Goal: Task Accomplishment & Management: Use online tool/utility

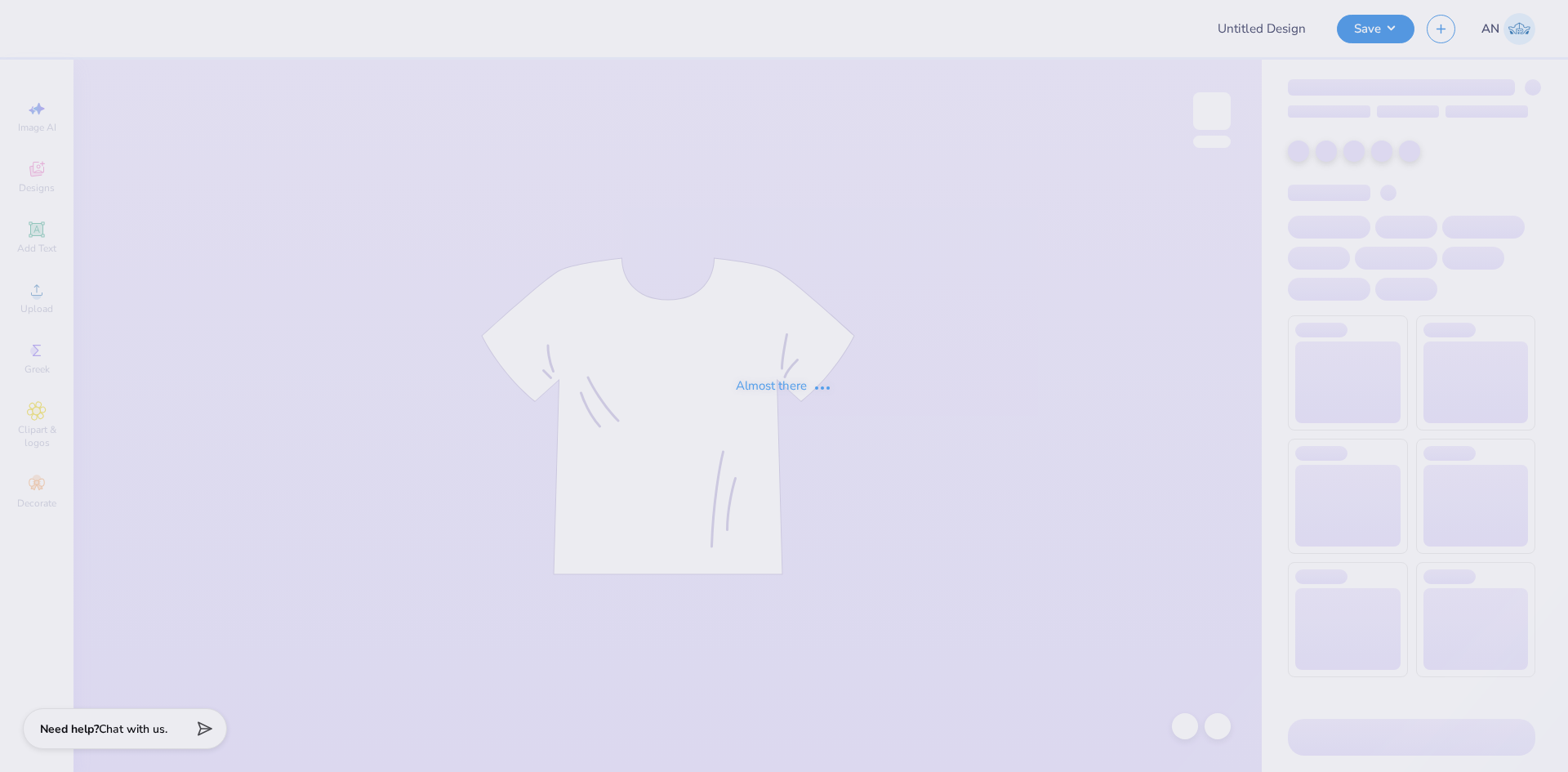
type input "FPS239847"
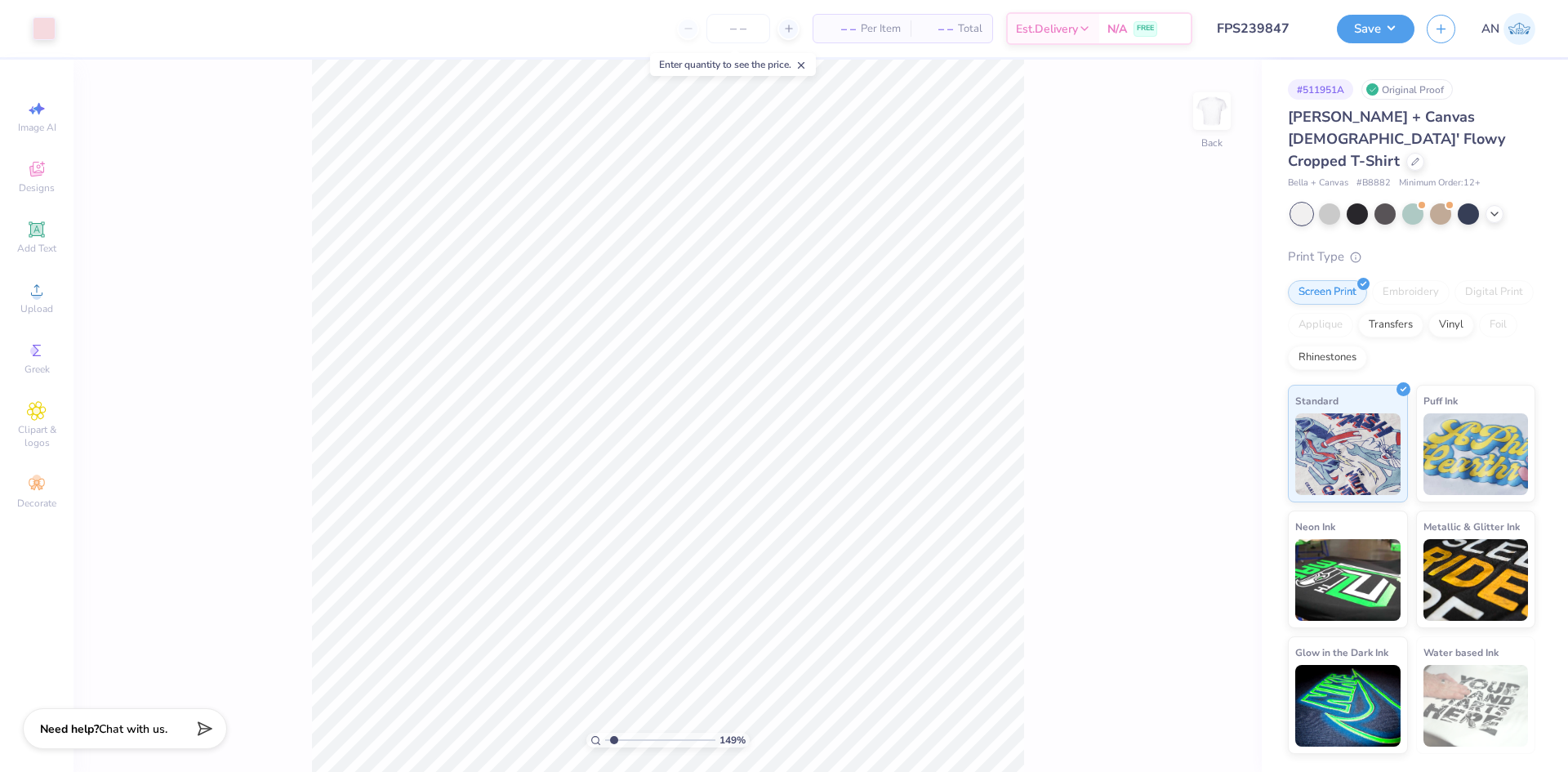
type input "1"
type input "5.07"
type input "4.20"
type input "2.52"
click at [47, 36] on div at bounding box center [43, 26] width 23 height 23
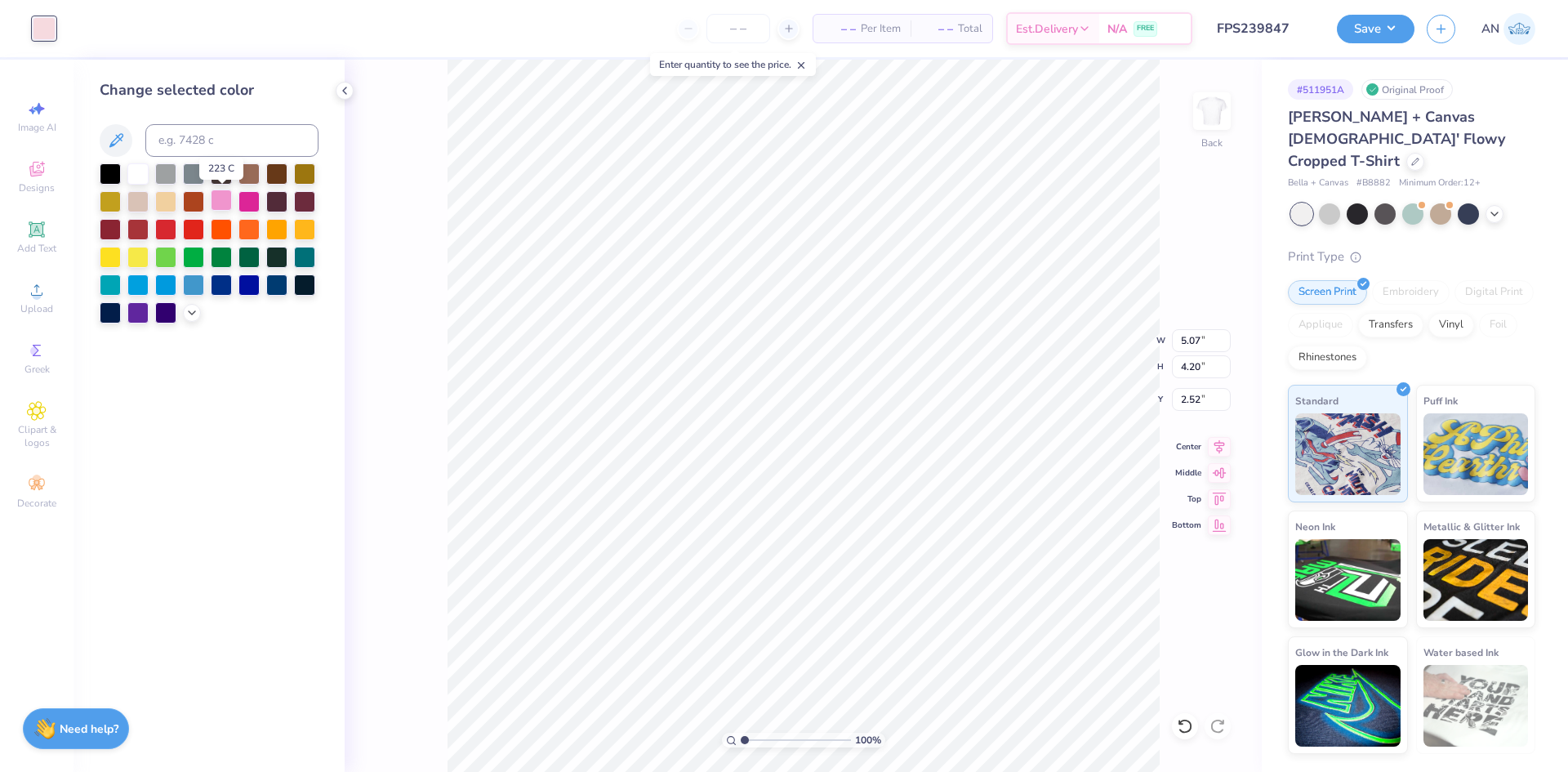
click at [216, 198] on div at bounding box center [221, 200] width 22 height 22
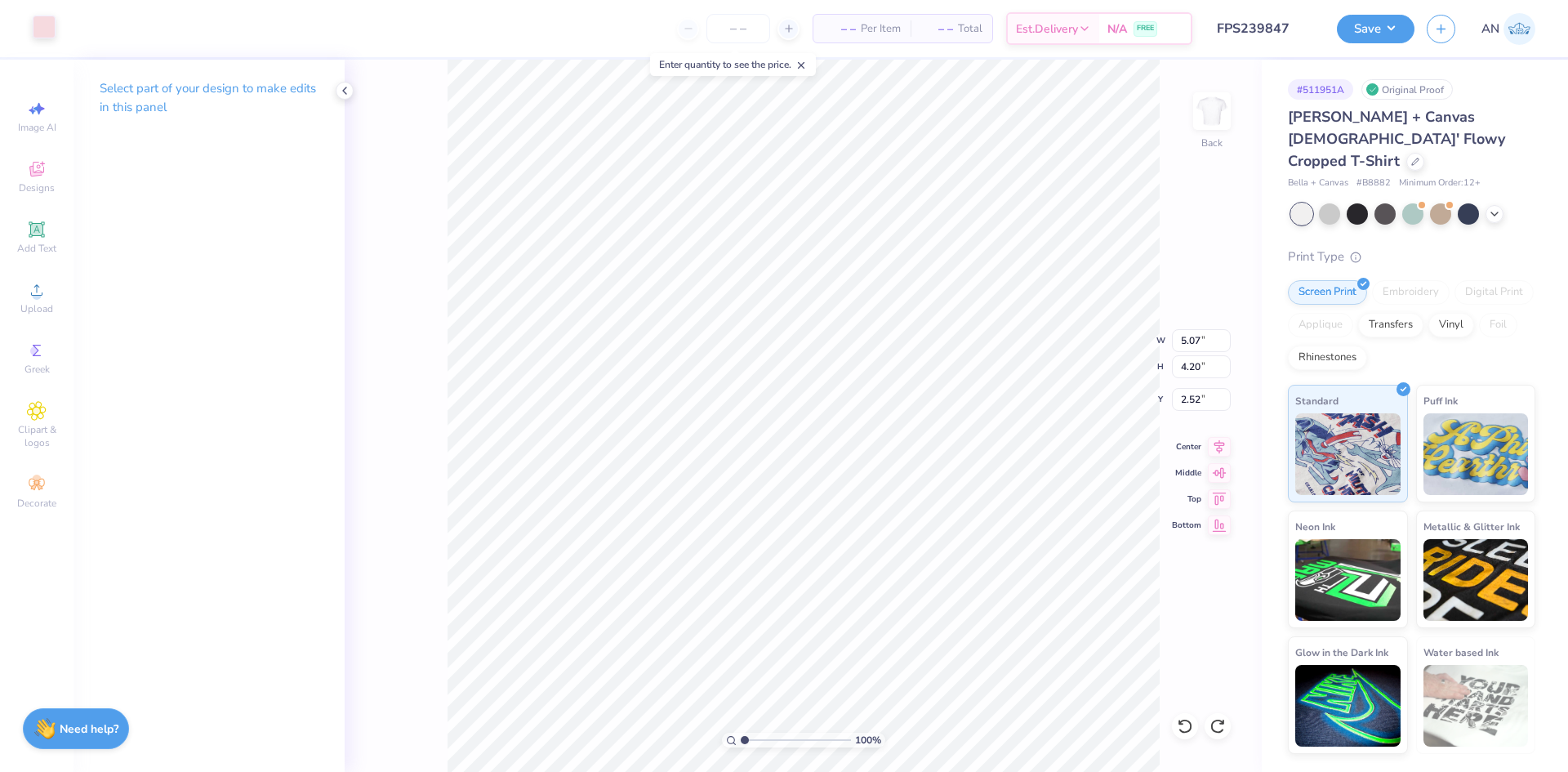
click at [34, 23] on div at bounding box center [43, 26] width 23 height 23
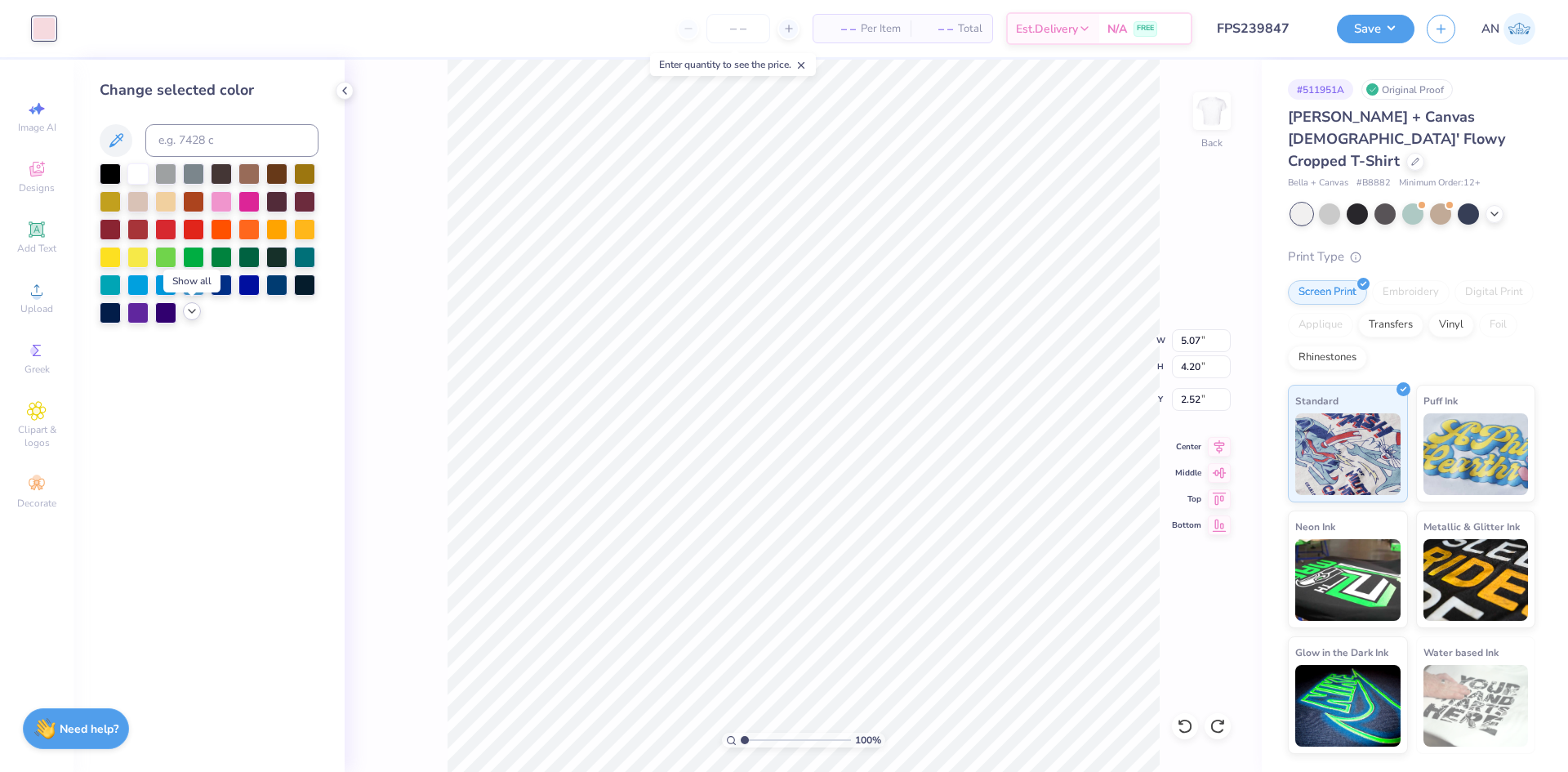
click at [190, 308] on icon at bounding box center [191, 311] width 13 height 13
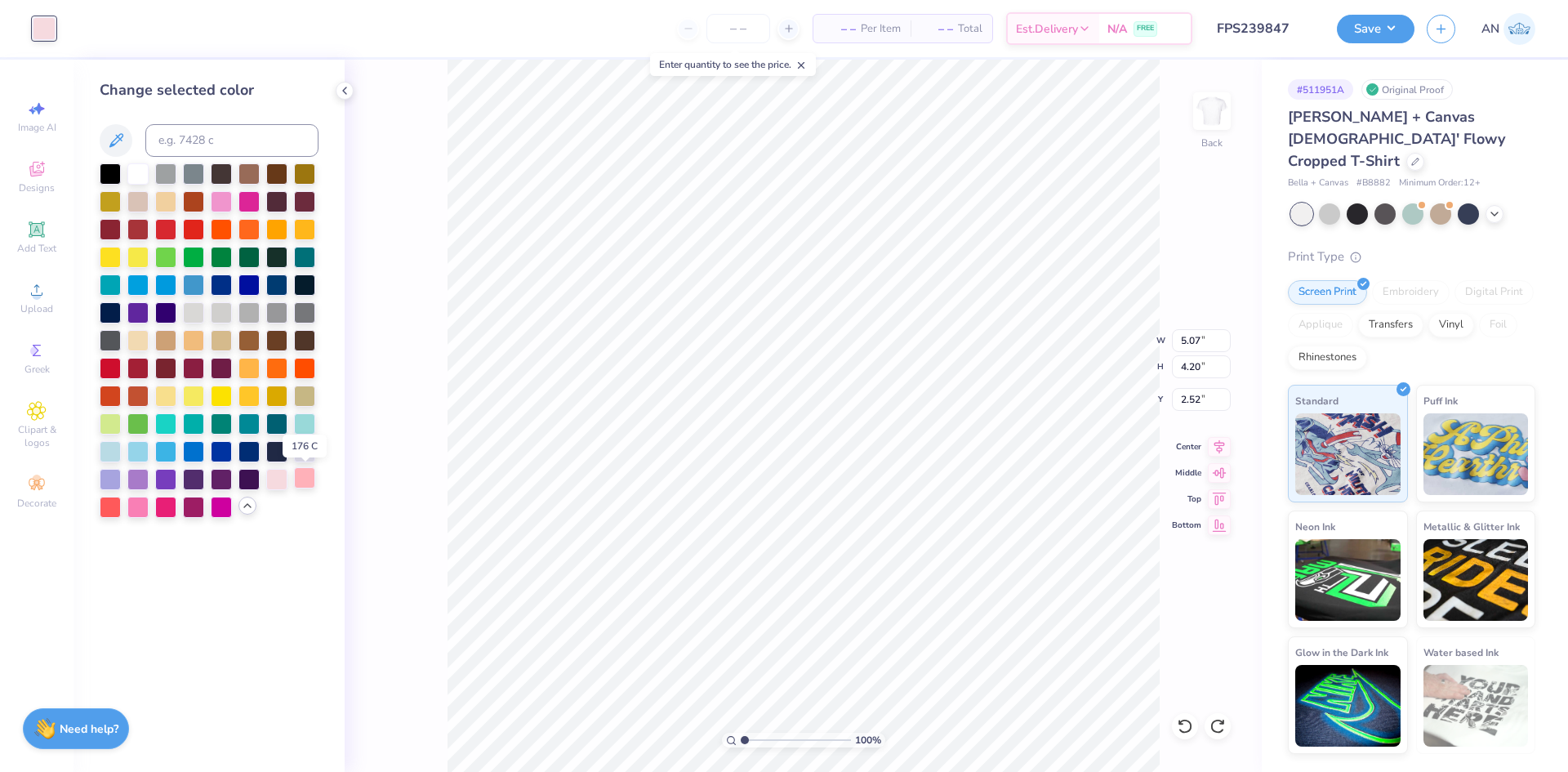
click at [304, 473] on div at bounding box center [305, 478] width 22 height 22
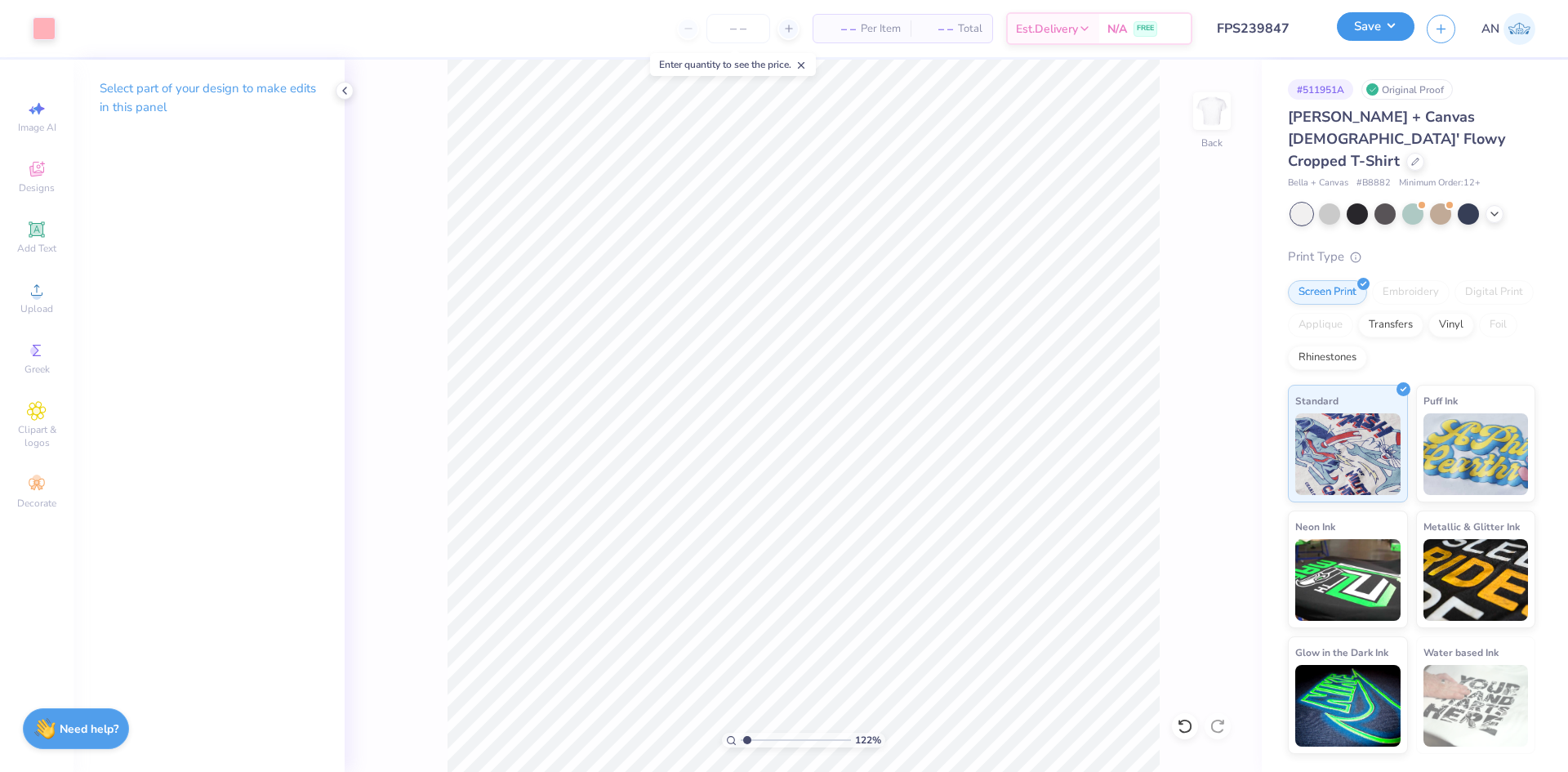
click at [1392, 26] on button "Save" at bounding box center [1376, 26] width 77 height 28
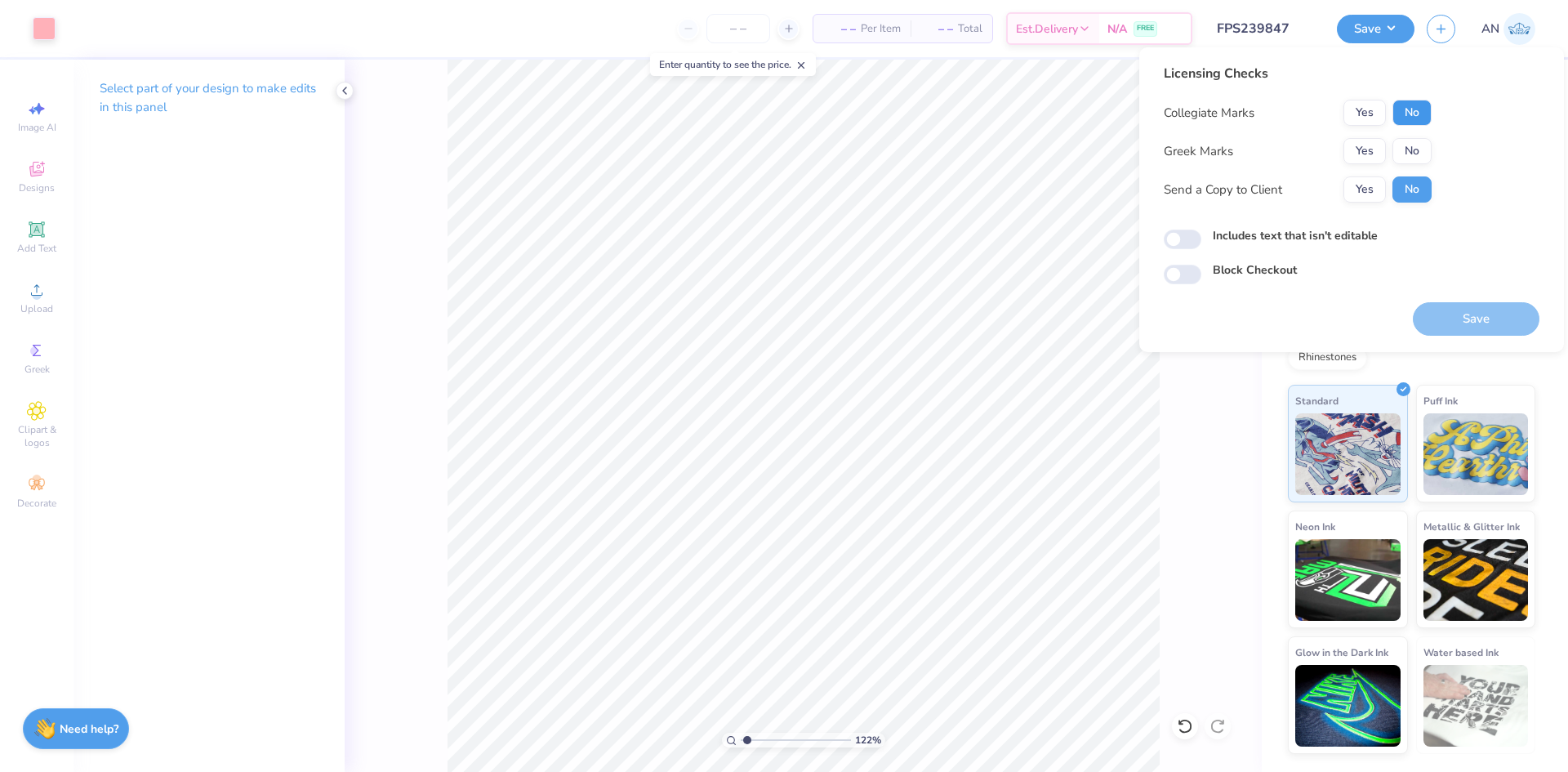
click at [1415, 118] on button "No" at bounding box center [1412, 113] width 39 height 26
click at [1414, 150] on button "No" at bounding box center [1412, 151] width 39 height 26
click at [1455, 321] on button "Save" at bounding box center [1476, 318] width 126 height 33
type input "1.22152498603932"
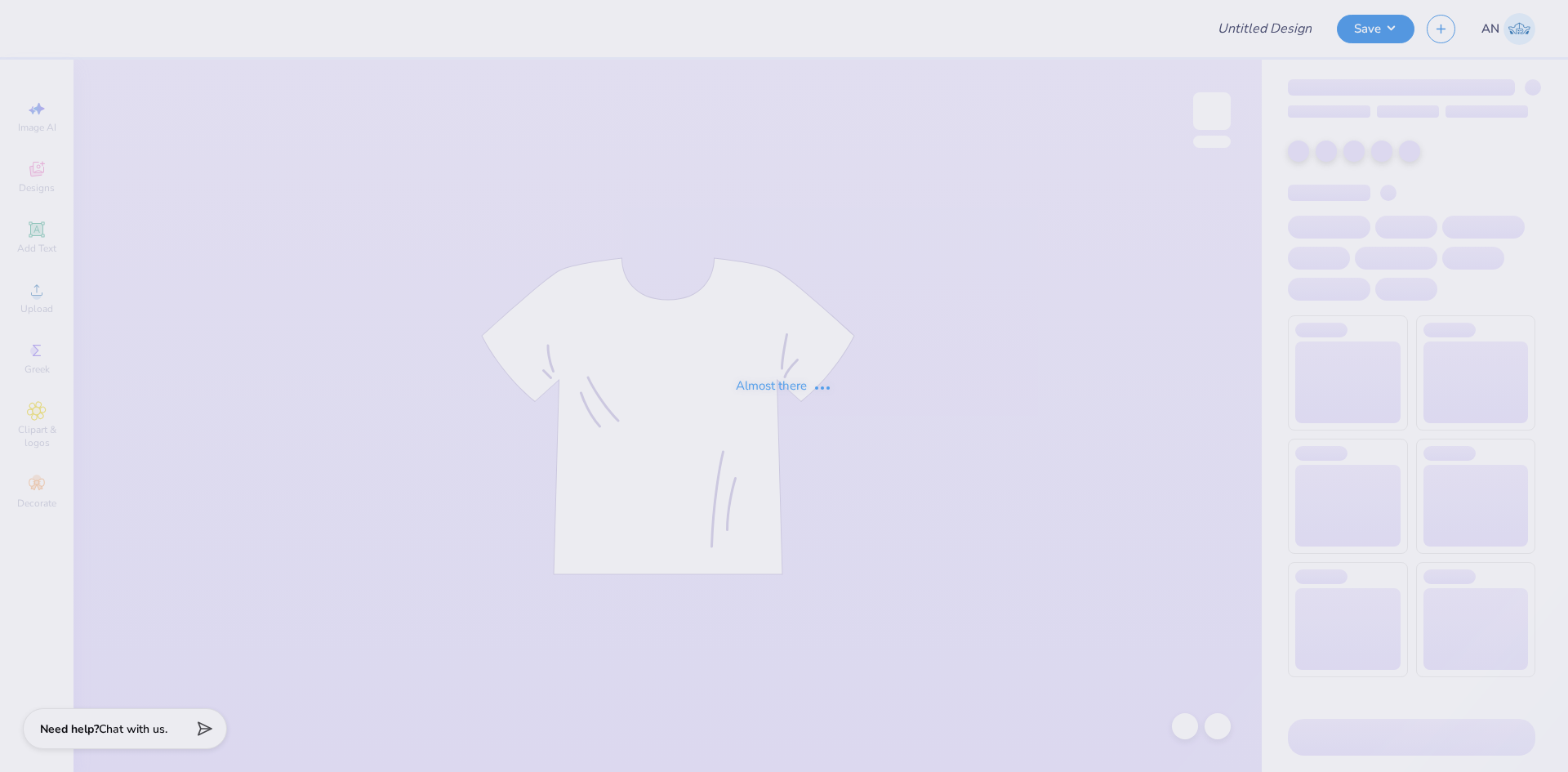
type input "FPS239846"
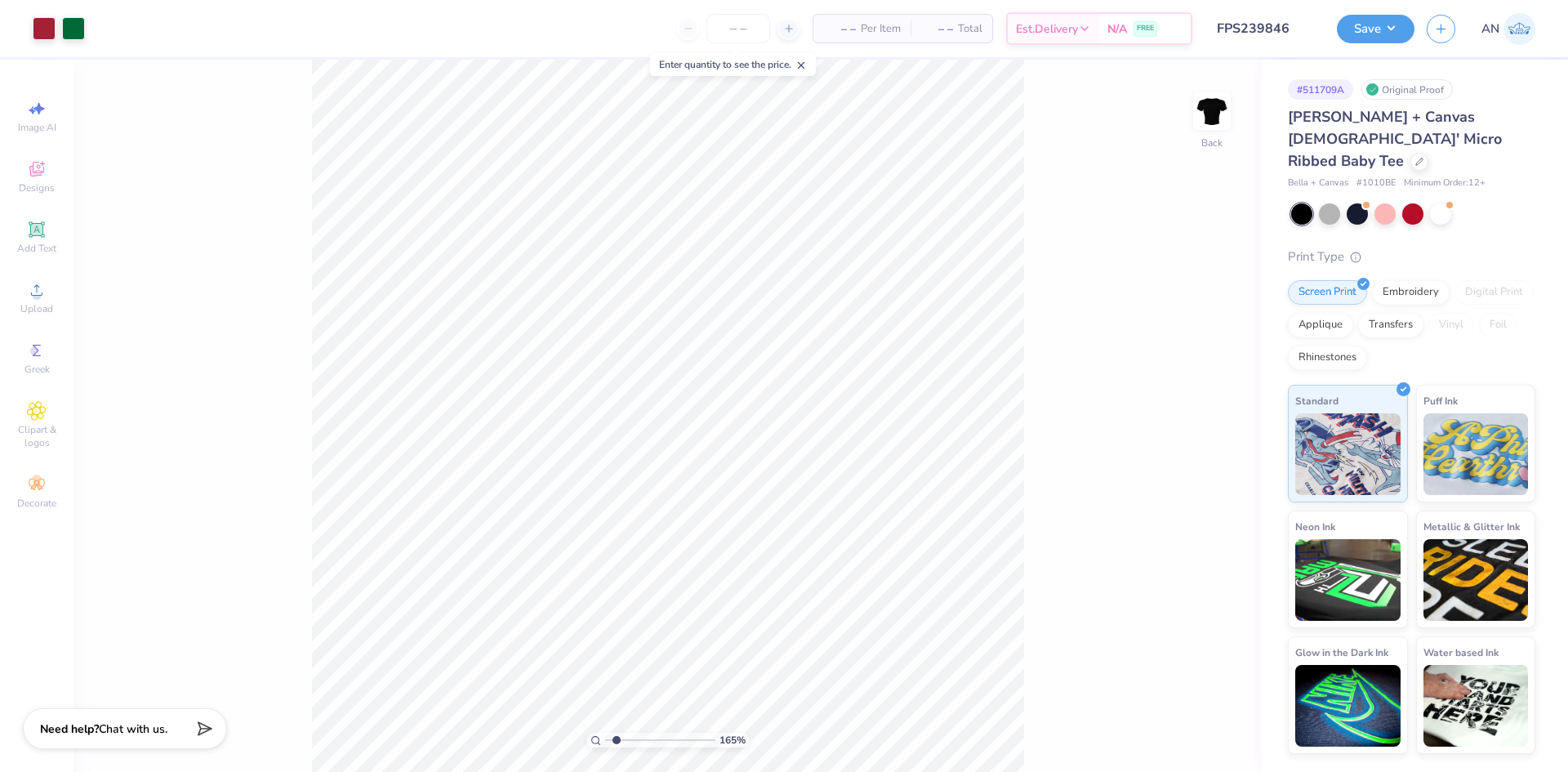
type input "1"
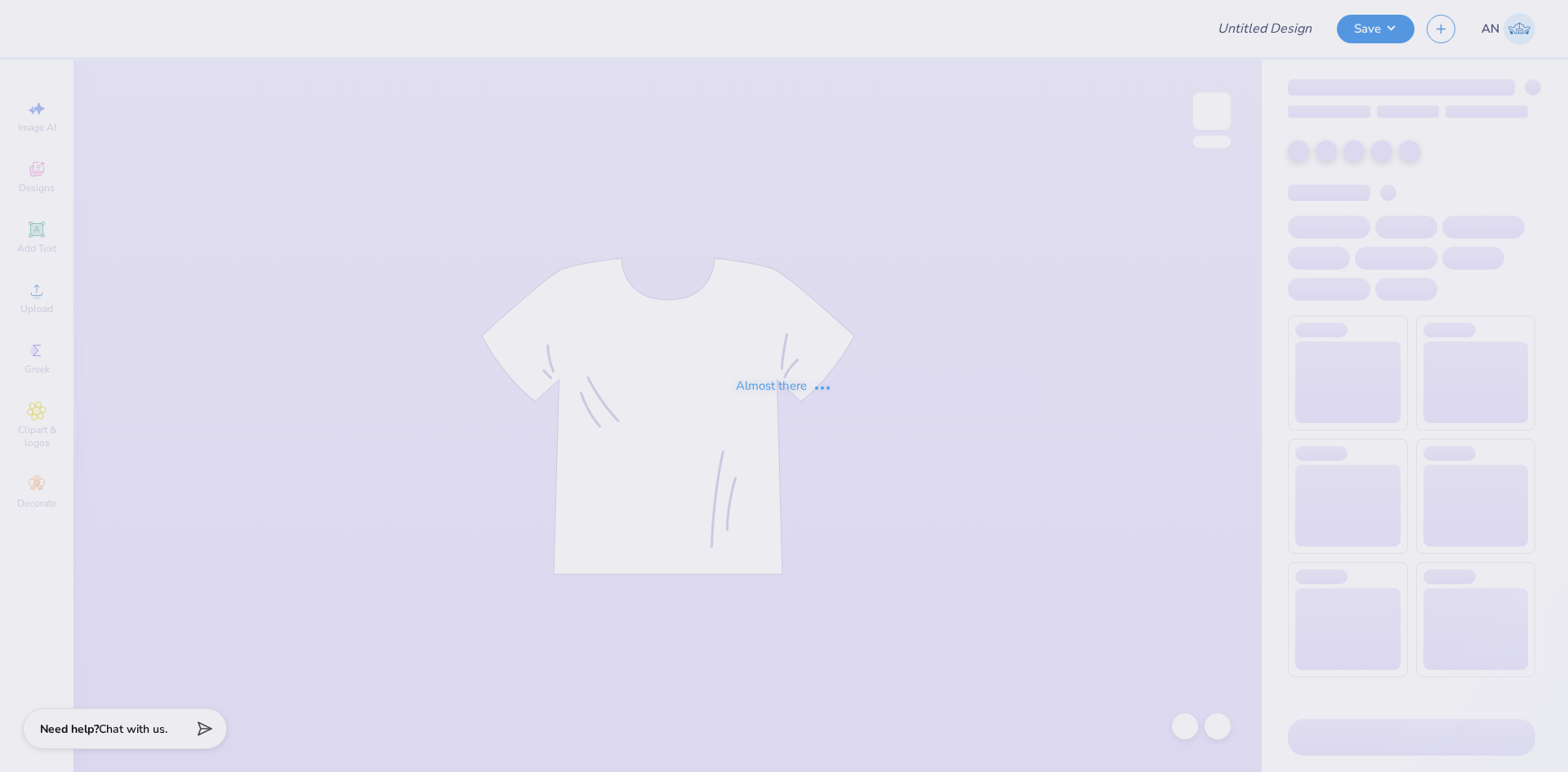
type input "FPS239846"
type input "FPS239847"
type input "FPS239838"
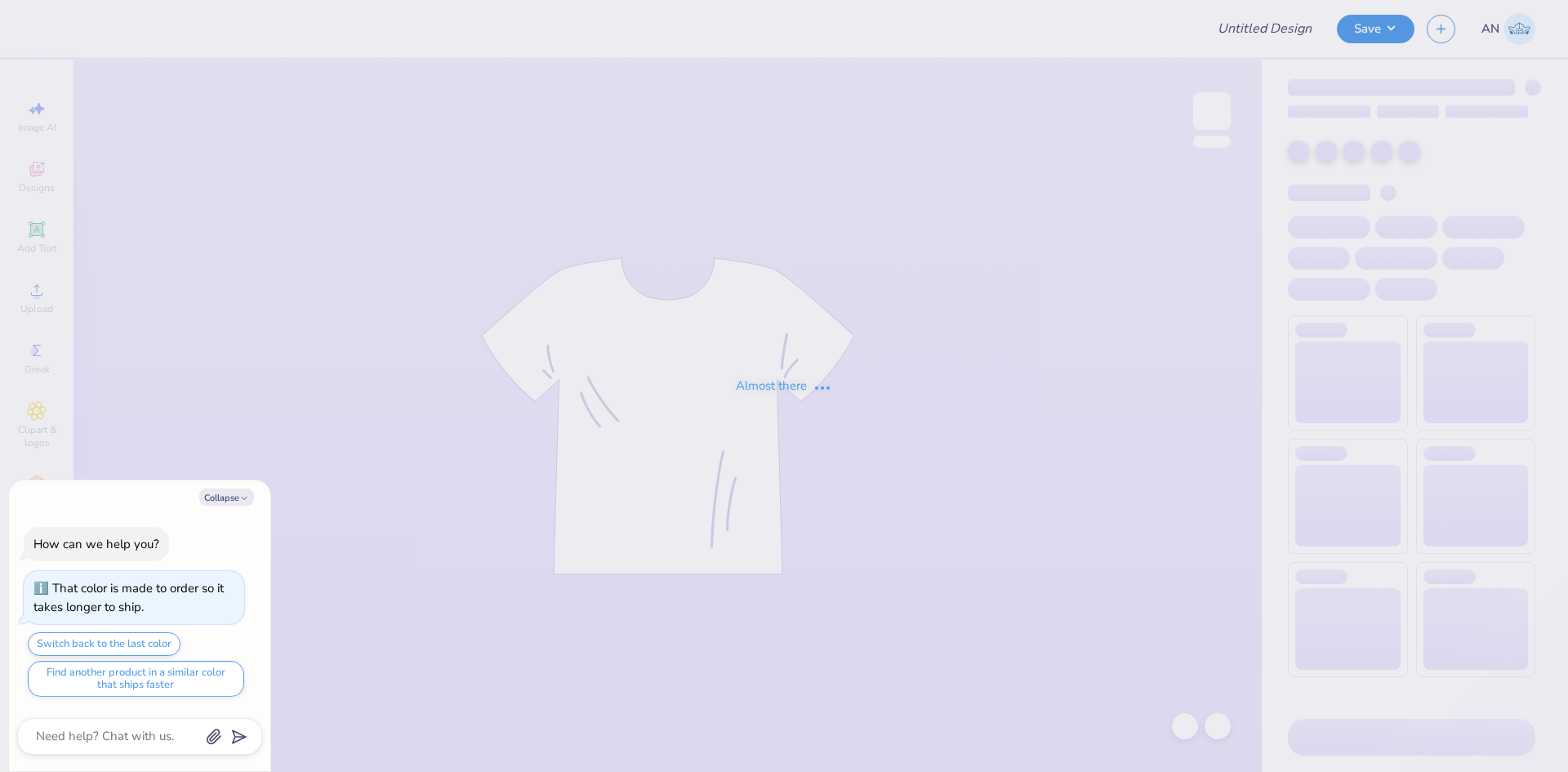
type input "FPS239840"
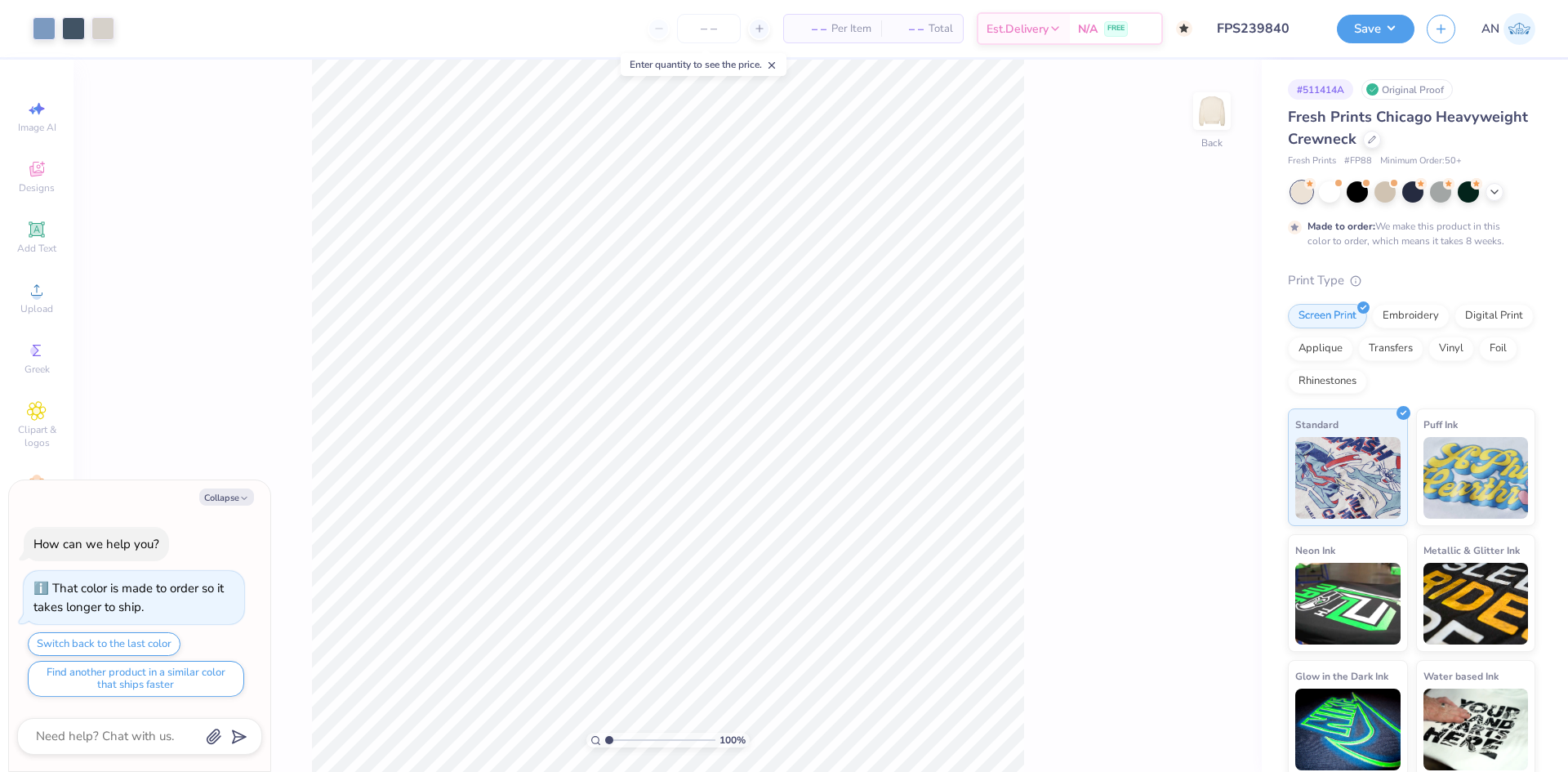
type textarea "x"
type input "4.48505384214065"
type textarea "x"
type input "4.48505384214065"
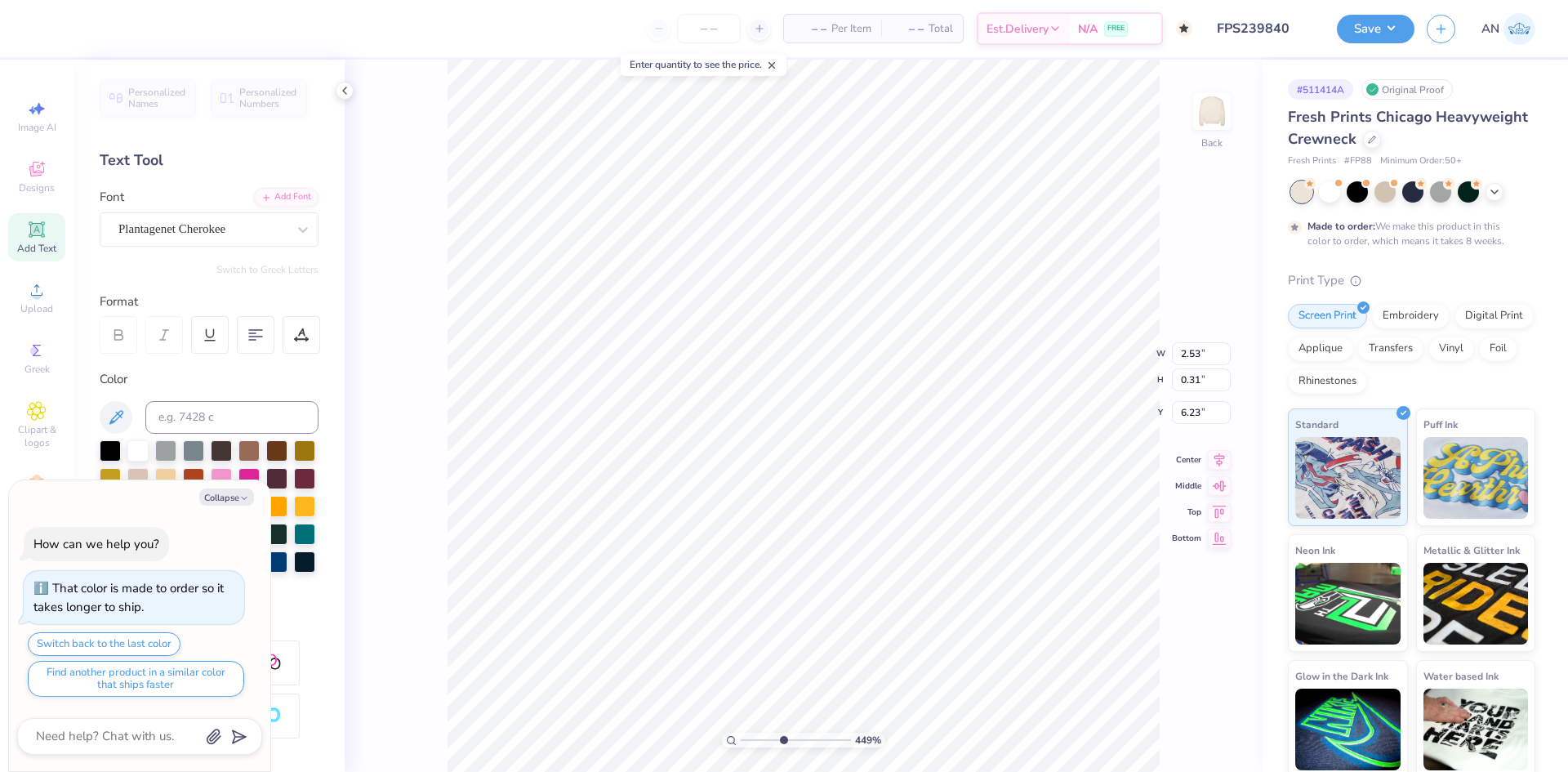
type textarea "x"
type input "4.48505384214065"
type textarea "x"
type input "4.48505384214065"
type textarea "x"
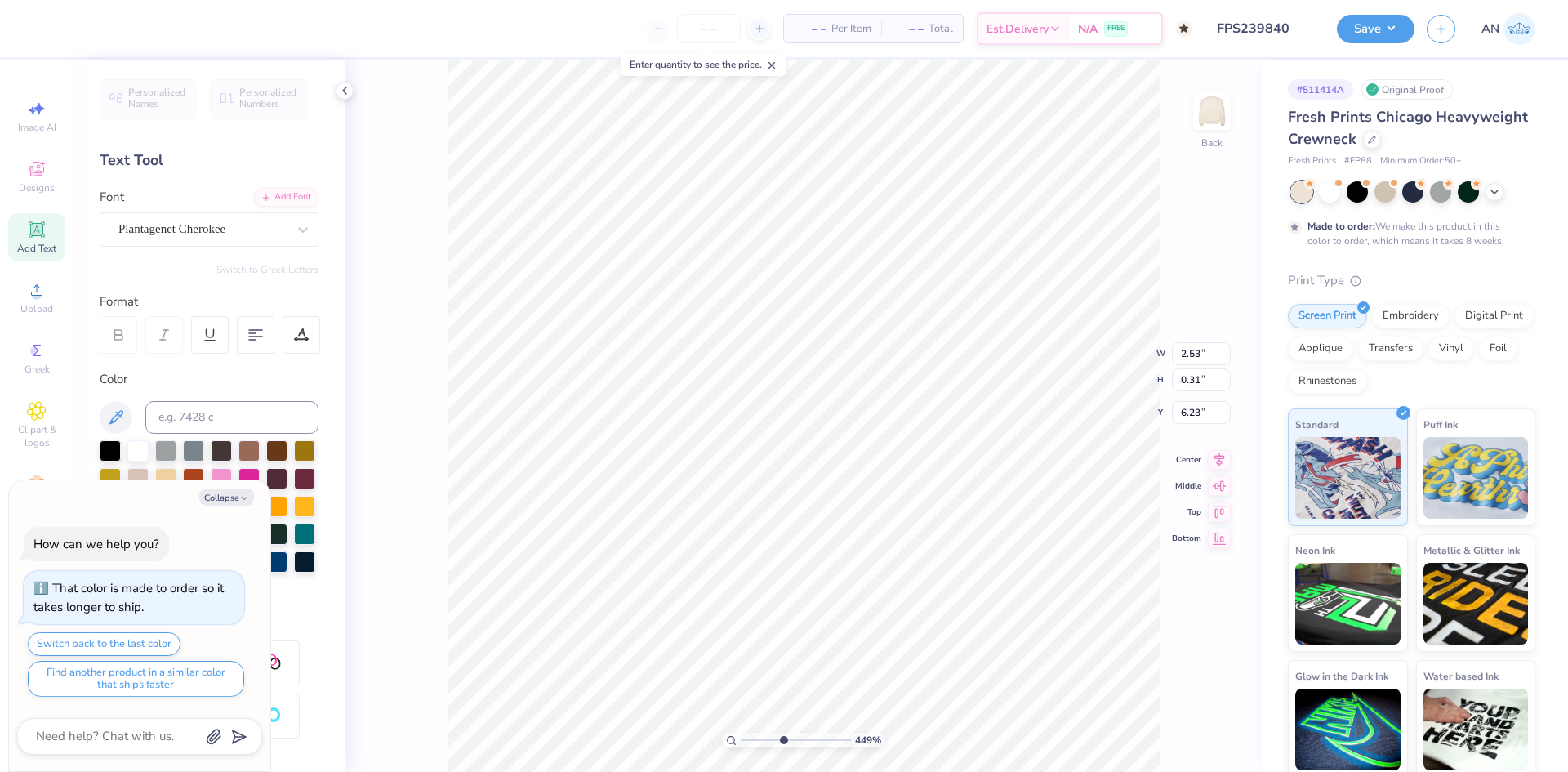
type input "4.48505384214065"
type input "3.74"
type input "0.46"
type input "6.08"
type textarea "x"
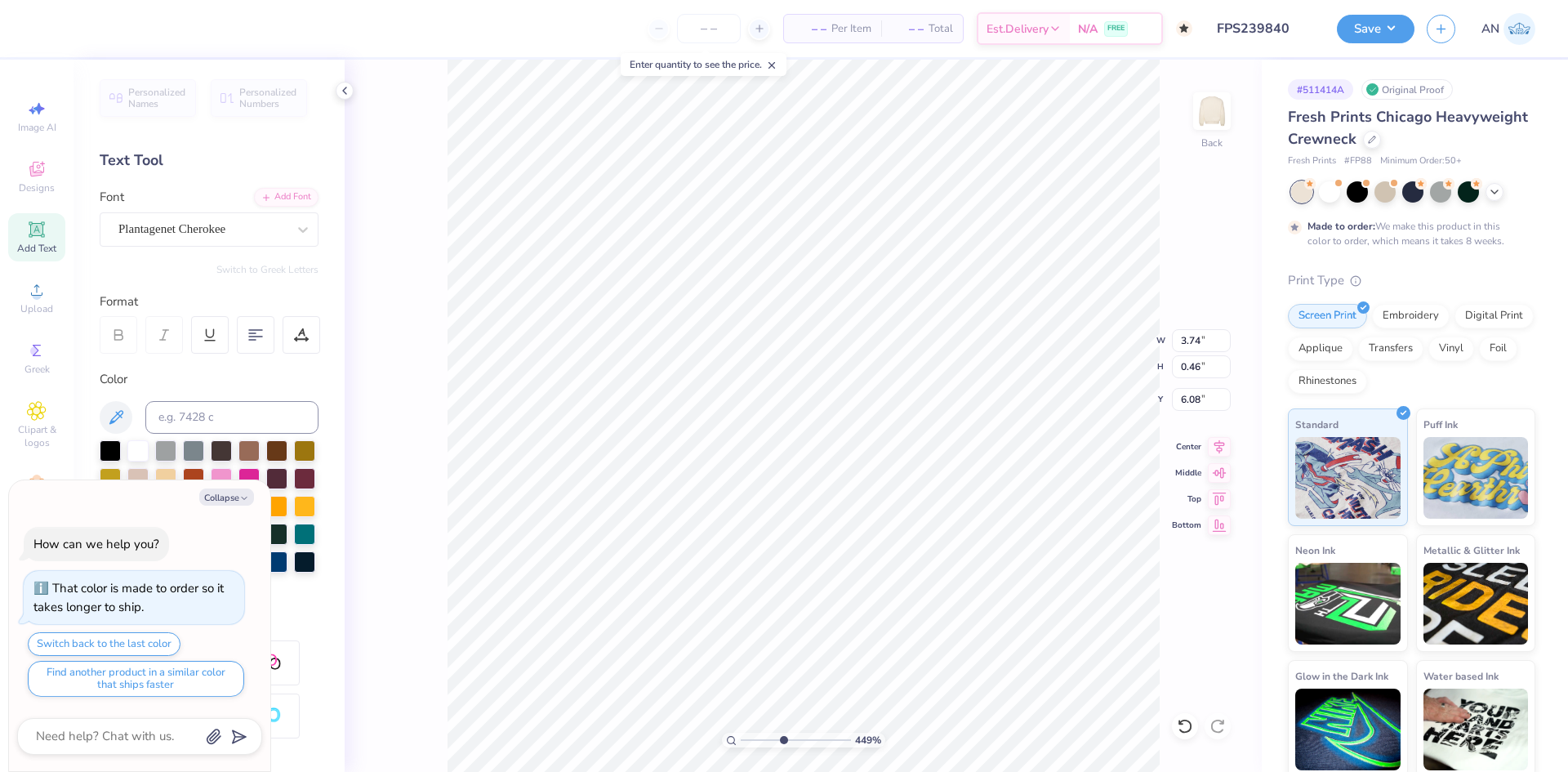
type input "4.48505384214065"
type textarea "x"
type input "4.48505384214065"
type input "6.01"
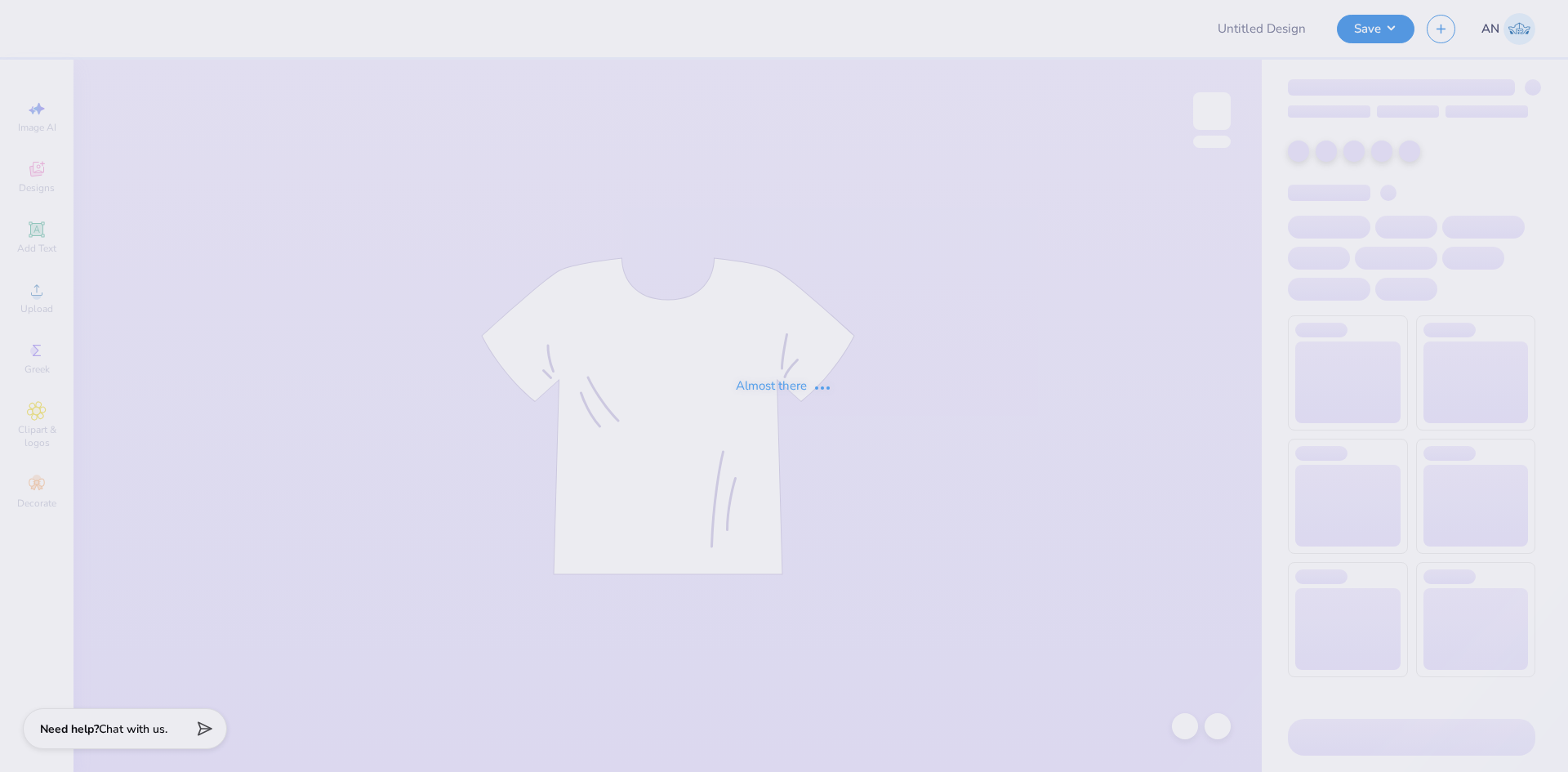
type input "FPS239840"
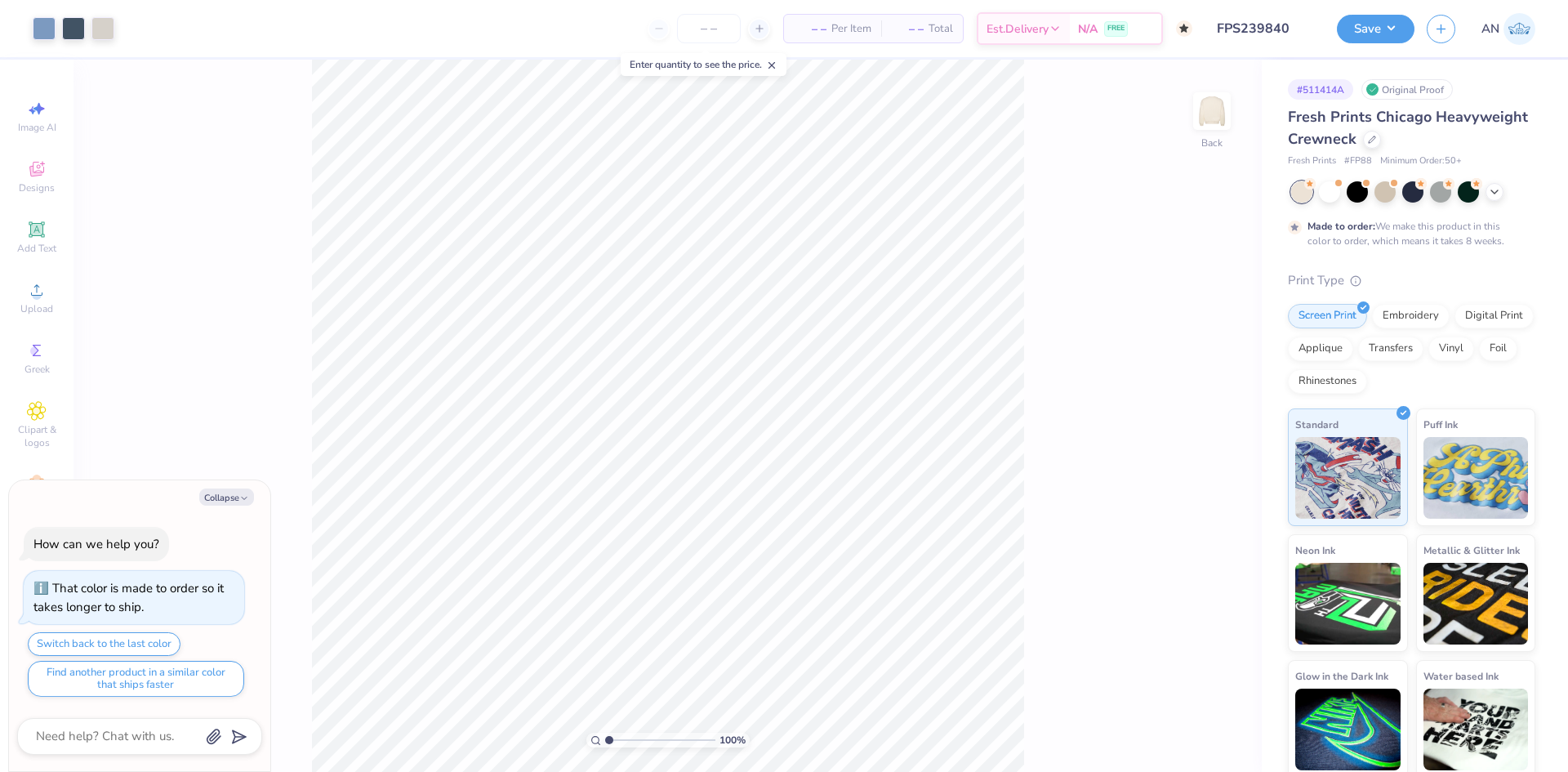
type textarea "x"
type input "4.48505384214065"
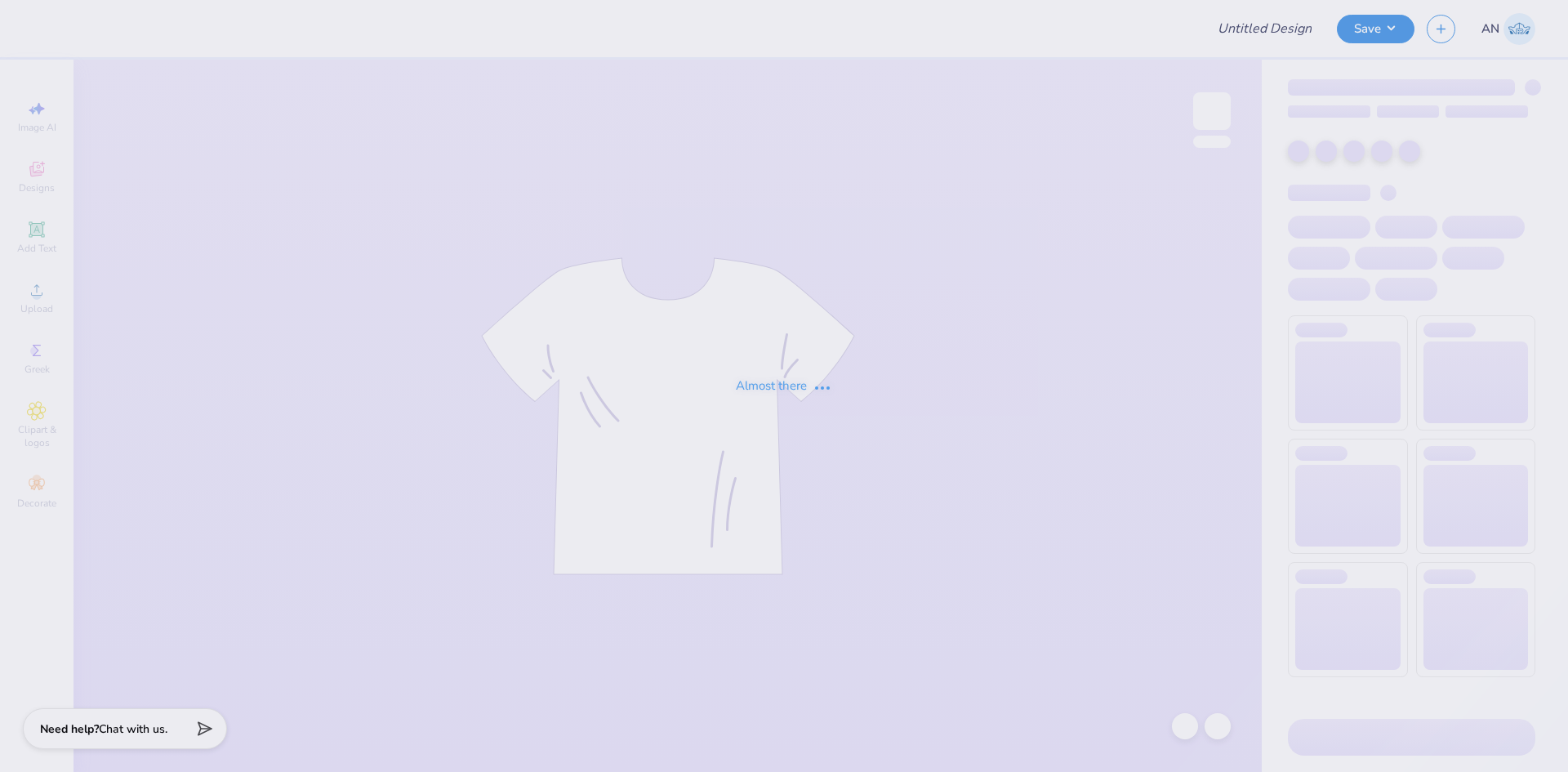
type input "FPS239841"
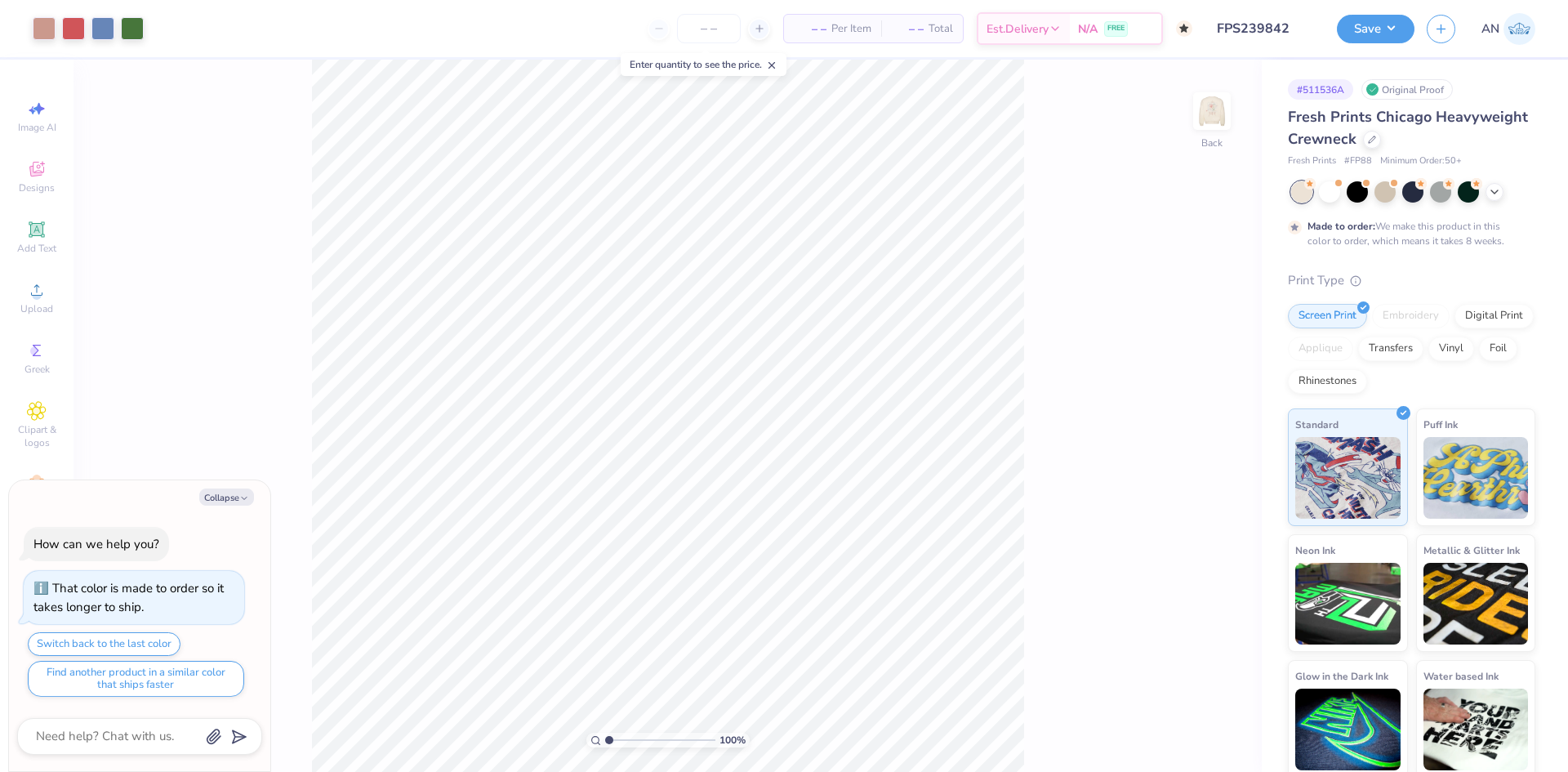
type textarea "x"
type input "3.32211092047231"
click at [1219, 110] on img at bounding box center [1212, 111] width 66 height 66
type textarea "x"
type input "3.32211092047231"
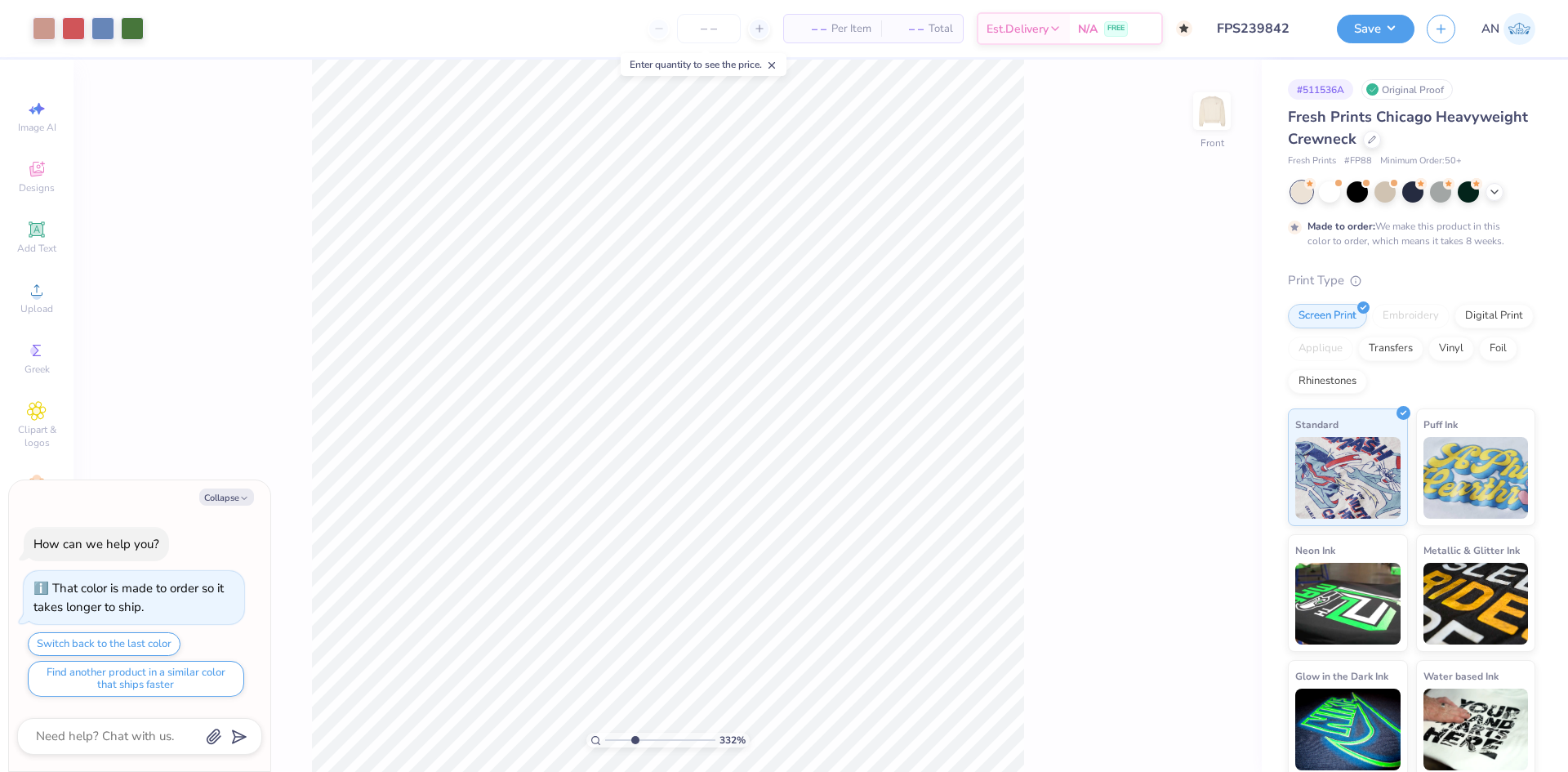
type textarea "x"
type input "3.32211092047231"
type textarea "x"
type input "3.32211092047231"
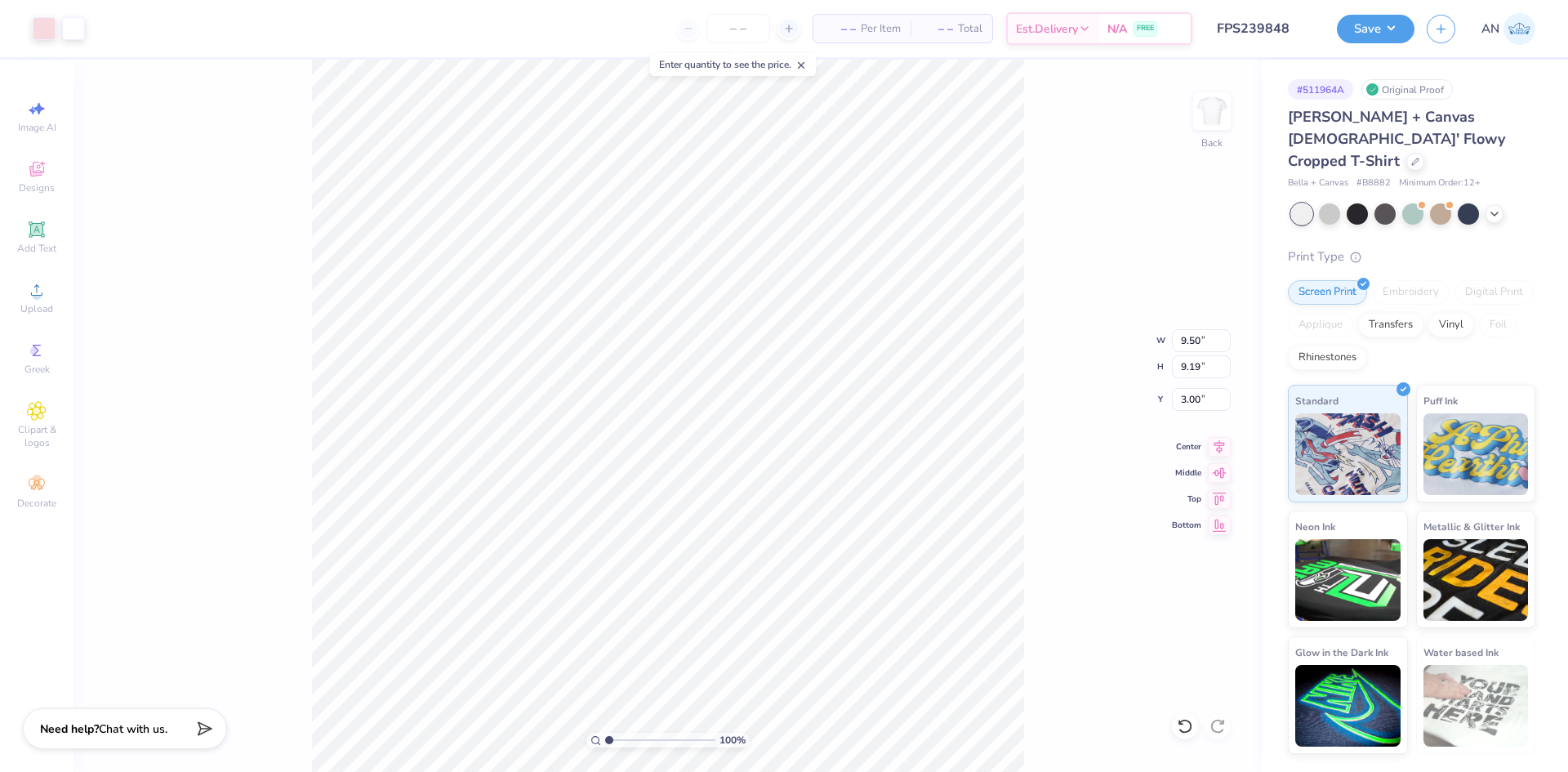
type input "5.20"
type input "5.03"
type input "2.24"
click at [150, 122] on div "100 % Back W 5.20 5.20 " H 5.03 5.03 " Y 2.24 2.24 " Center Middle Top Bottom" at bounding box center [667, 415] width 1189 height 712
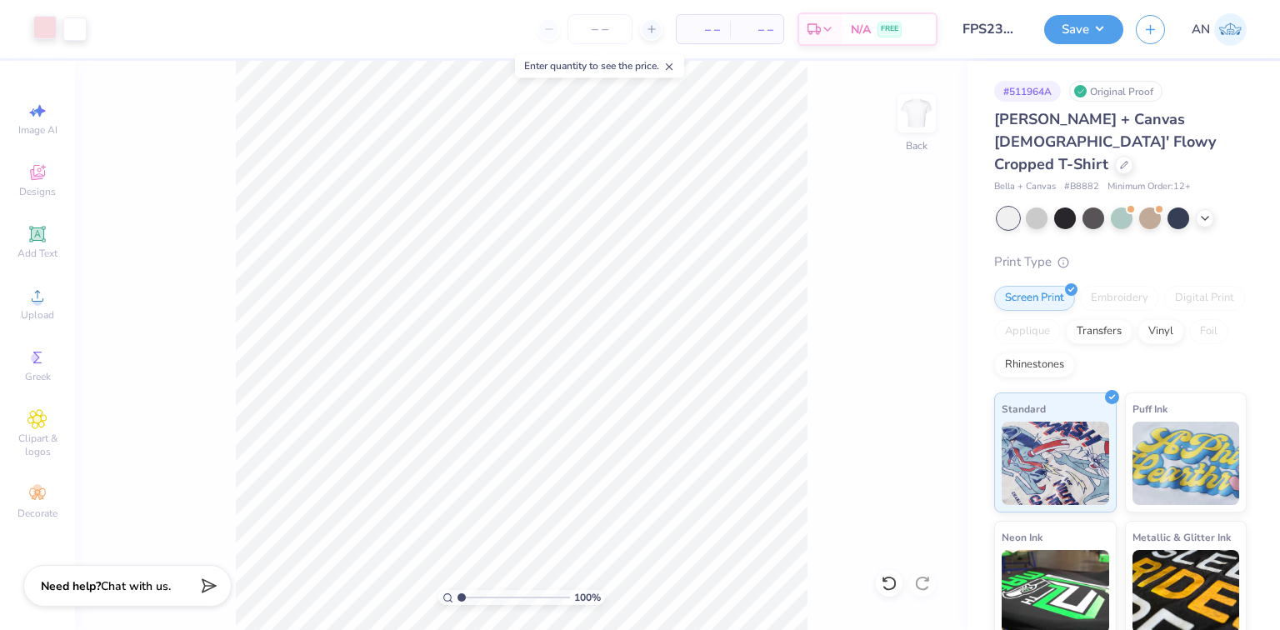
click at [44, 37] on div at bounding box center [44, 27] width 23 height 23
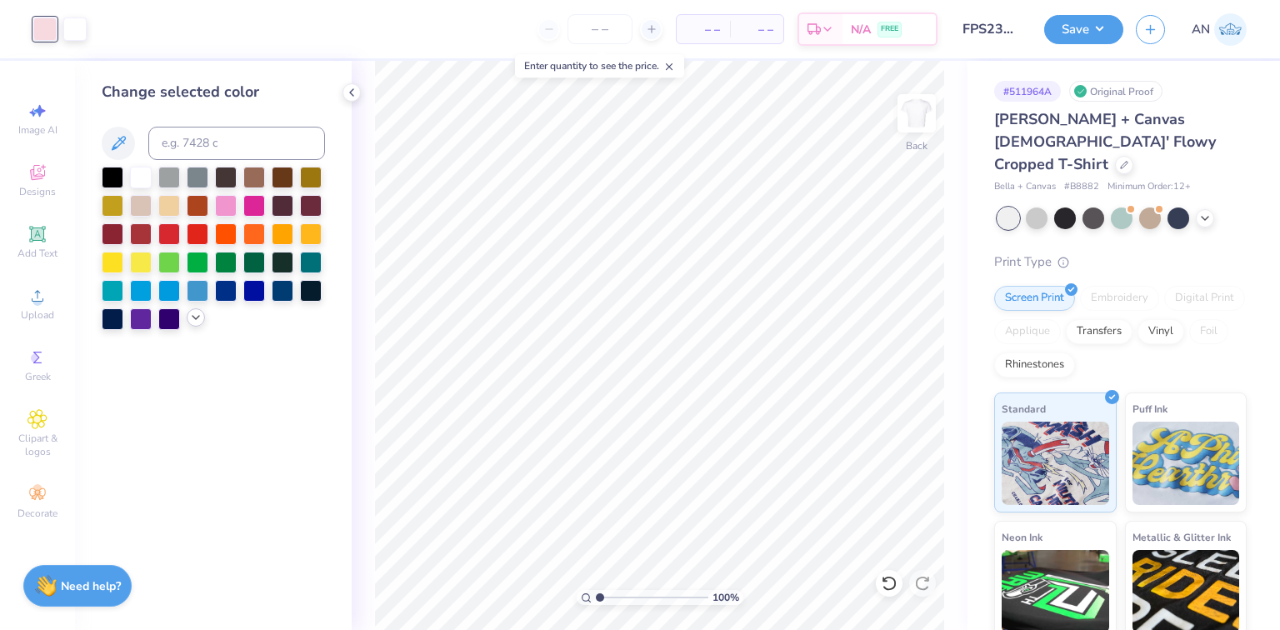
click at [196, 318] on polyline at bounding box center [196, 317] width 7 height 3
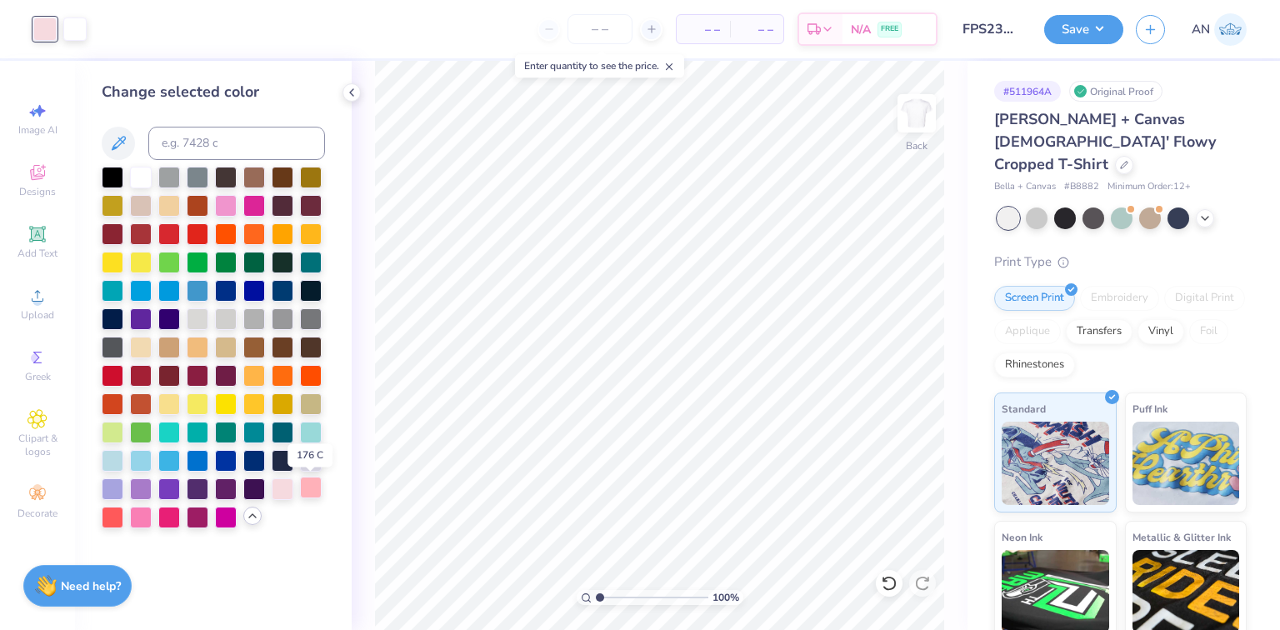
click at [310, 480] on div at bounding box center [311, 488] width 22 height 22
click at [1099, 30] on button "Save" at bounding box center [1083, 27] width 79 height 29
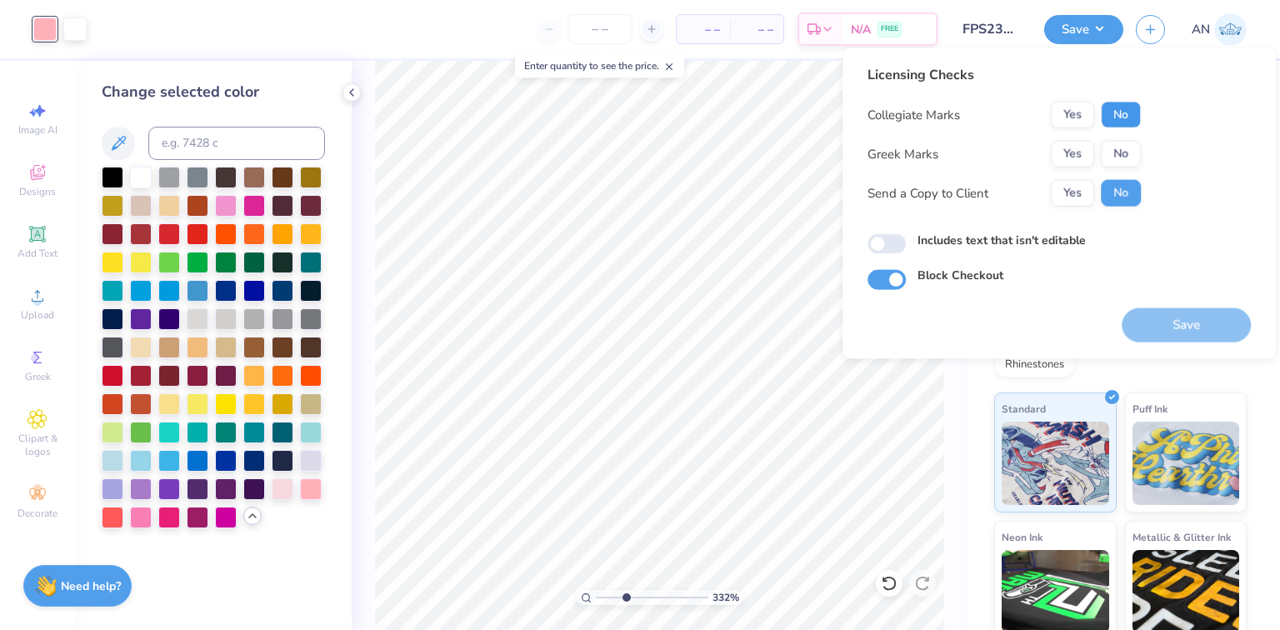
click at [1128, 117] on button "No" at bounding box center [1121, 115] width 40 height 27
drag, startPoint x: 1128, startPoint y: 138, endPoint x: 1122, endPoint y: 209, distance: 71.1
click at [1124, 165] on button "No" at bounding box center [1121, 154] width 40 height 27
drag, startPoint x: 1160, startPoint y: 316, endPoint x: 487, endPoint y: 3, distance: 741.8
click at [1157, 316] on button "Save" at bounding box center [1186, 325] width 129 height 34
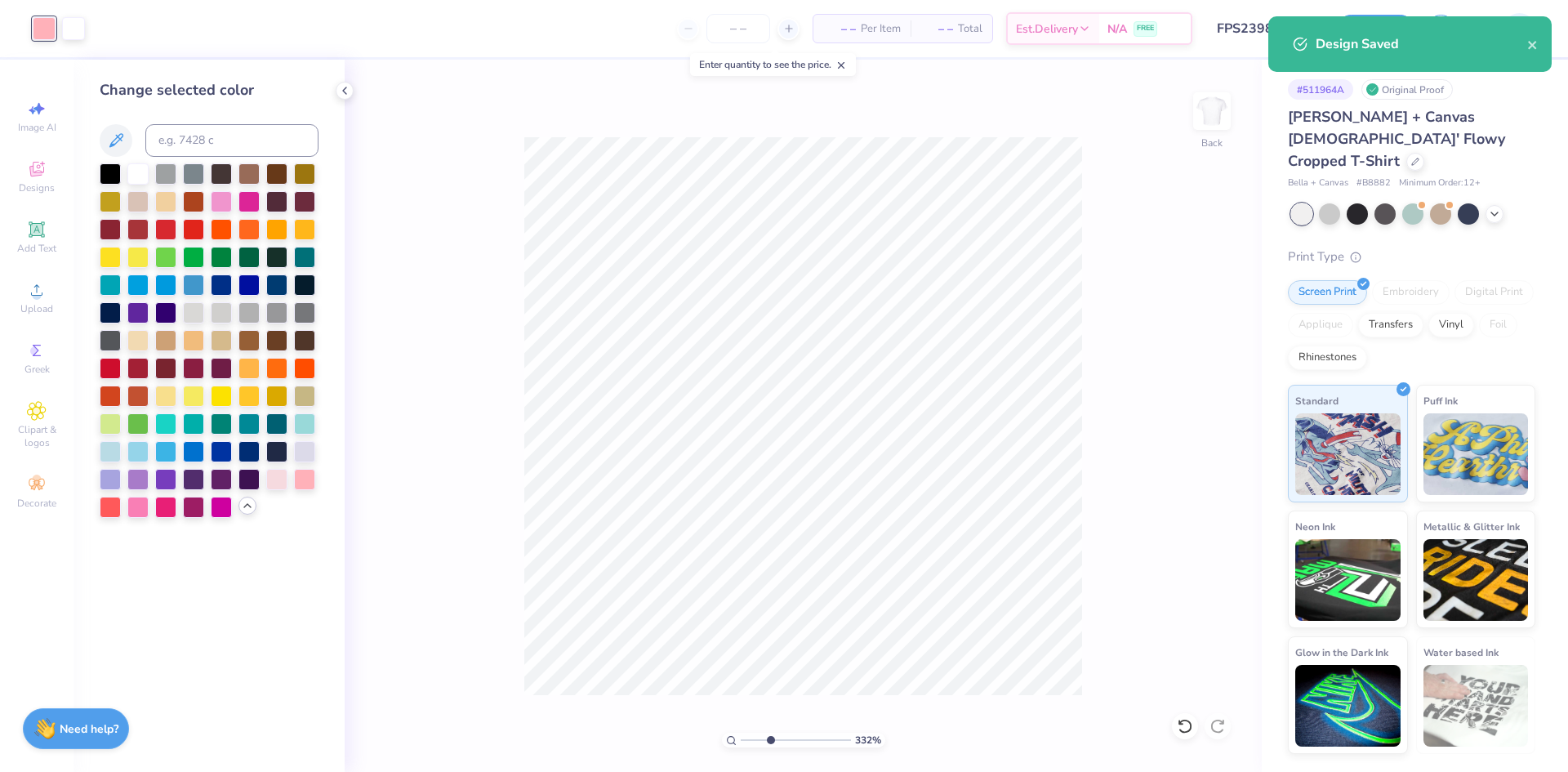
type input "1"
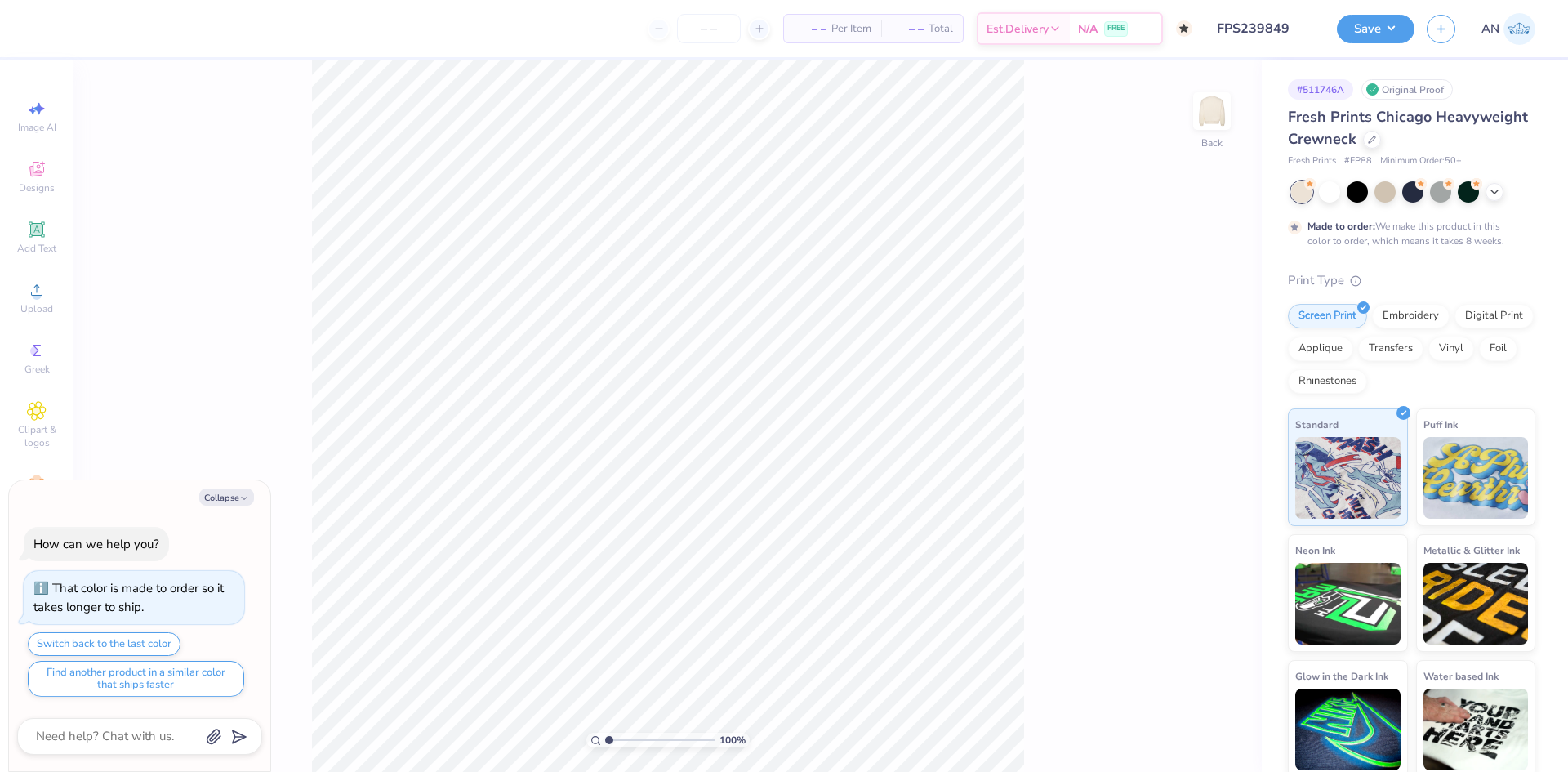
type textarea "x"
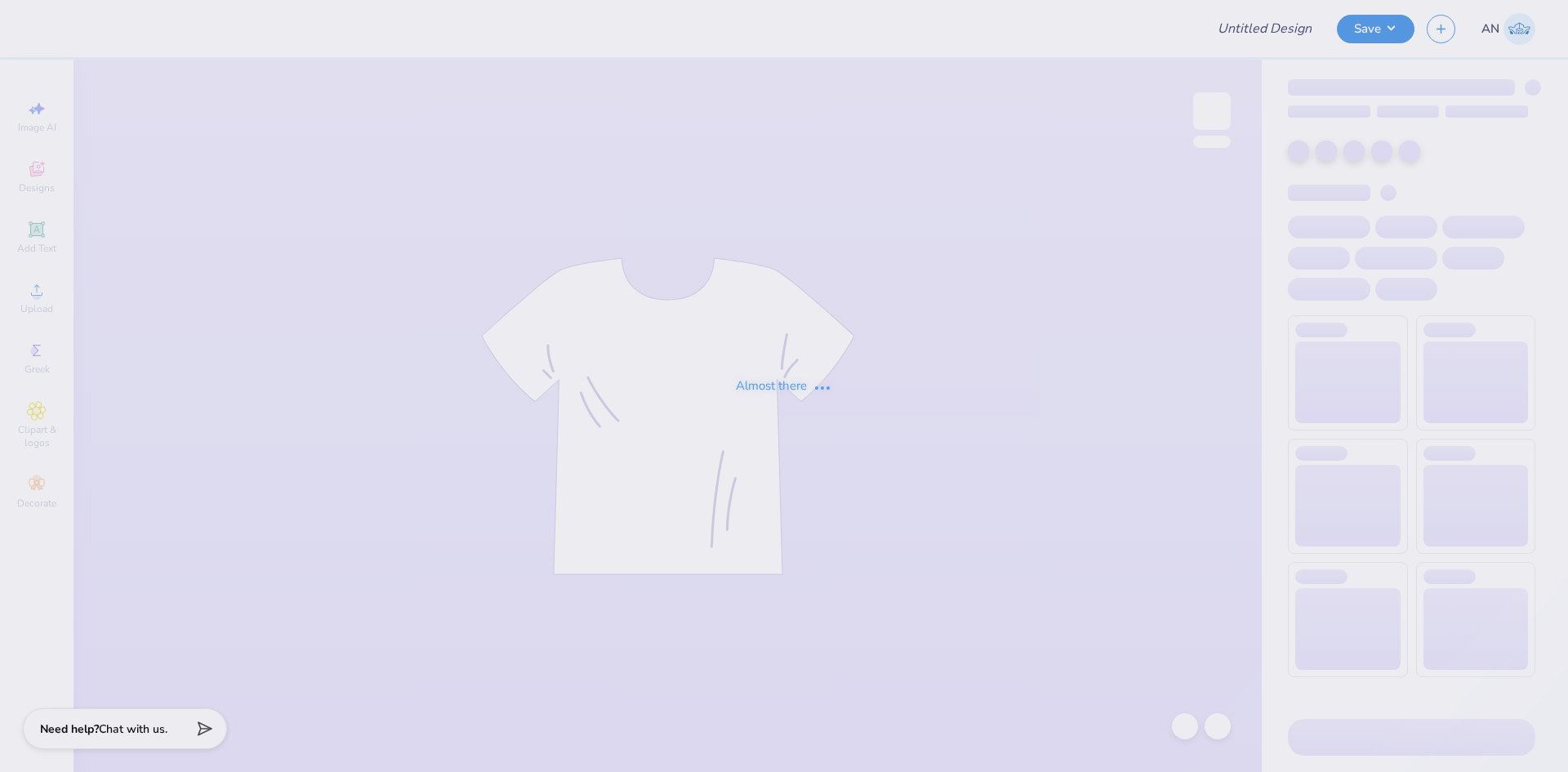
type input "FPS239849"
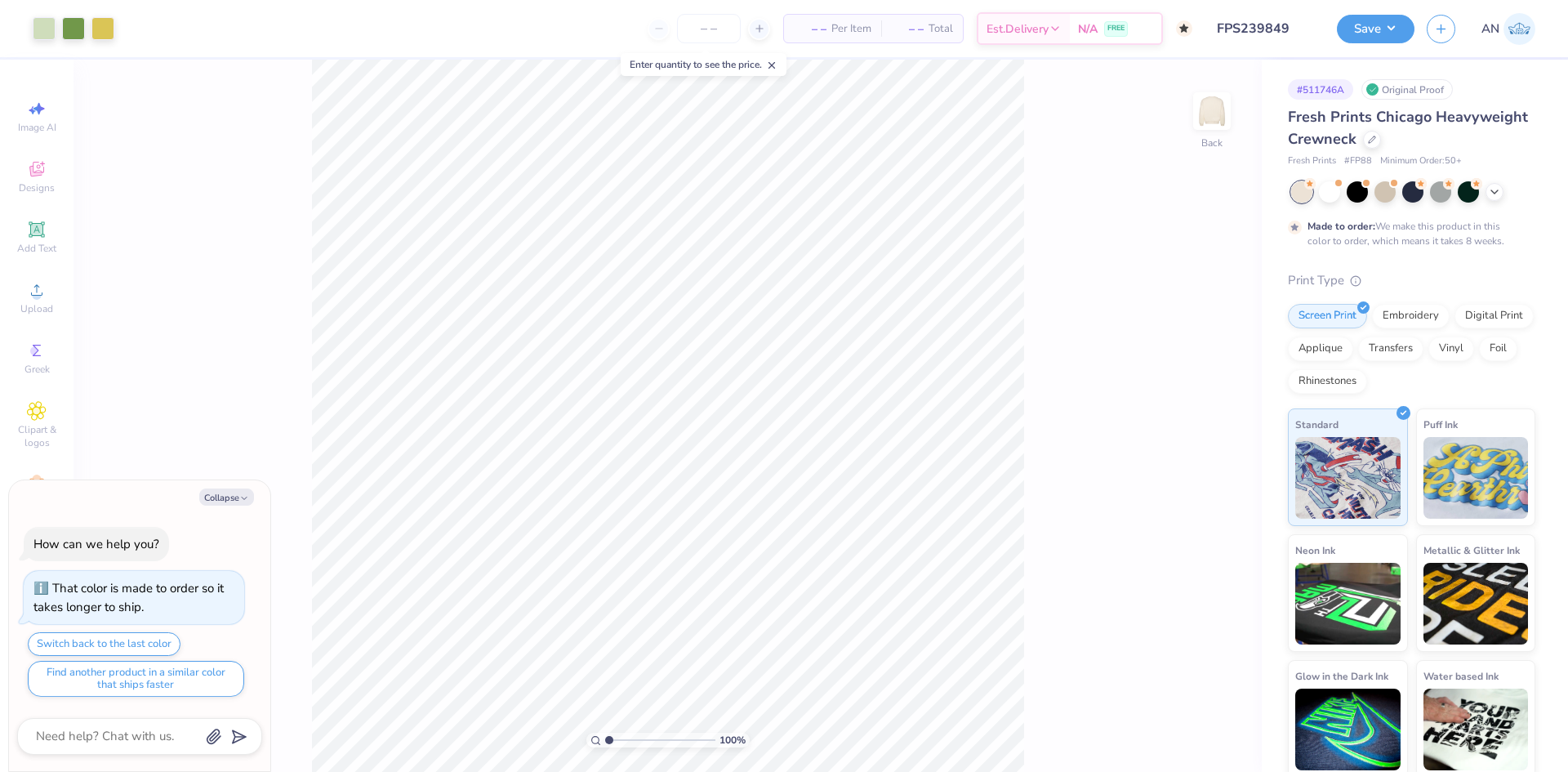
type textarea "x"
type input "1"
type textarea "x"
type input "2.01445811466782"
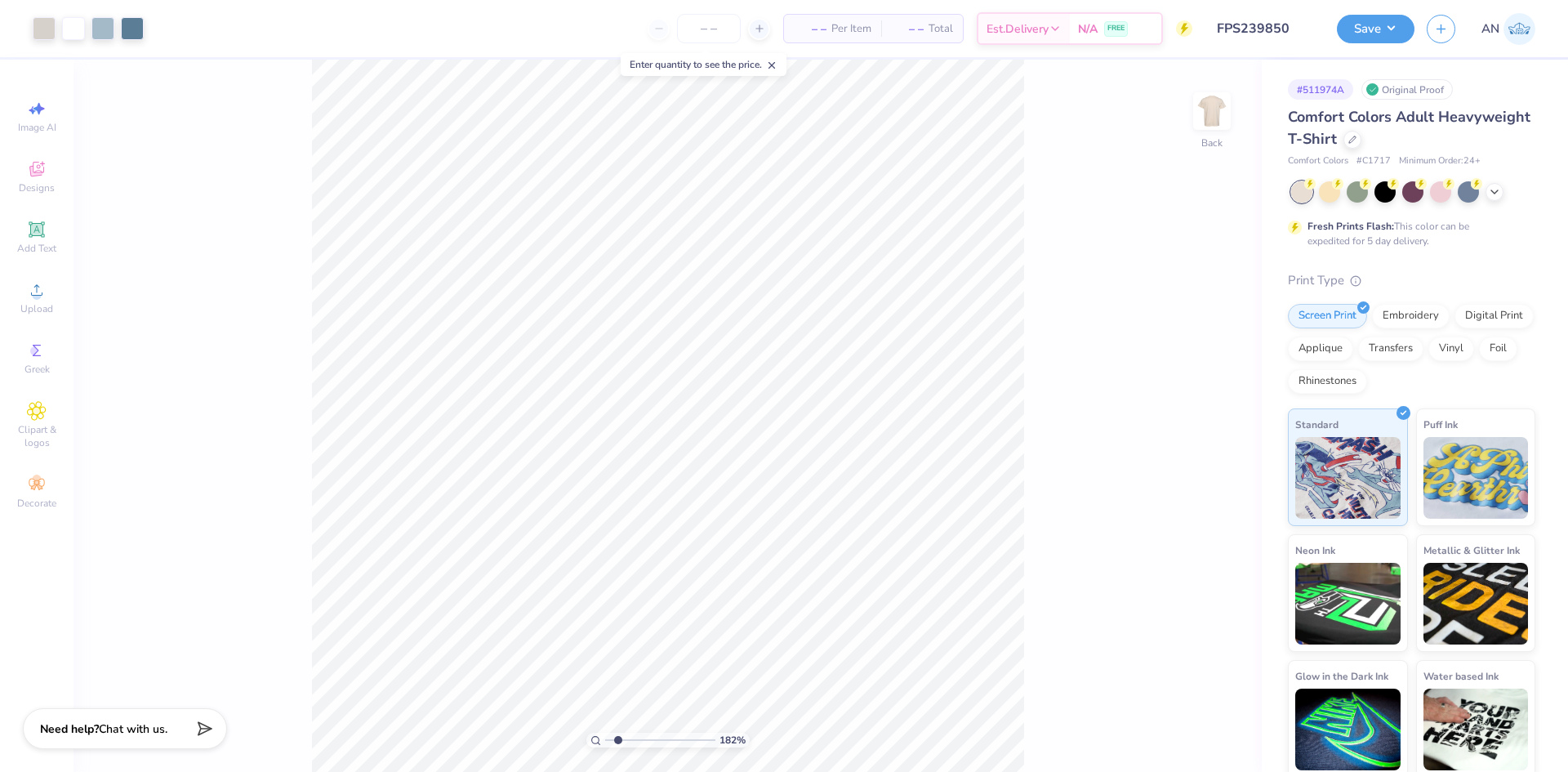
type input "2.01445811466782"
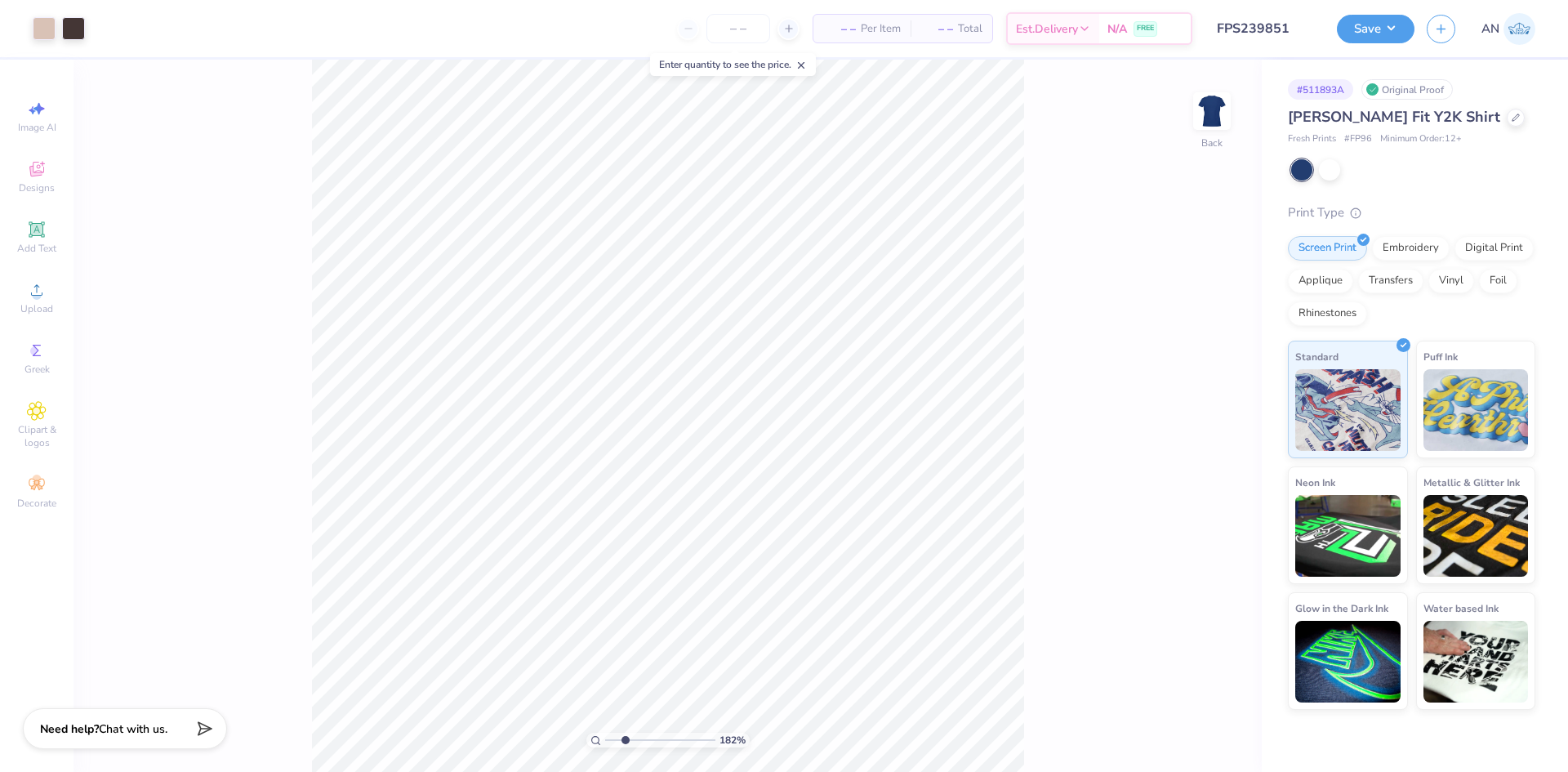
type input "3.00581987268404"
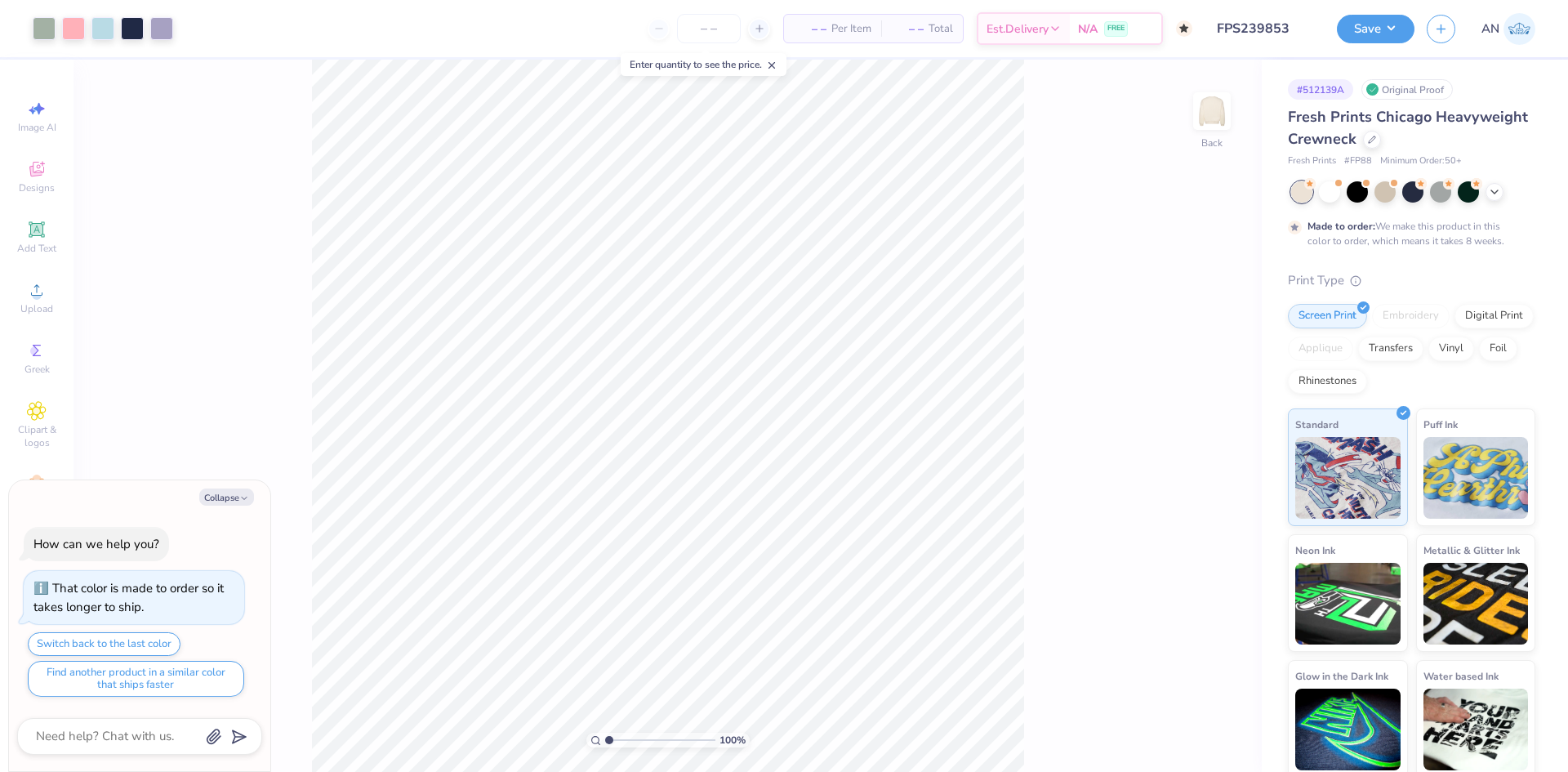
type textarea "x"
type input "2.22643191709162"
type textarea "x"
type input "1.82266588284093"
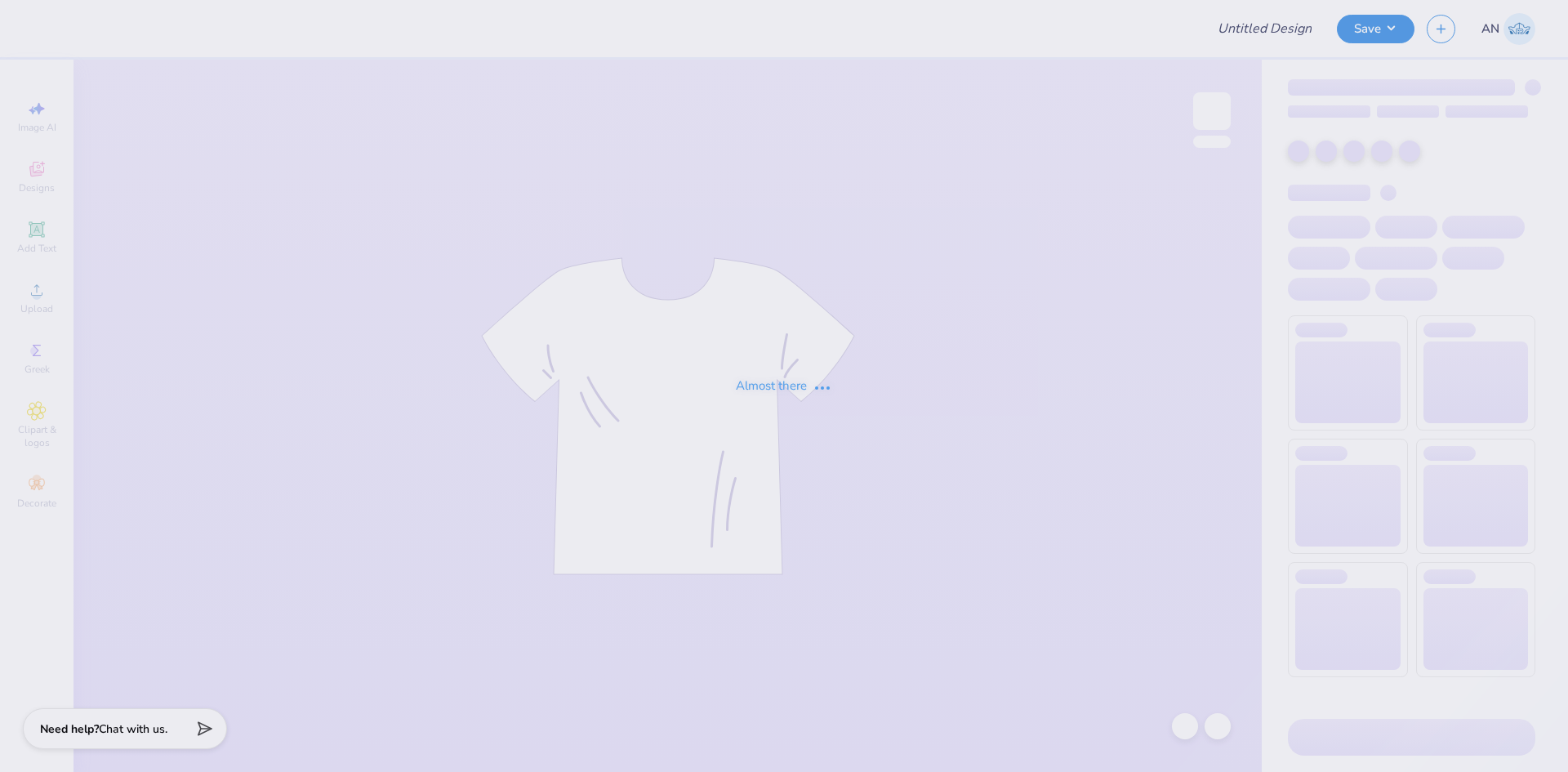
type input "FPS239854"
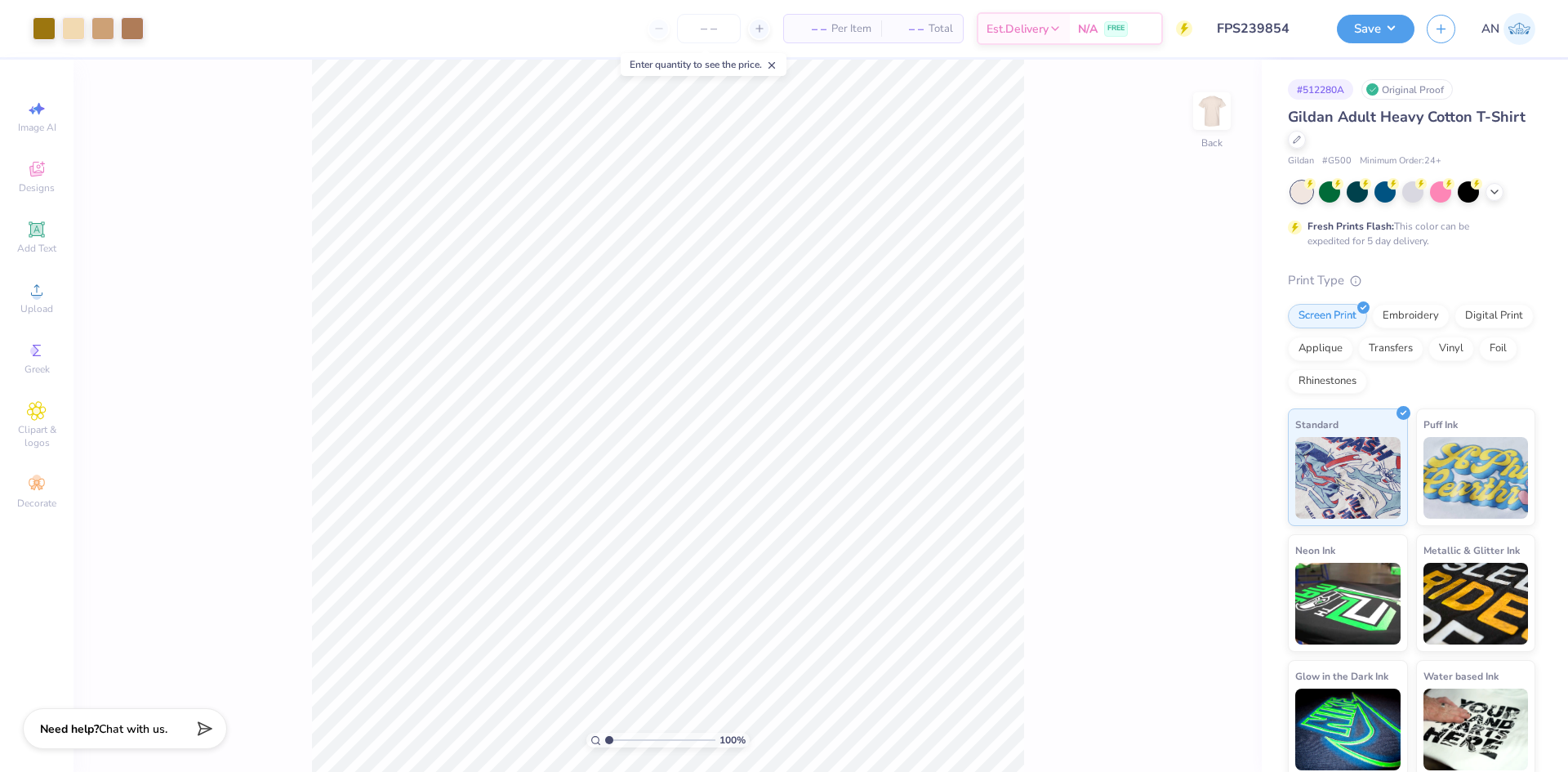
type input "1.49212329151837"
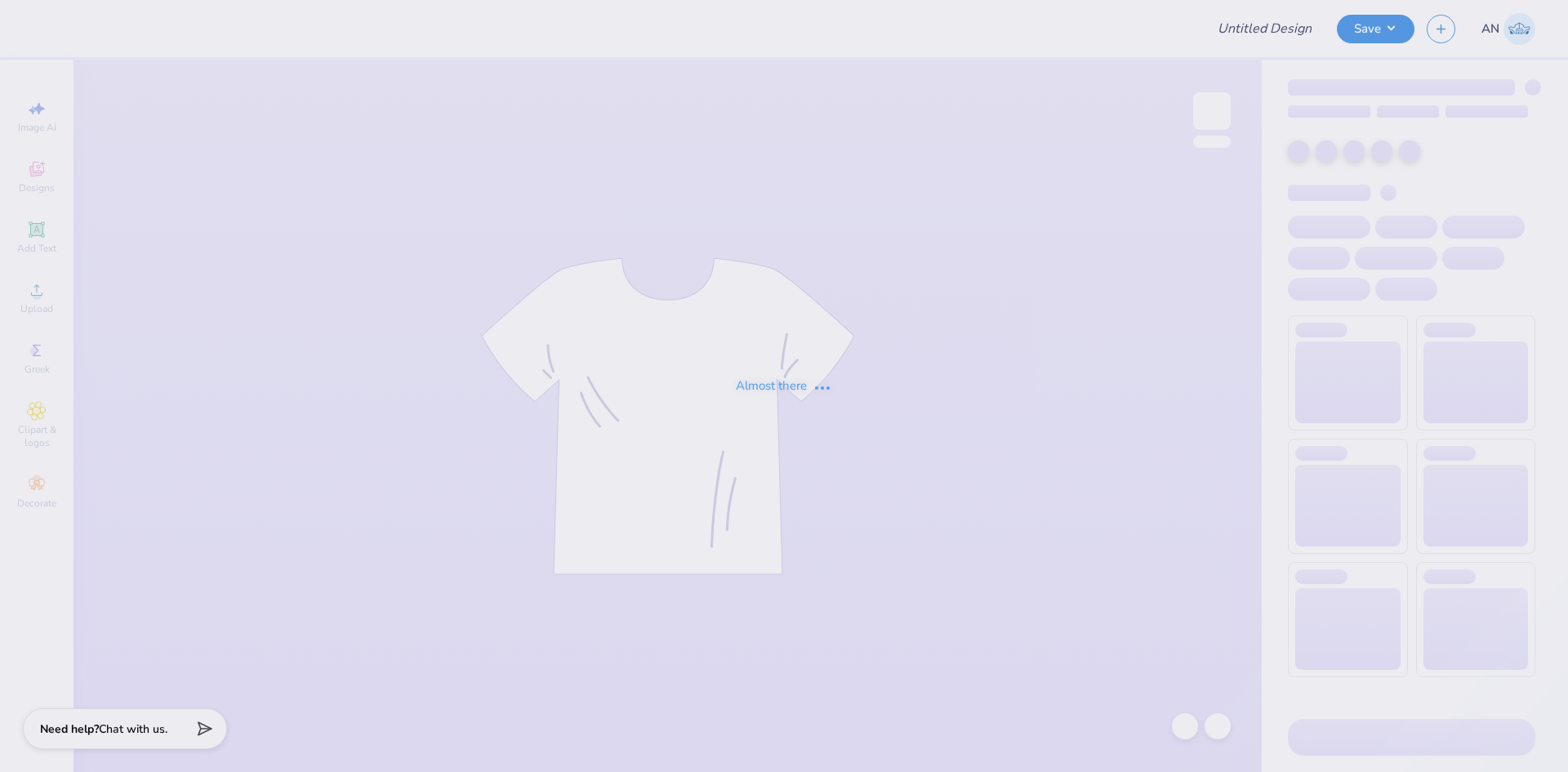
type input "FPS239855"
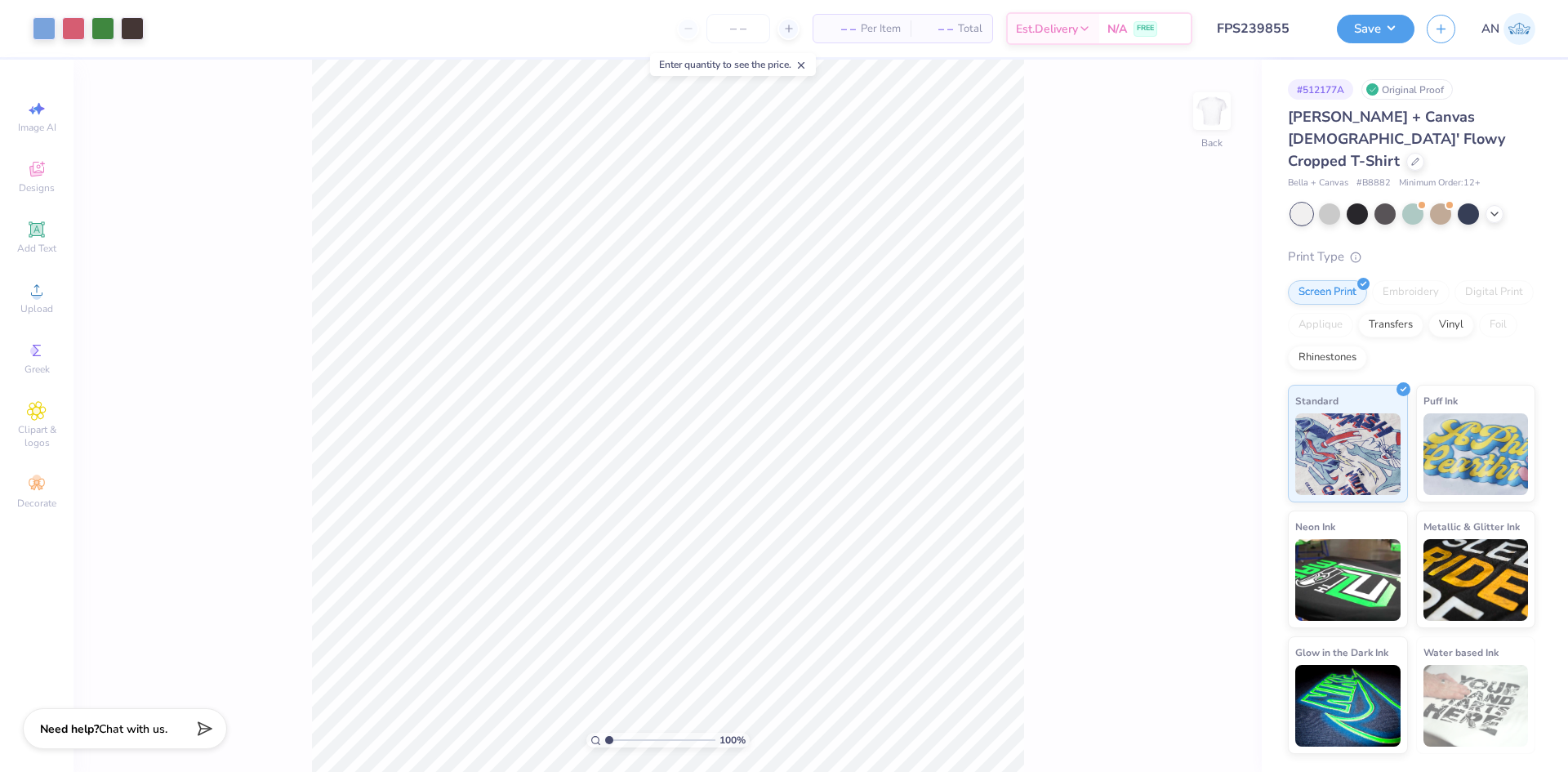
type input "1.64913377760655"
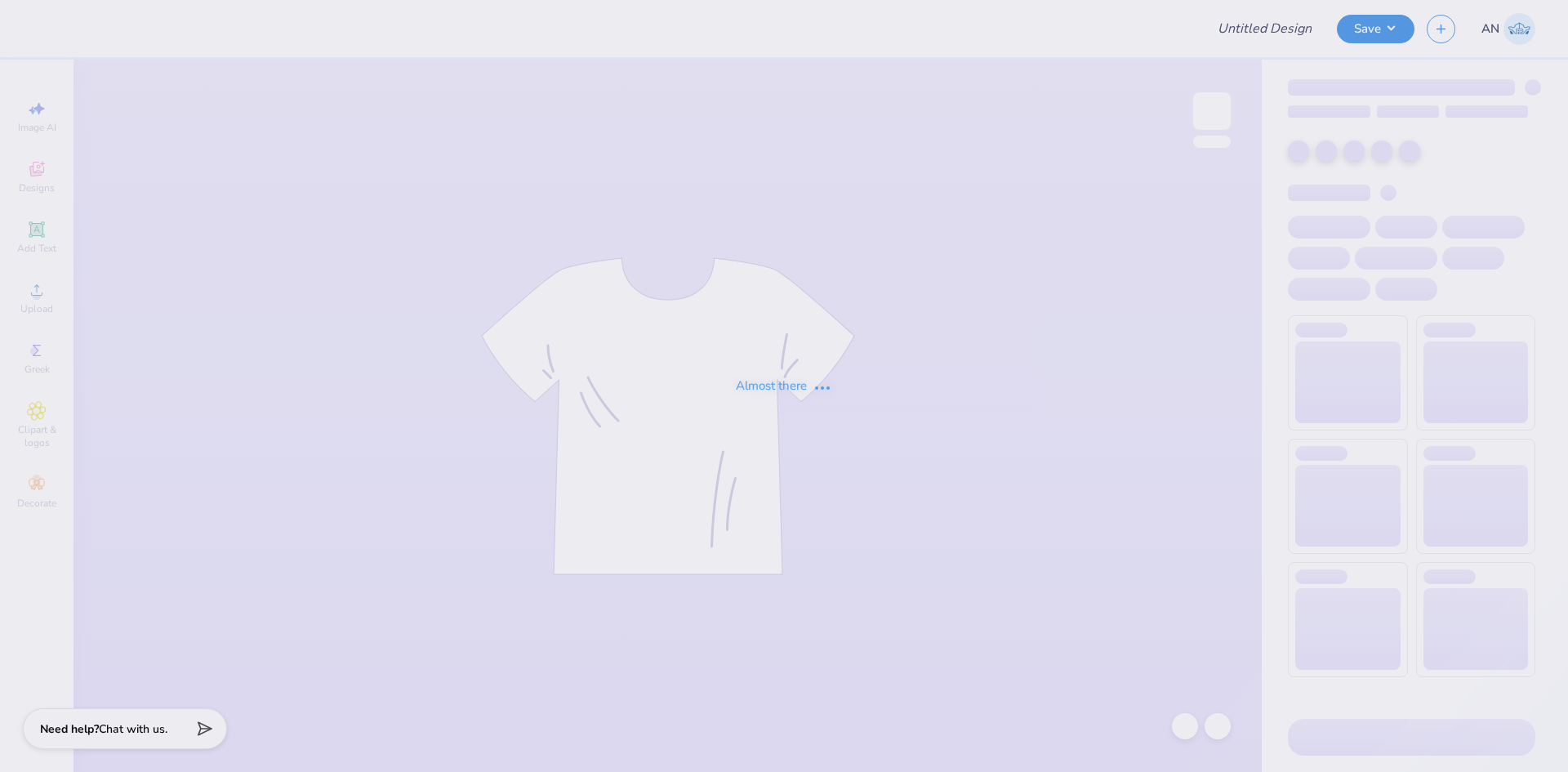
type input "FPS239856"
type input "FPS239858"
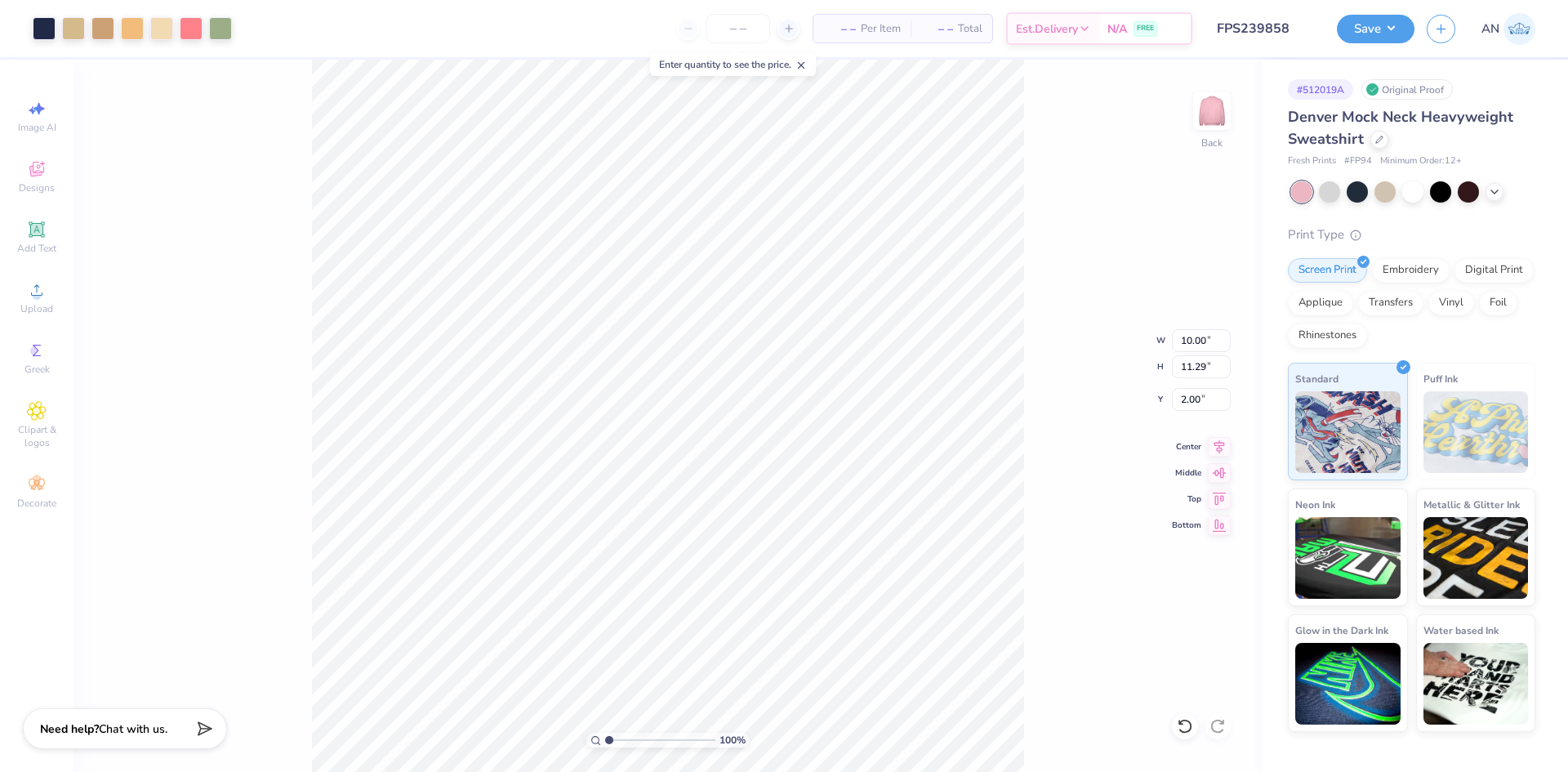
type input "5.71"
type input "6.45"
type input "2.58"
drag, startPoint x: 1411, startPoint y: 25, endPoint x: 1401, endPoint y: 24, distance: 10.0
click at [1406, 24] on button "Save" at bounding box center [1376, 26] width 77 height 28
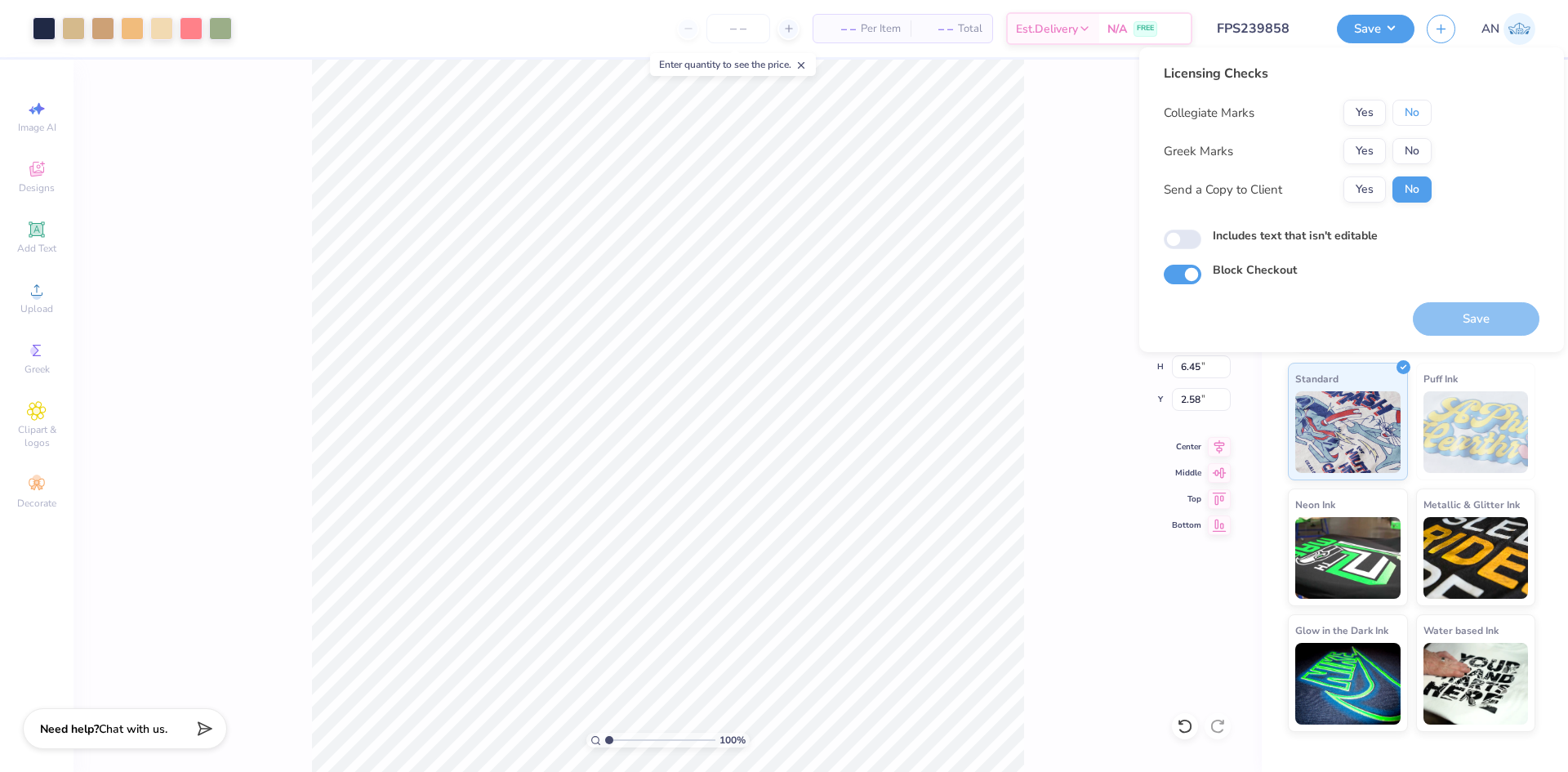
drag, startPoint x: 1406, startPoint y: 100, endPoint x: 1414, endPoint y: 130, distance: 31.0
click at [1406, 101] on button "No" at bounding box center [1412, 113] width 39 height 26
click at [1414, 152] on button "No" at bounding box center [1412, 151] width 39 height 26
drag, startPoint x: 1436, startPoint y: 318, endPoint x: 796, endPoint y: 1, distance: 714.2
click at [1433, 317] on button "Save" at bounding box center [1476, 318] width 126 height 33
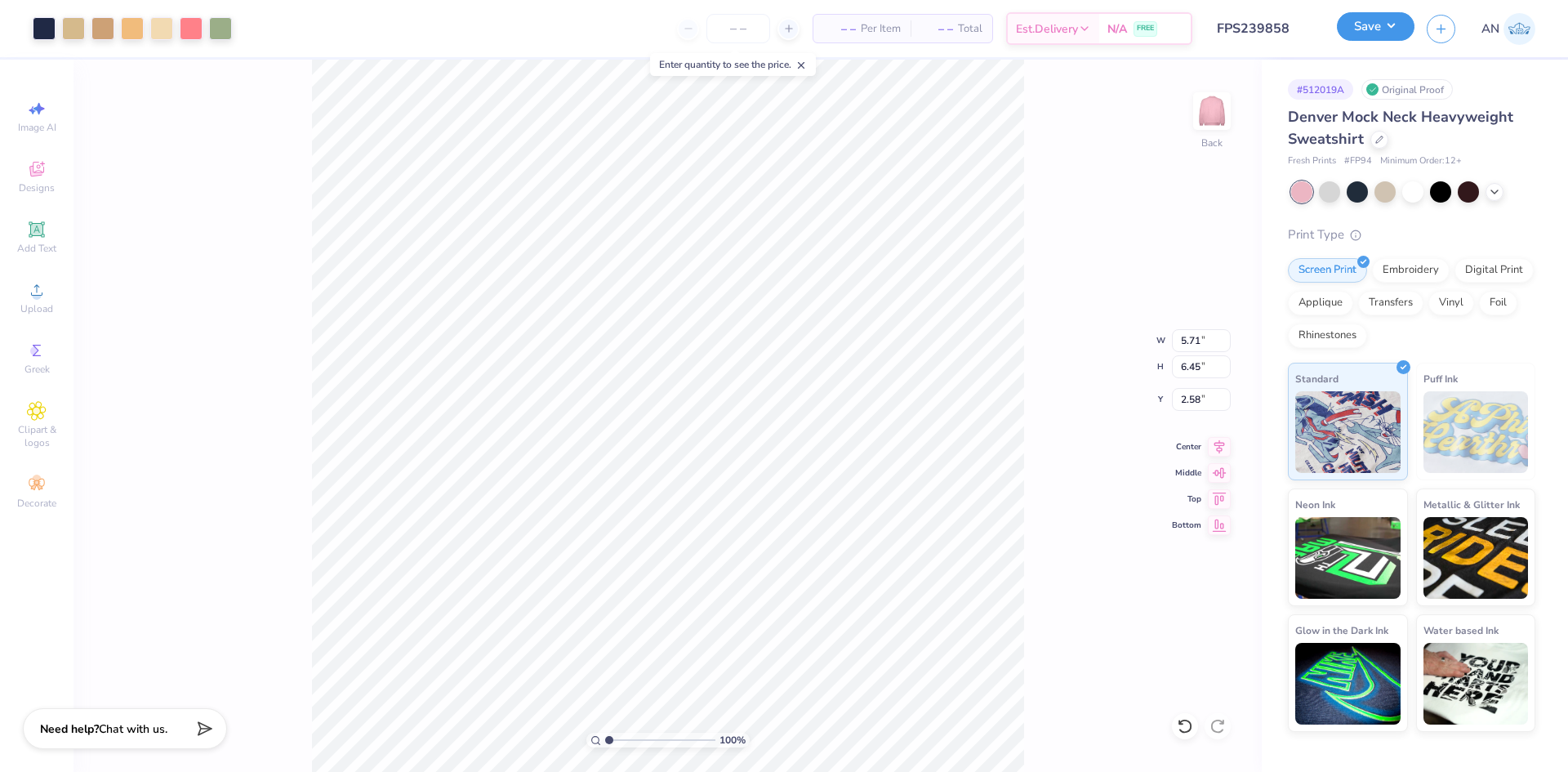
click at [1392, 33] on button "Save" at bounding box center [1376, 26] width 77 height 28
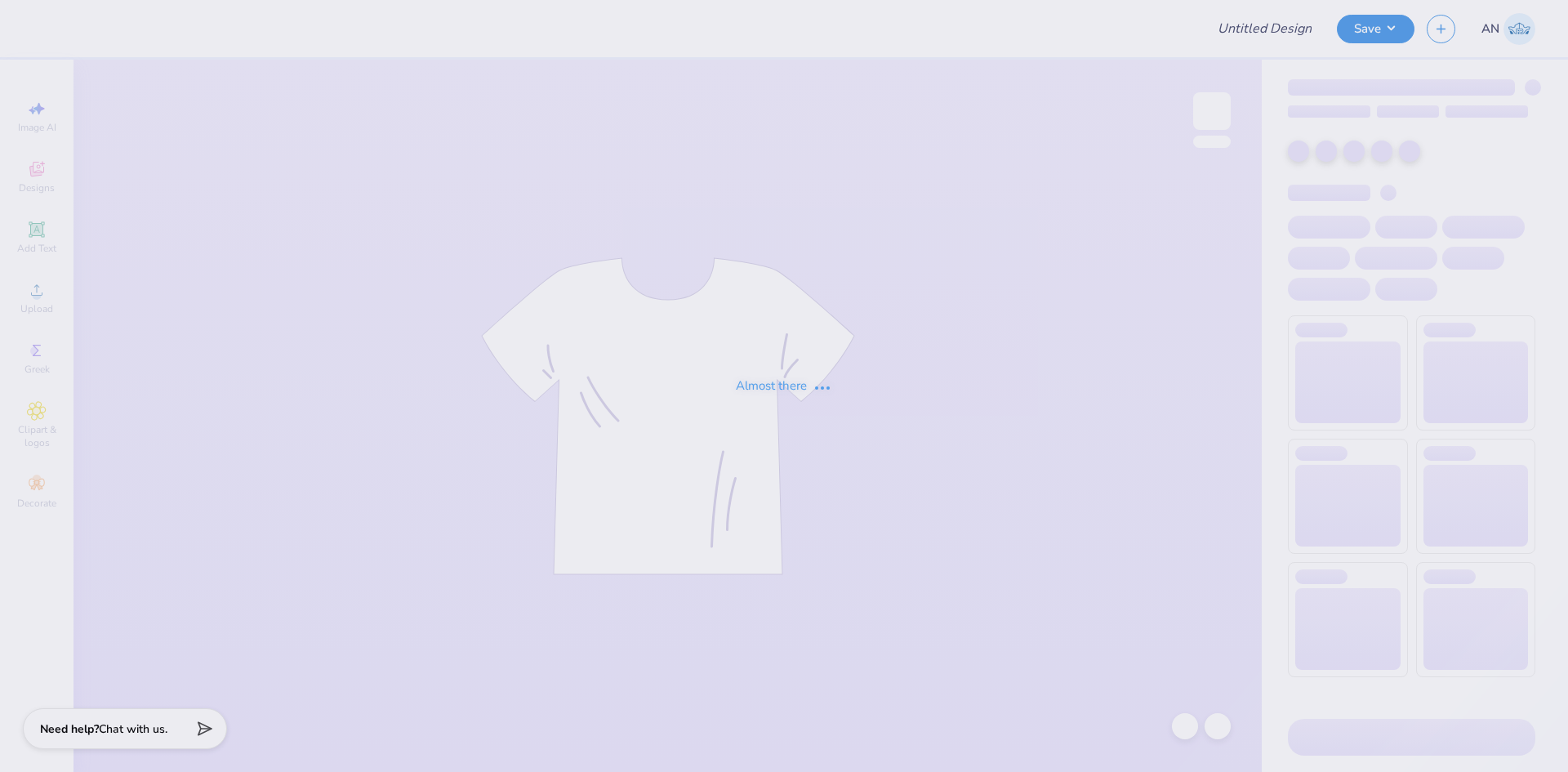
type input "FPS239860"
type input "FPS239861"
type input "FPS239862"
type input "FPS239863"
type input "FPS239864"
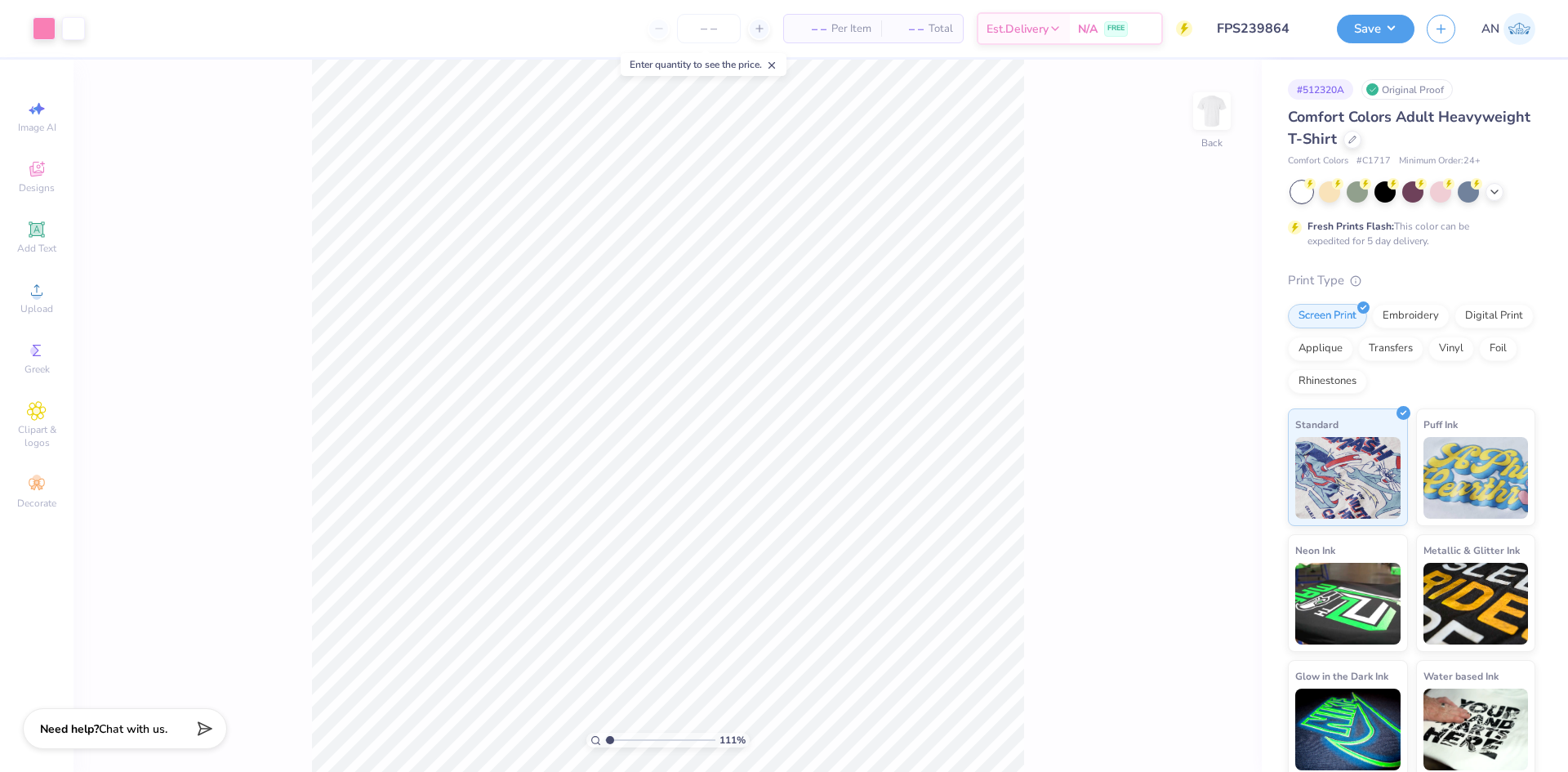
type input "1"
type input "3.32"
type input "3.95"
type input "2.74"
type input "4.48505384214065"
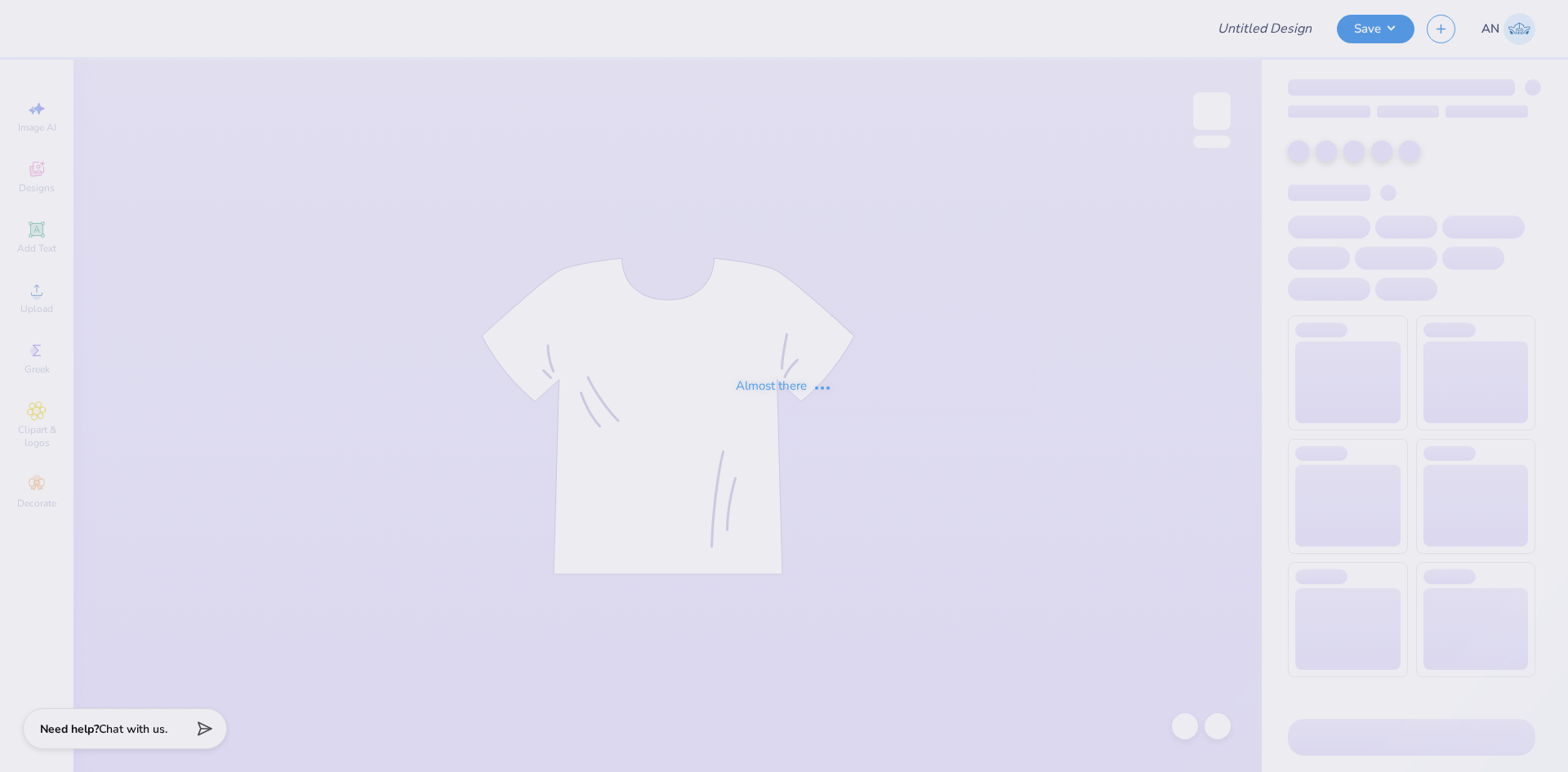
type input "FPS239866"
type input "FPS239868"
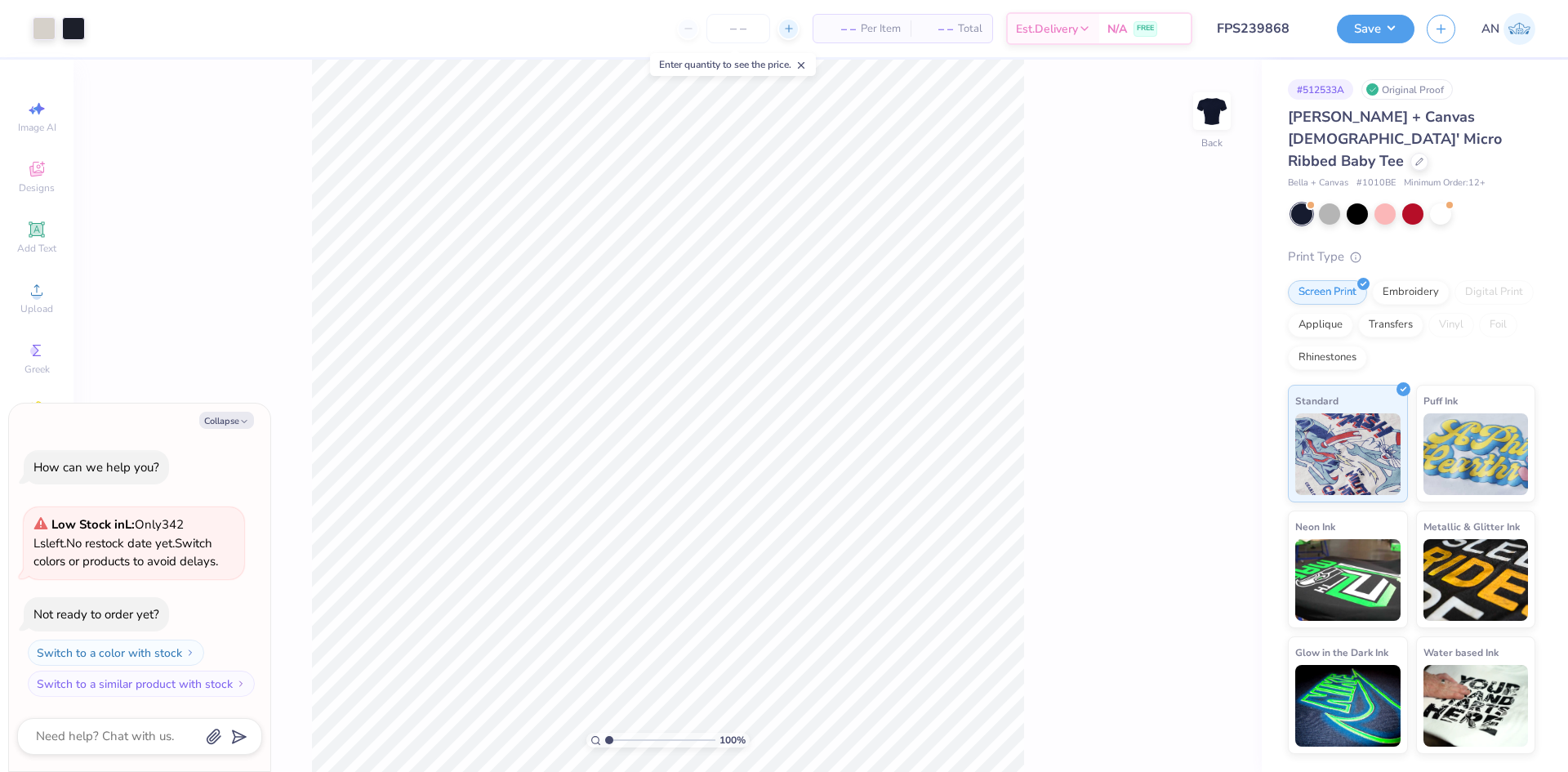
type textarea "x"
type input "1.82266588284093"
type textarea "x"
type input "3.32211092047231"
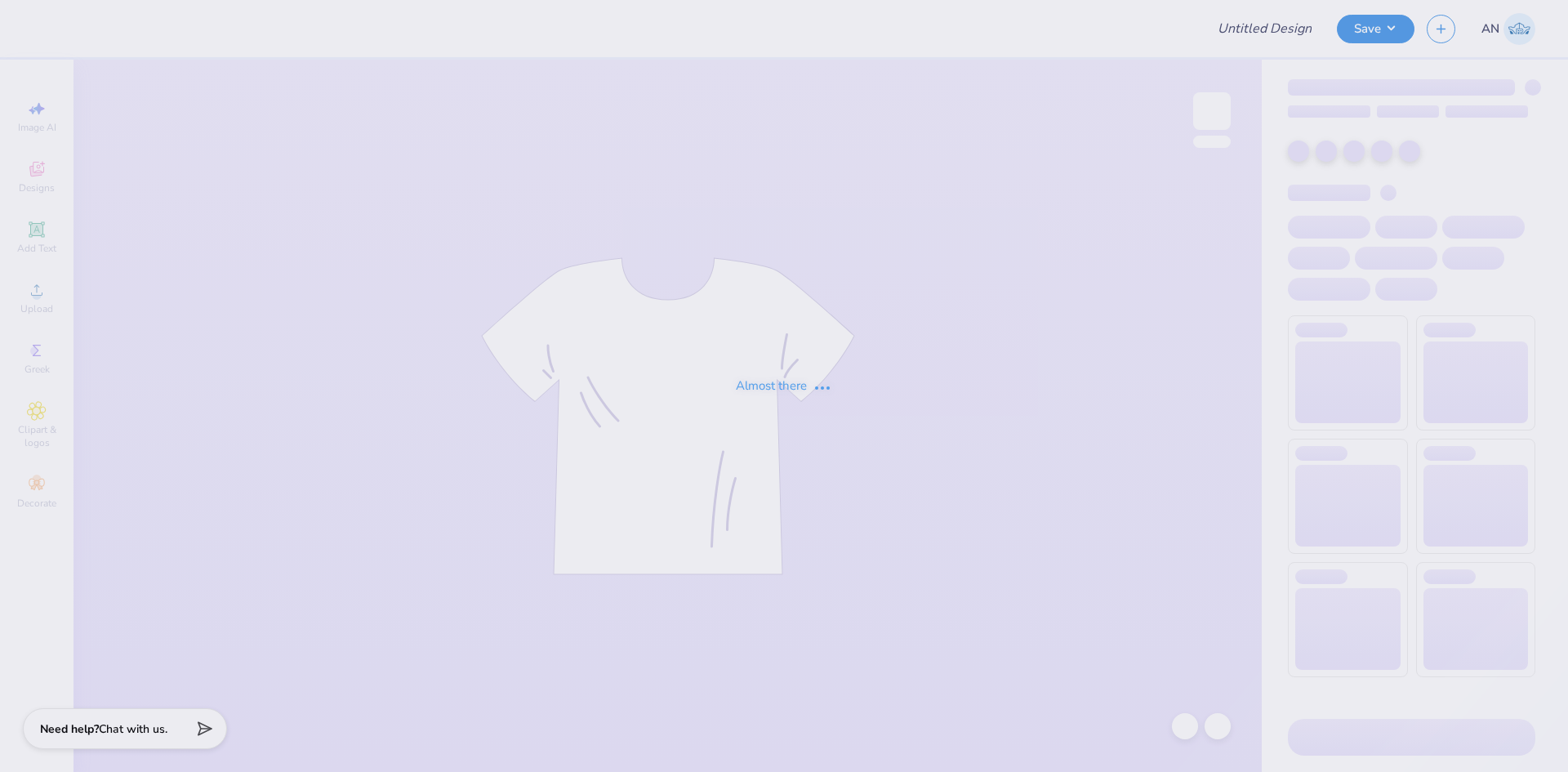
type input "FPS239876"
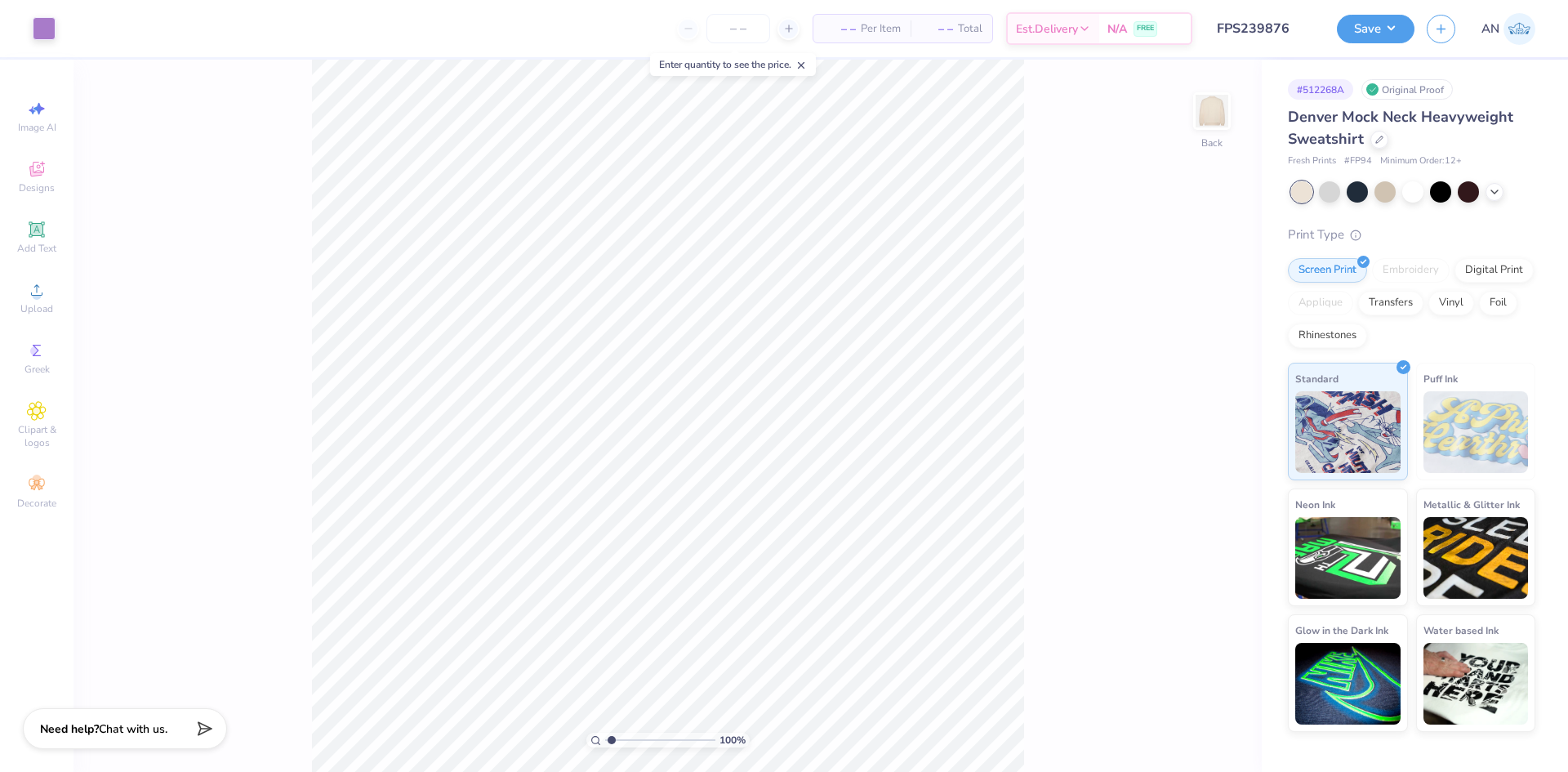
type input "1"
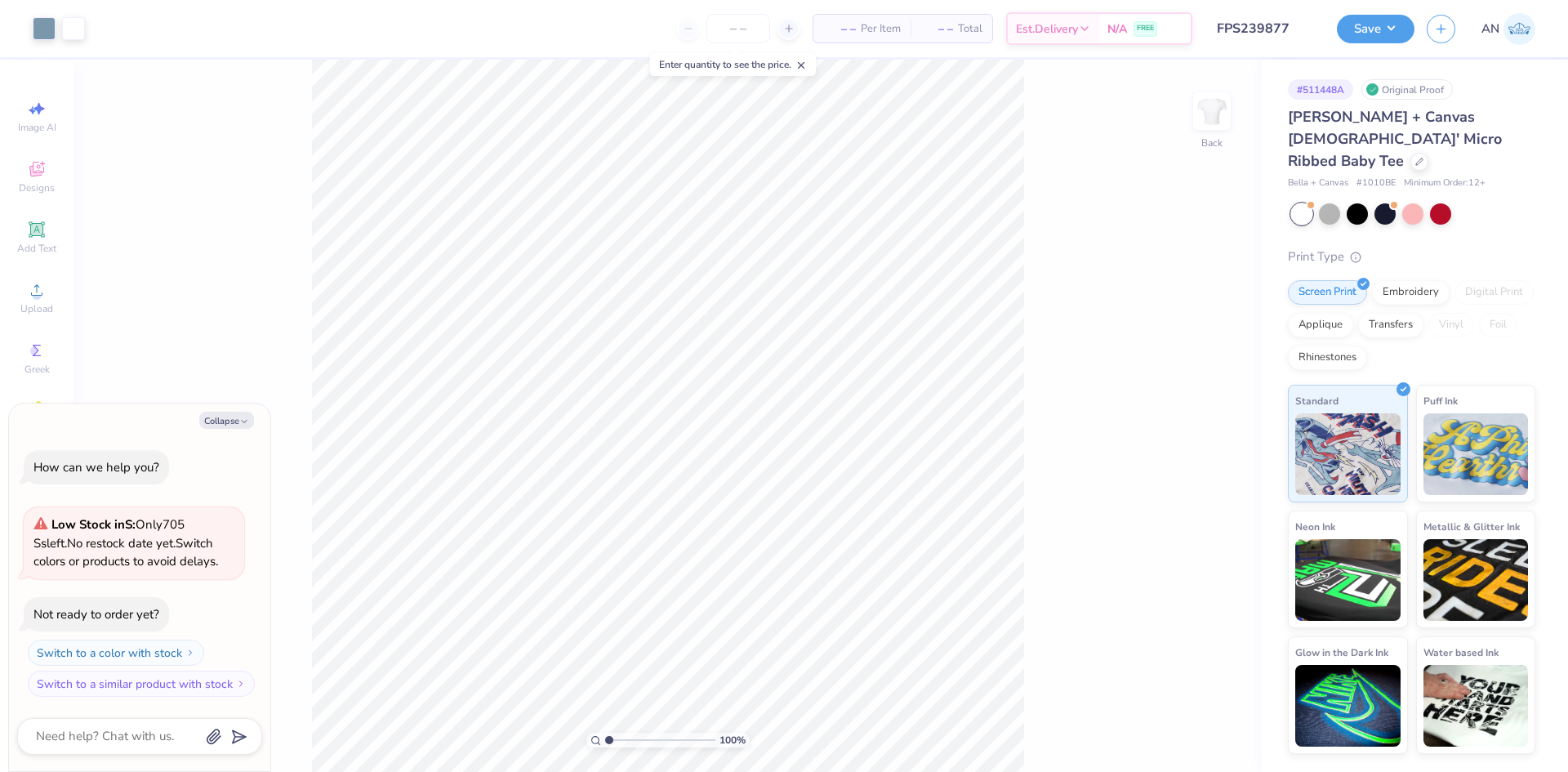
type textarea "x"
type input "2.46071092039642"
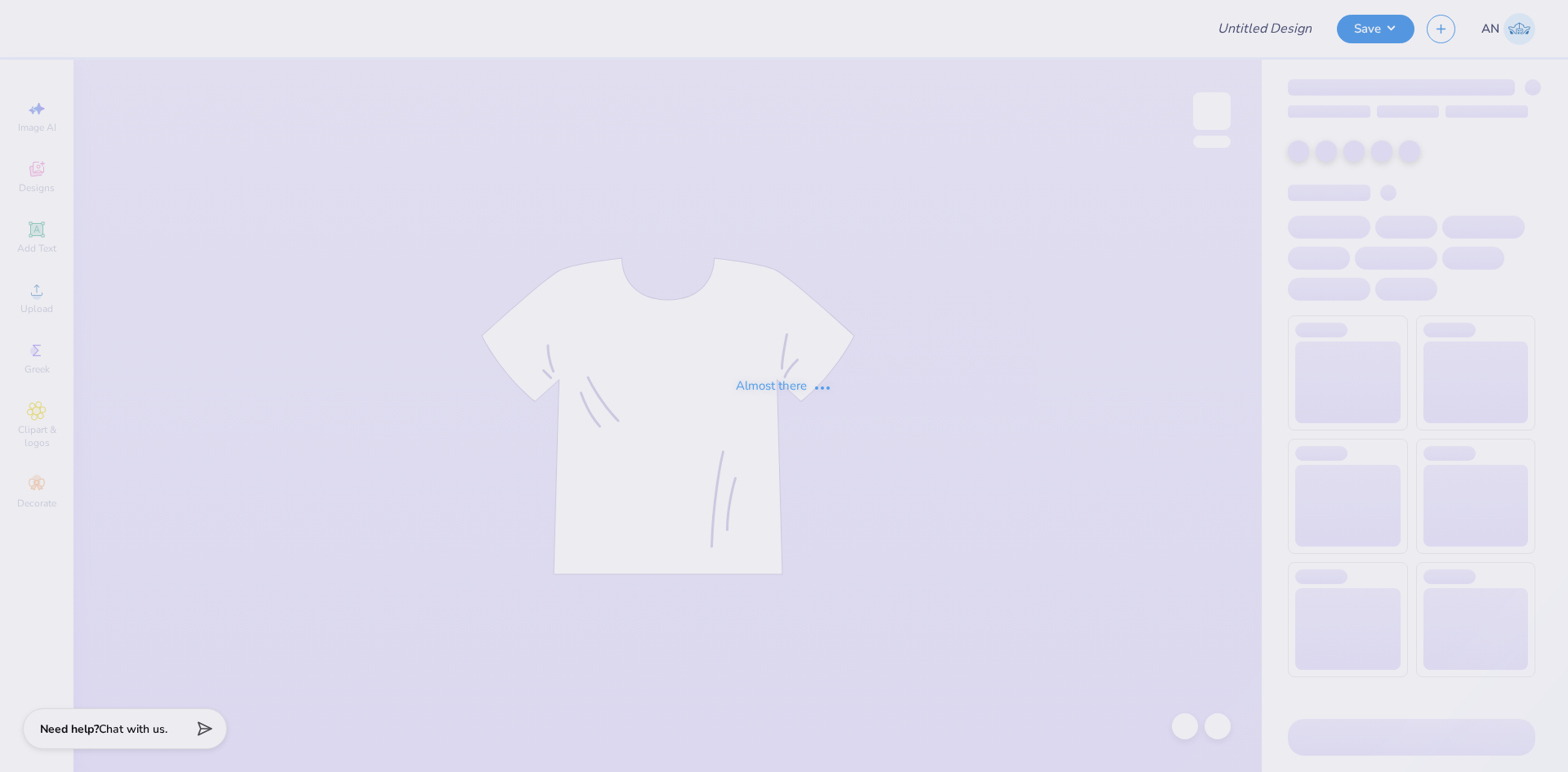
type input "FPS239880"
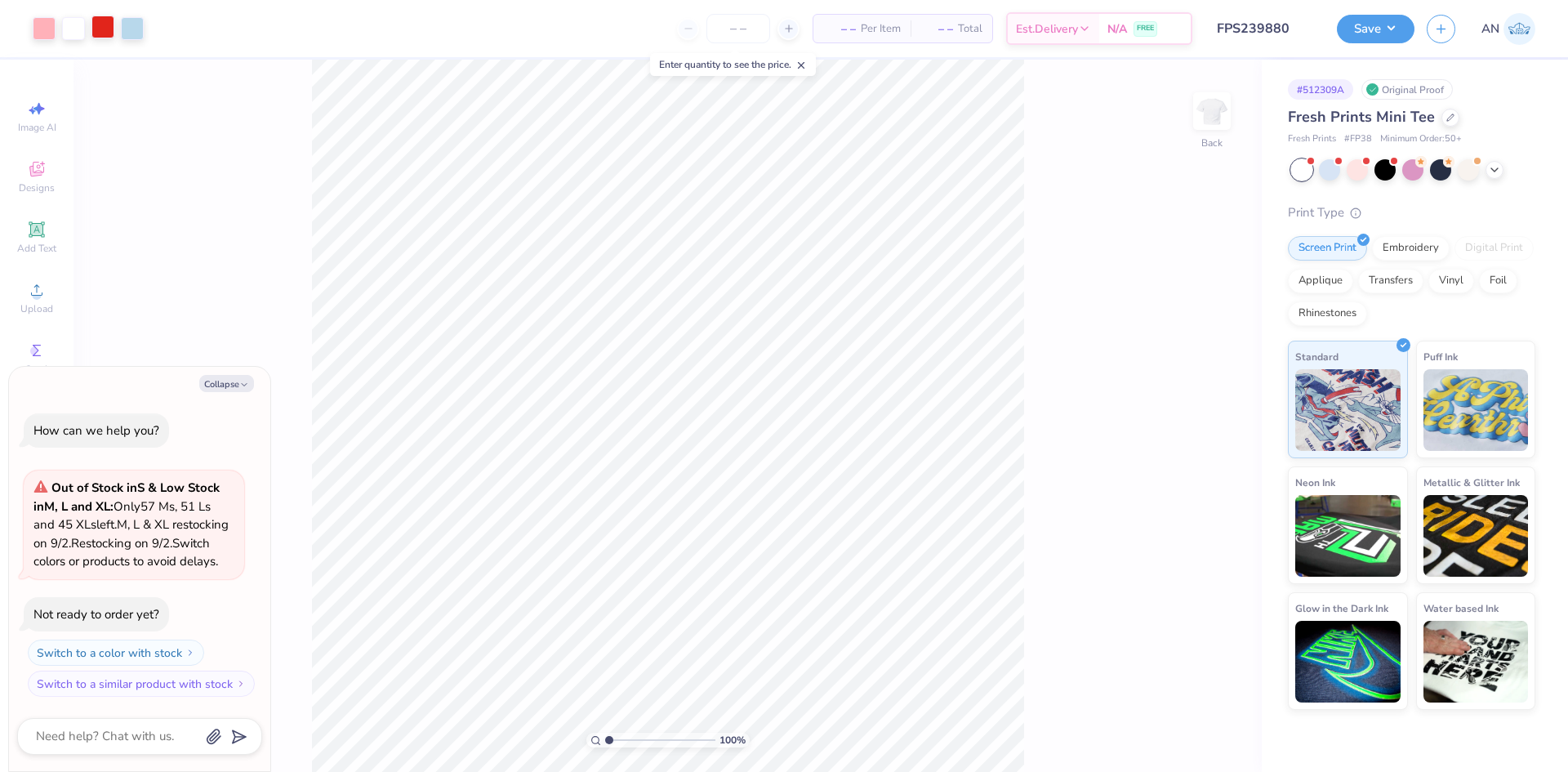
click at [96, 32] on div at bounding box center [102, 26] width 23 height 23
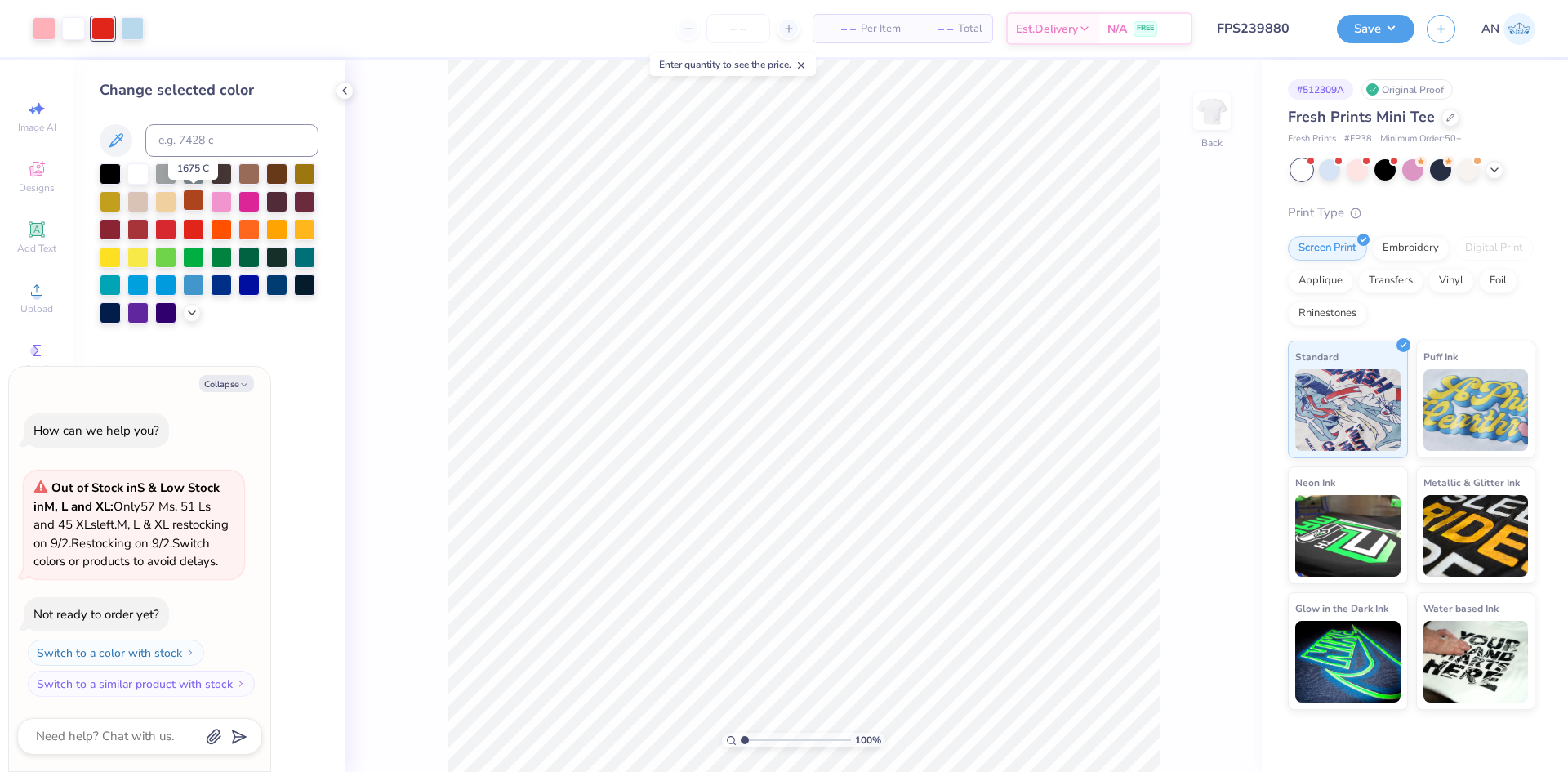
click at [189, 209] on div at bounding box center [194, 200] width 22 height 22
type textarea "x"
click at [1402, 27] on button "Save" at bounding box center [1376, 26] width 77 height 28
type input "1.64913377760655"
type textarea "x"
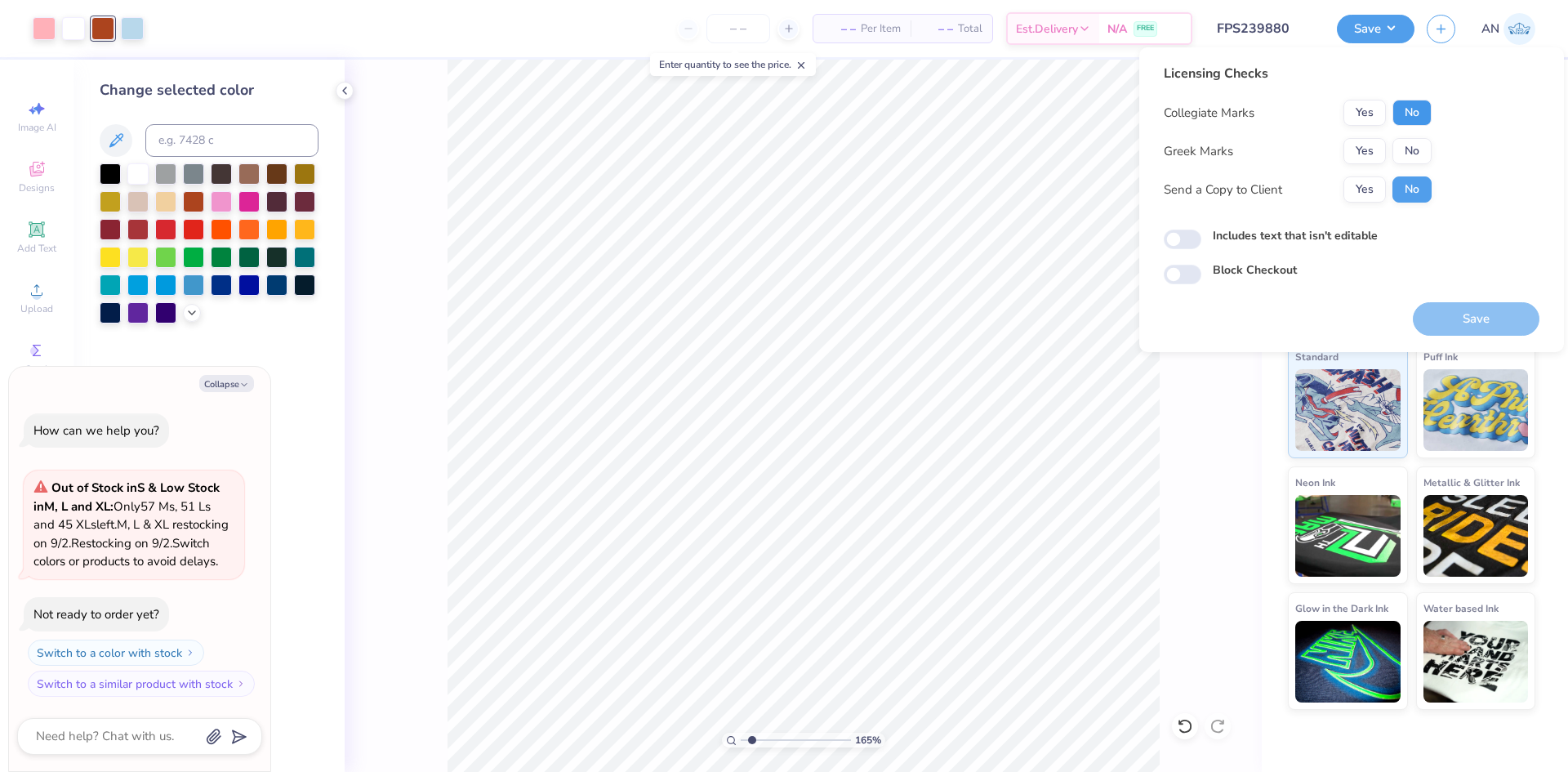
click at [1413, 119] on button "No" at bounding box center [1412, 113] width 39 height 26
click at [1405, 150] on button "No" at bounding box center [1412, 151] width 39 height 26
type input "1.64913377760655"
type textarea "x"
drag, startPoint x: 1455, startPoint y: 314, endPoint x: 812, endPoint y: 1, distance: 715.1
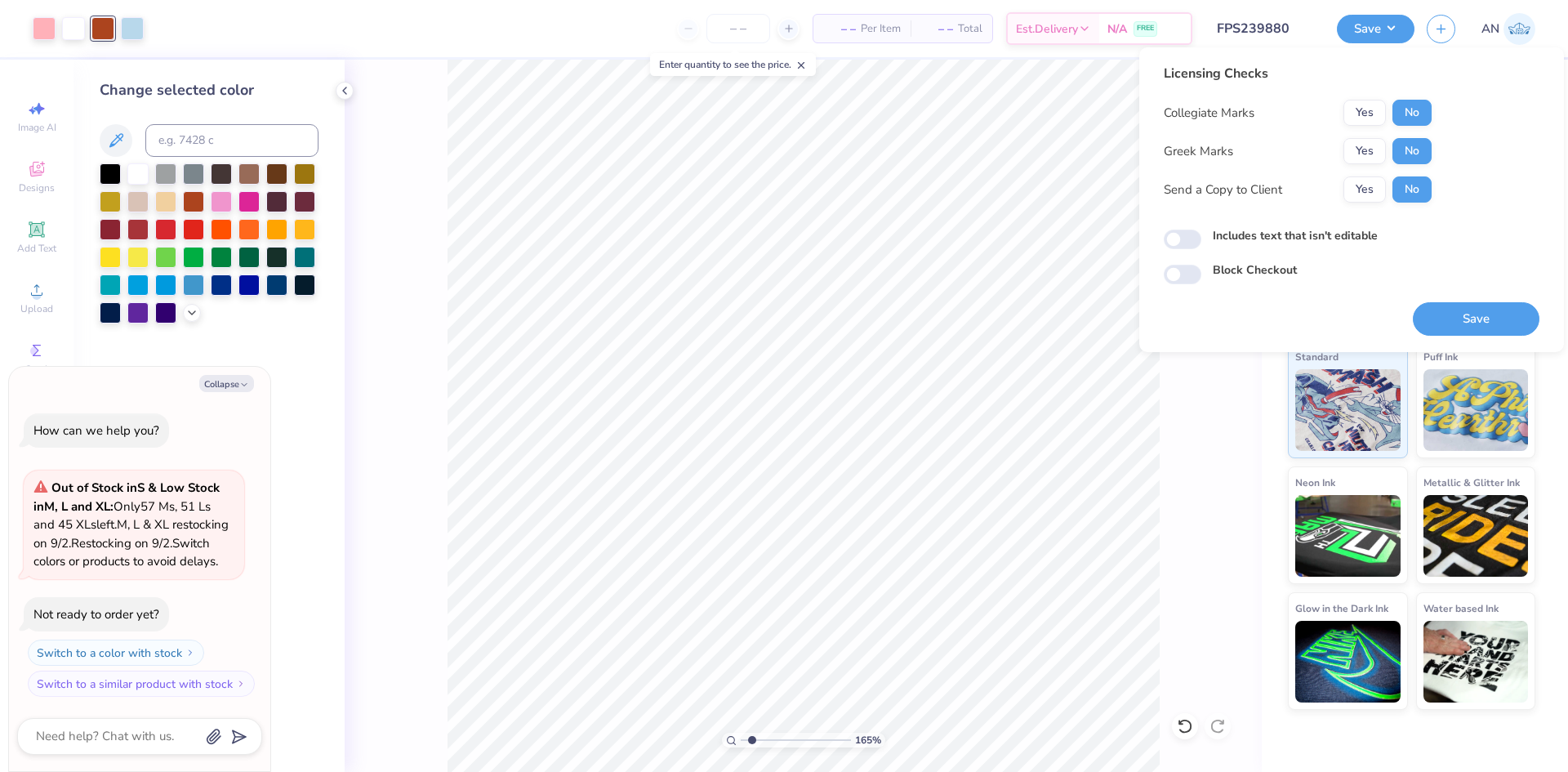
click at [1447, 313] on button "Save" at bounding box center [1476, 318] width 126 height 33
type input "1.64913377760655"
type textarea "x"
type input "1.64913377760655"
type textarea "x"
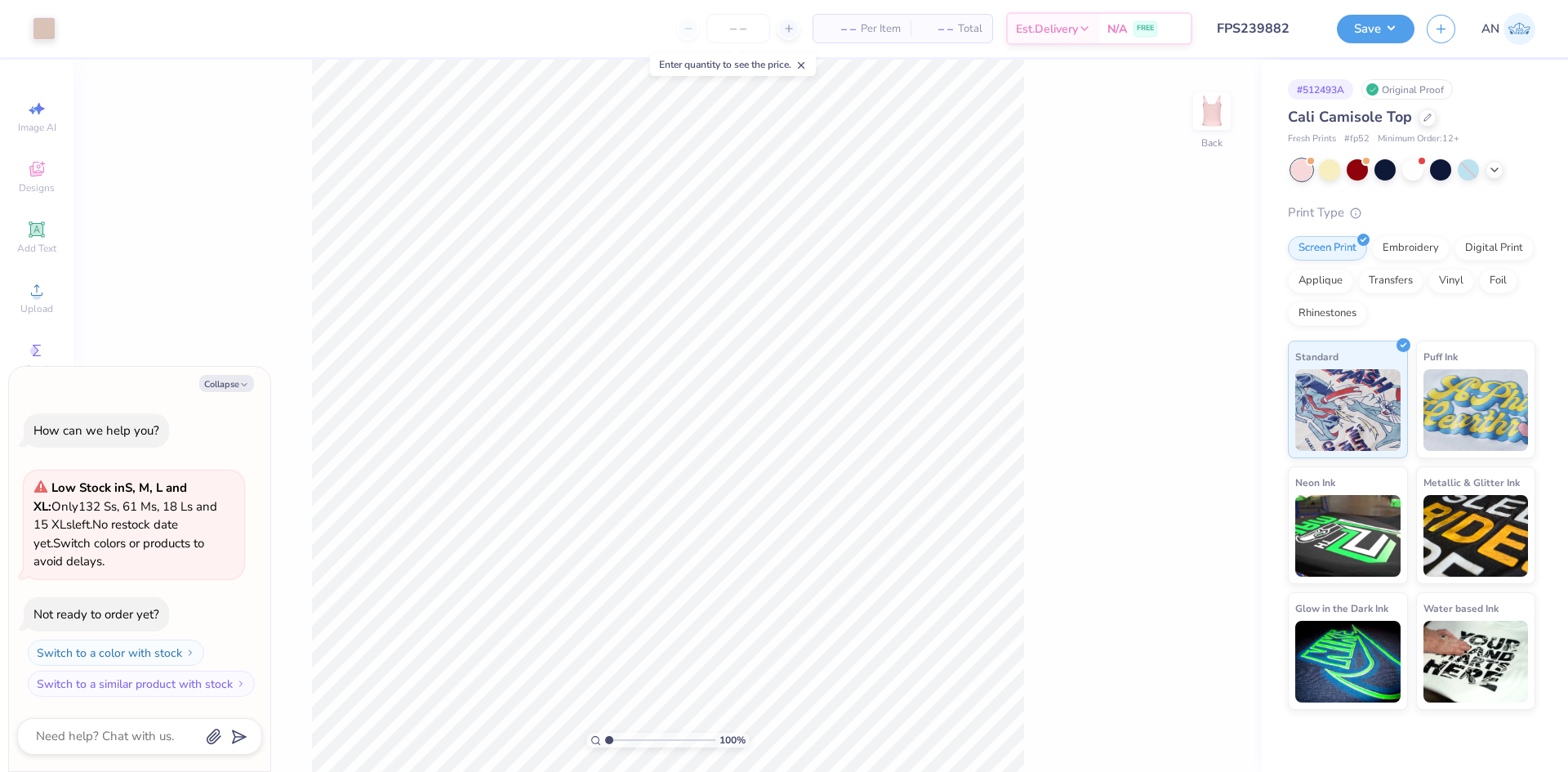
type textarea "x"
type input "3.00581987268404"
type textarea "x"
type input "3.00581987268404"
type textarea "x"
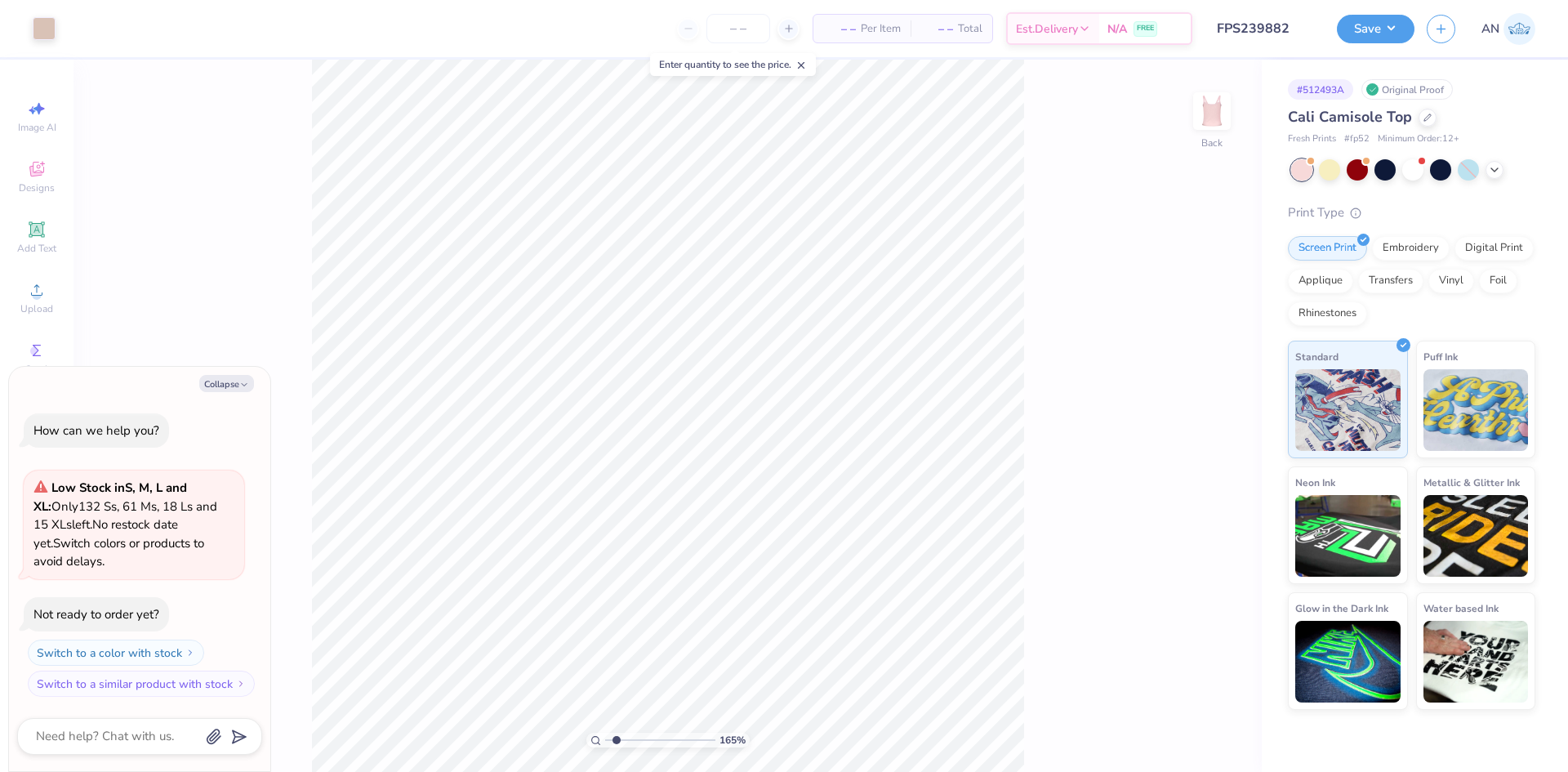
type input "1.64913377760655"
type textarea "x"
type input "1.64913377760655"
type textarea "x"
click at [51, 32] on div at bounding box center [43, 26] width 23 height 23
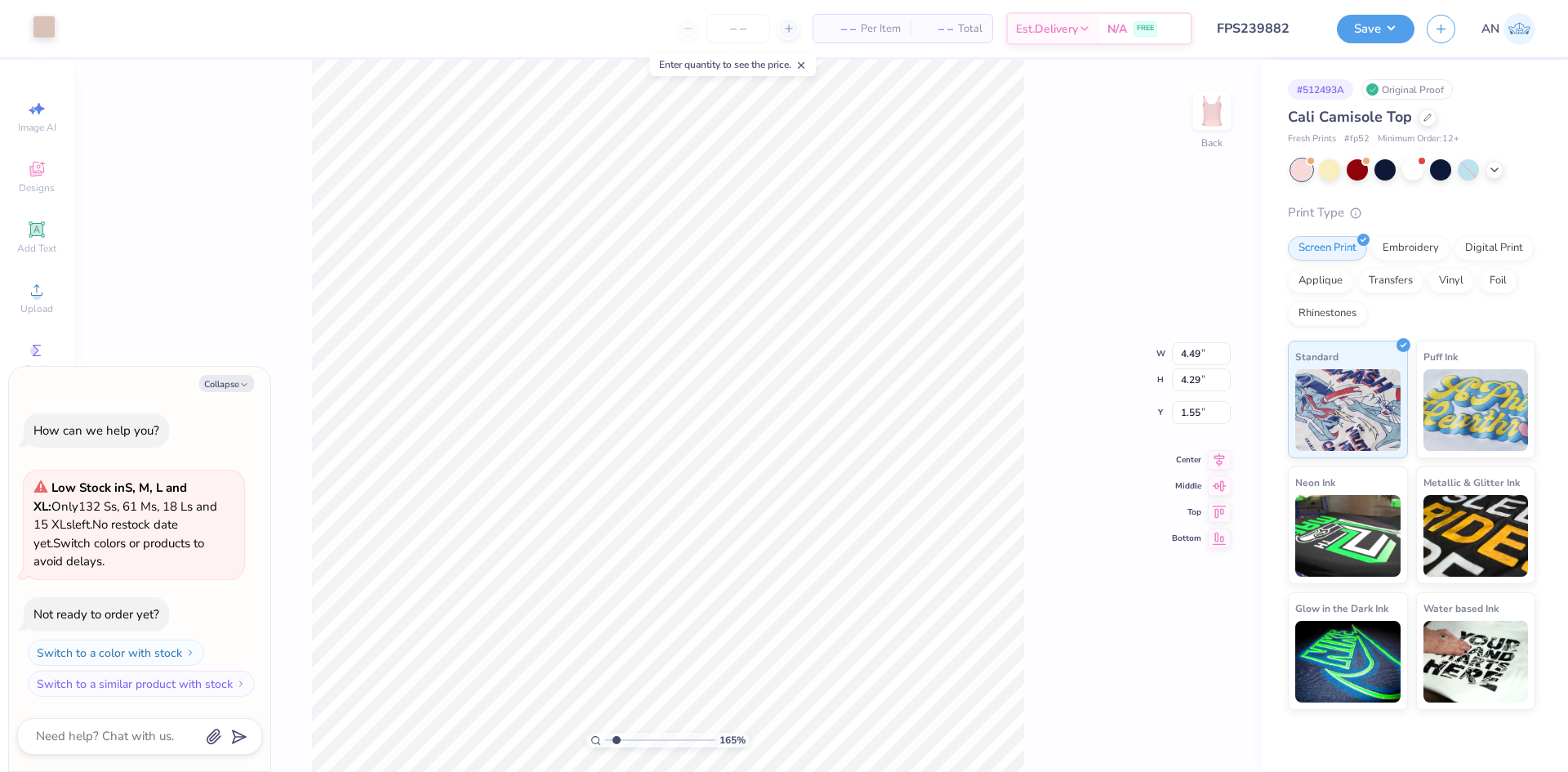
type input "1.64913377760655"
type textarea "x"
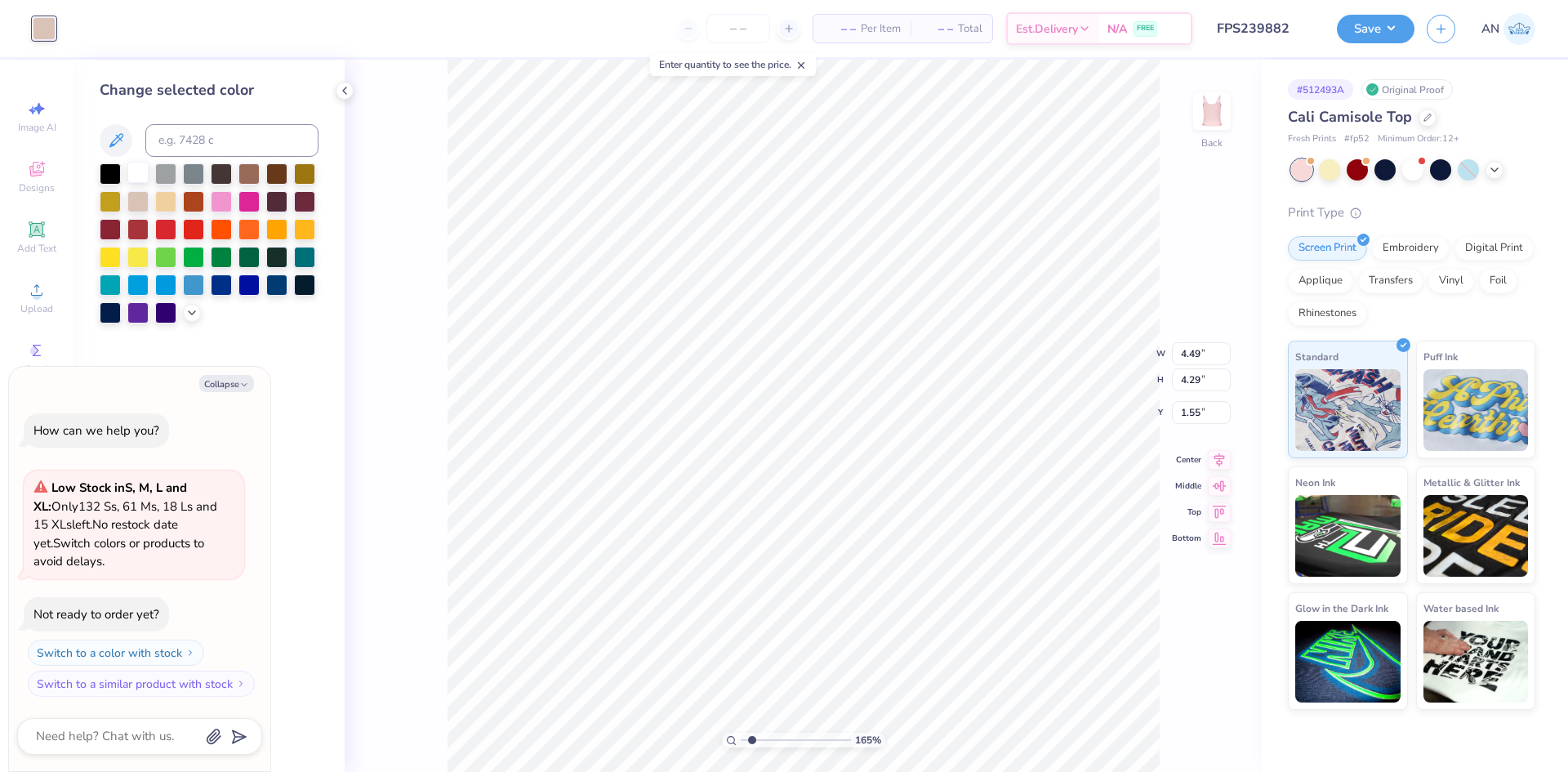
drag, startPoint x: 144, startPoint y: 173, endPoint x: 141, endPoint y: 183, distance: 10.4
click at [142, 174] on div at bounding box center [138, 172] width 22 height 22
type input "1.64913377760655"
type textarea "x"
type input "1.64913377760655"
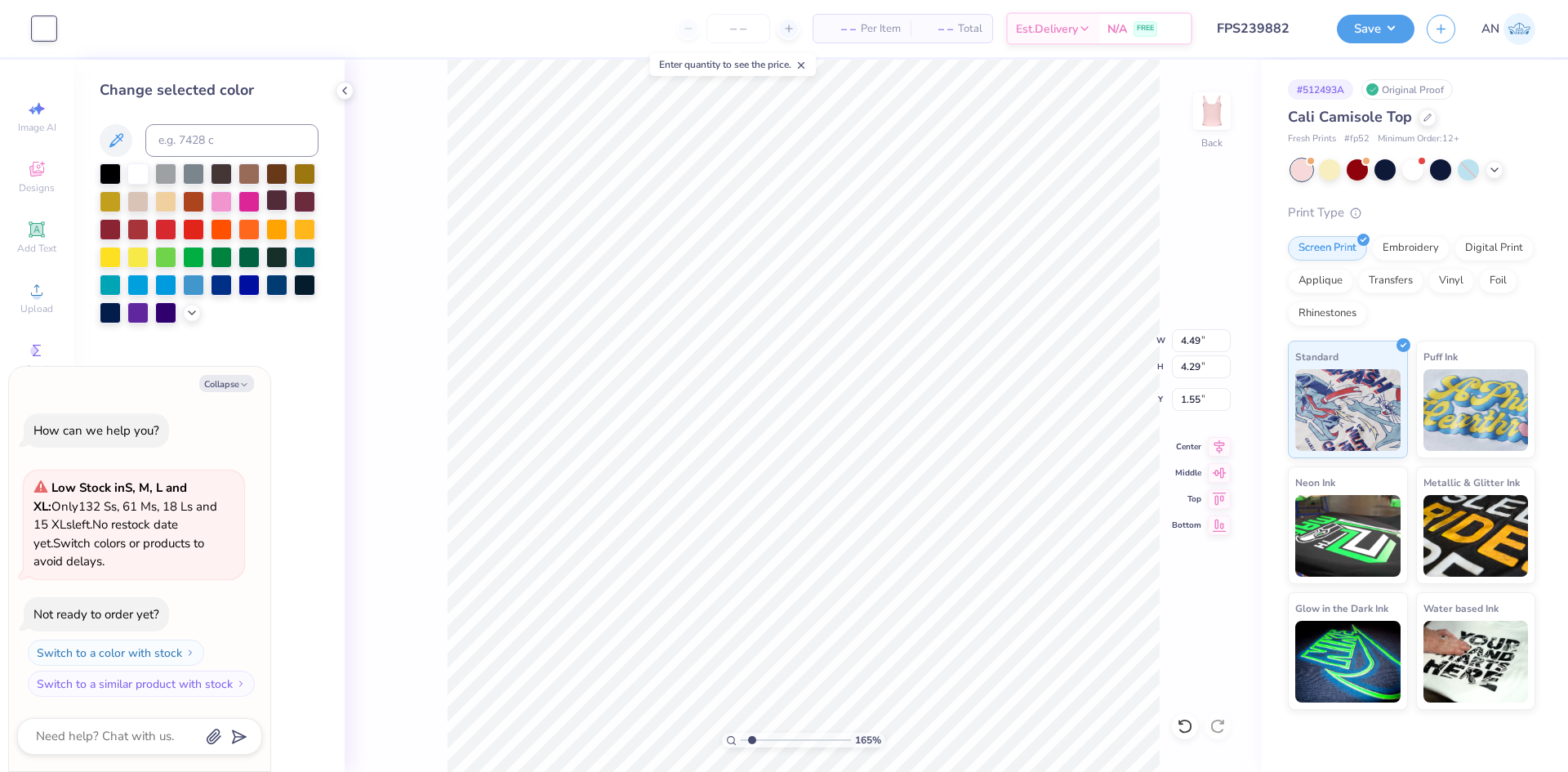
type textarea "x"
type input "1.64913377760655"
type textarea "x"
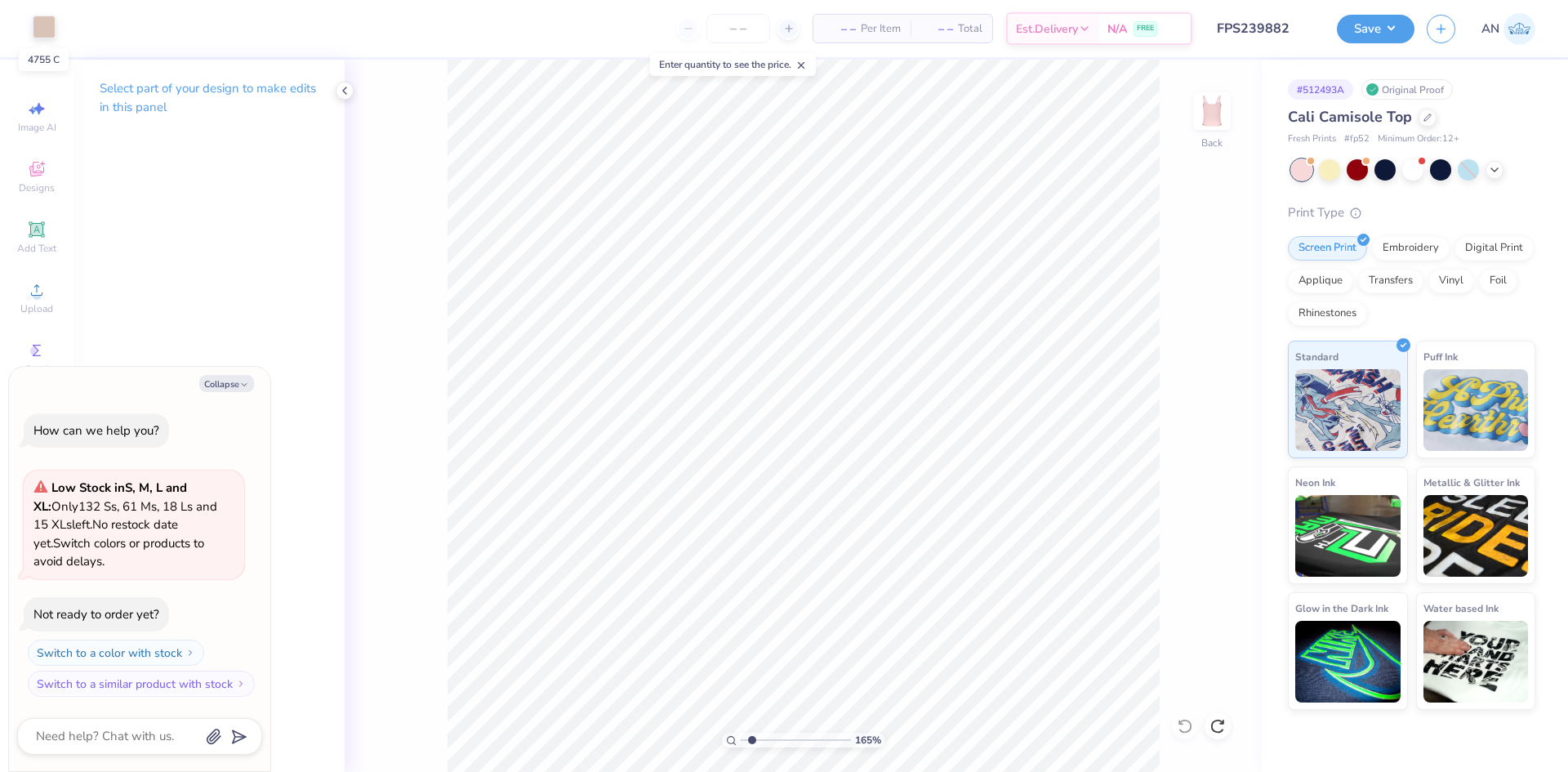
click at [49, 35] on div at bounding box center [43, 26] width 23 height 23
type input "1.64913377760655"
type textarea "x"
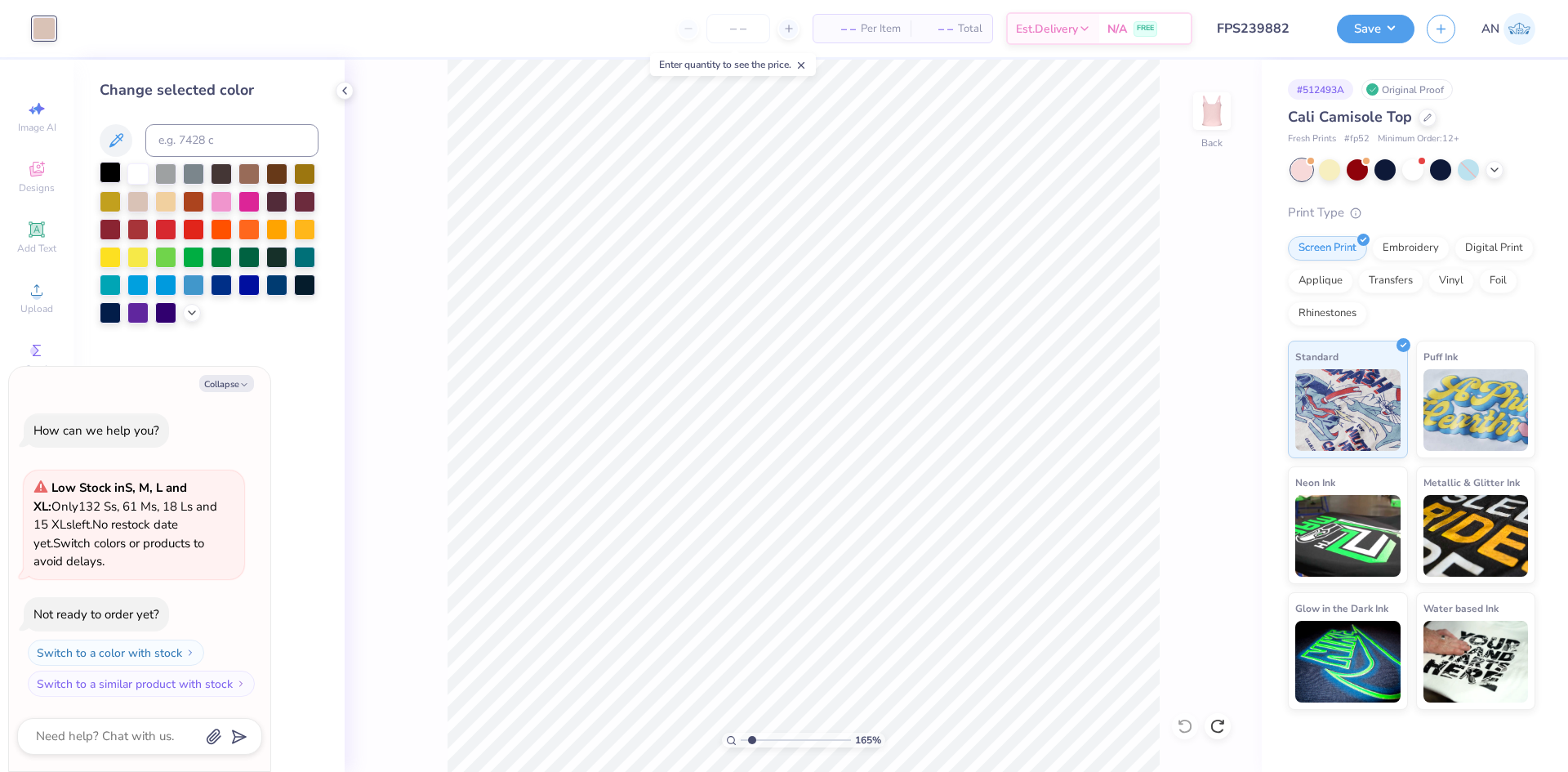
click at [110, 170] on div at bounding box center [111, 172] width 22 height 22
type input "1.64913377760655"
type textarea "x"
type input "1.64913377760655"
type textarea "x"
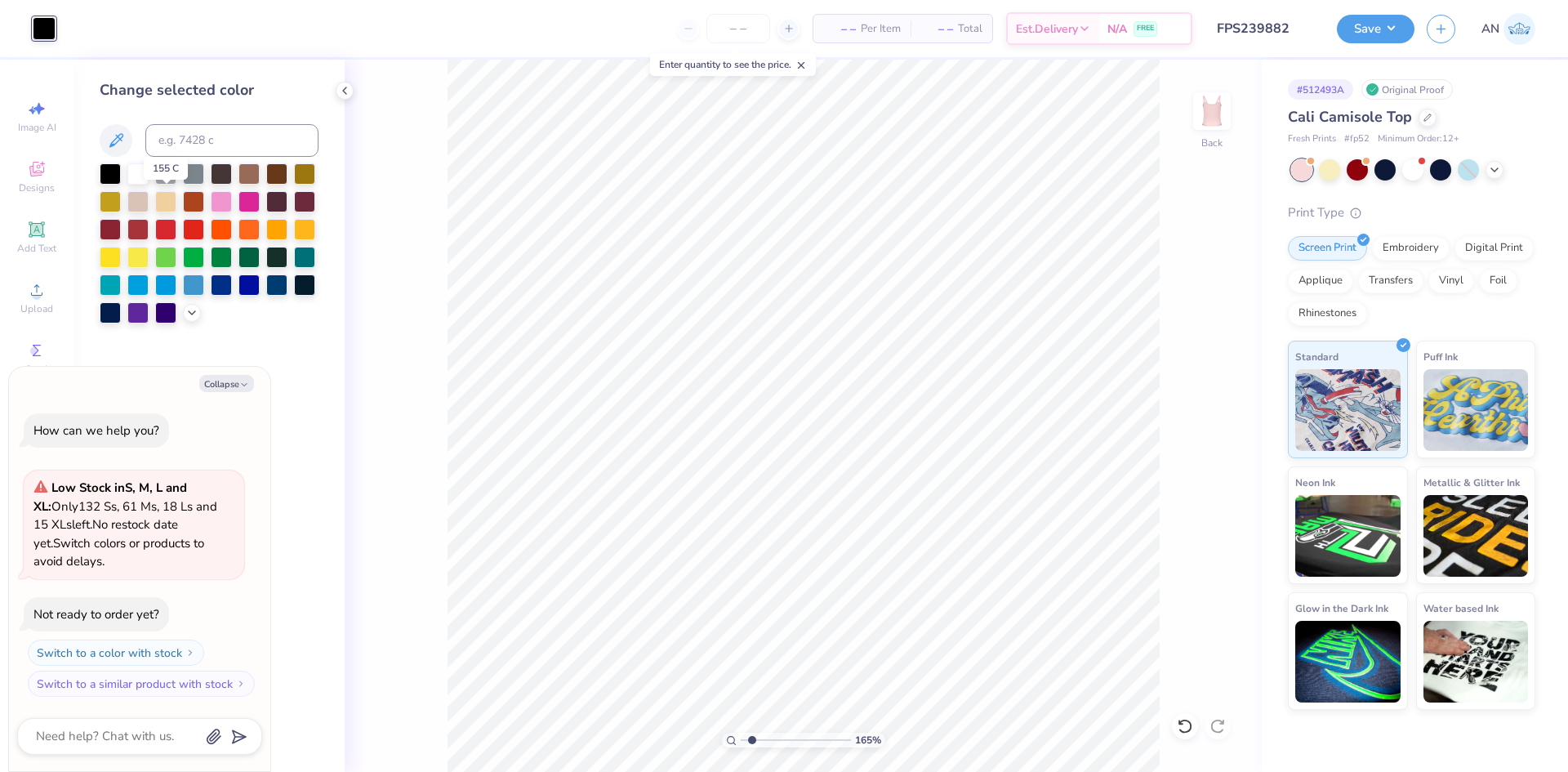
type input "1.64913377760655"
type textarea "x"
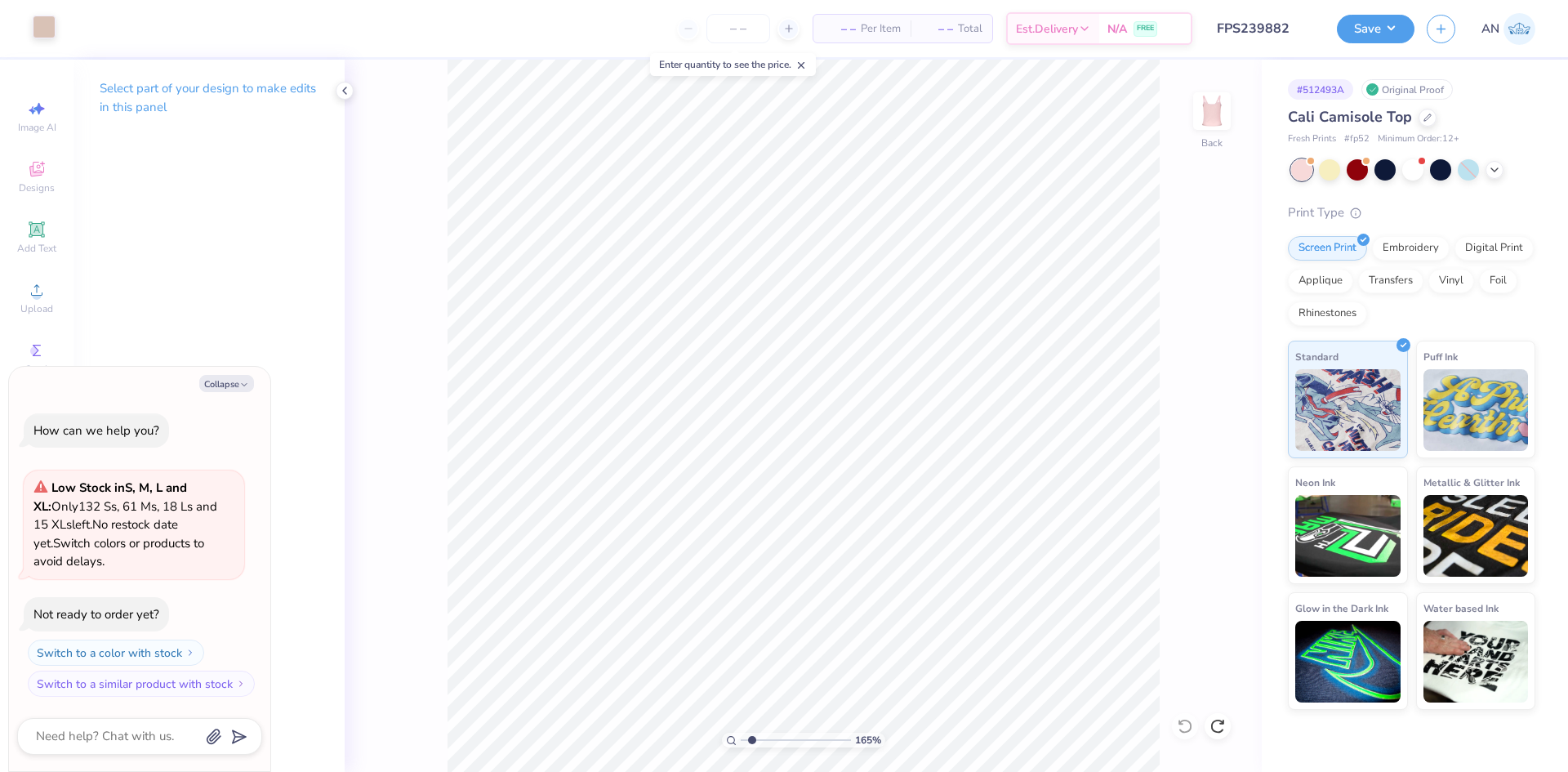
click at [47, 34] on div at bounding box center [43, 26] width 23 height 23
type input "1.64913377760655"
type textarea "x"
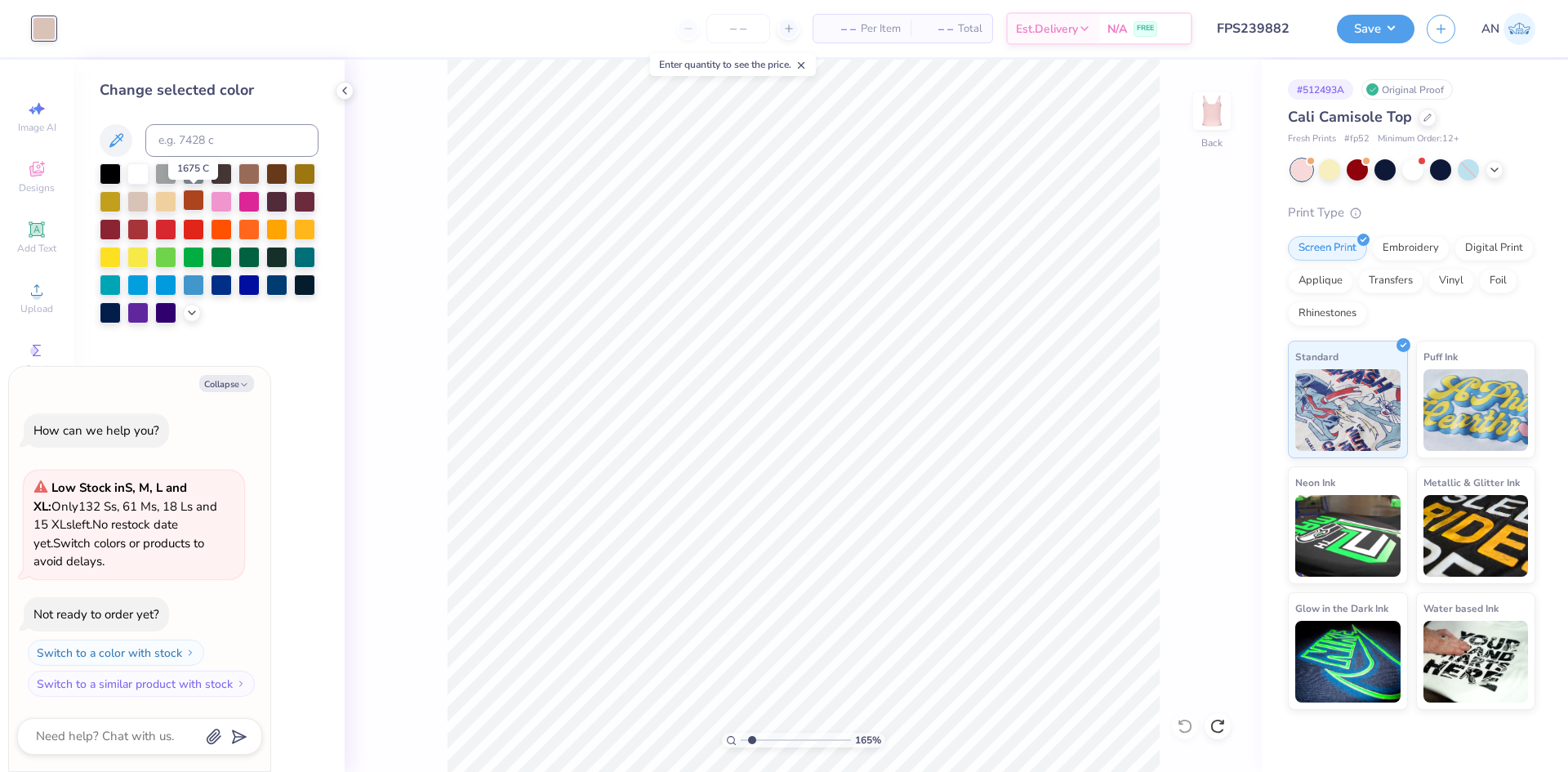
click at [189, 204] on div at bounding box center [194, 200] width 22 height 22
type input "1.64913377760655"
type textarea "x"
type input "1.64913377760655"
type textarea "x"
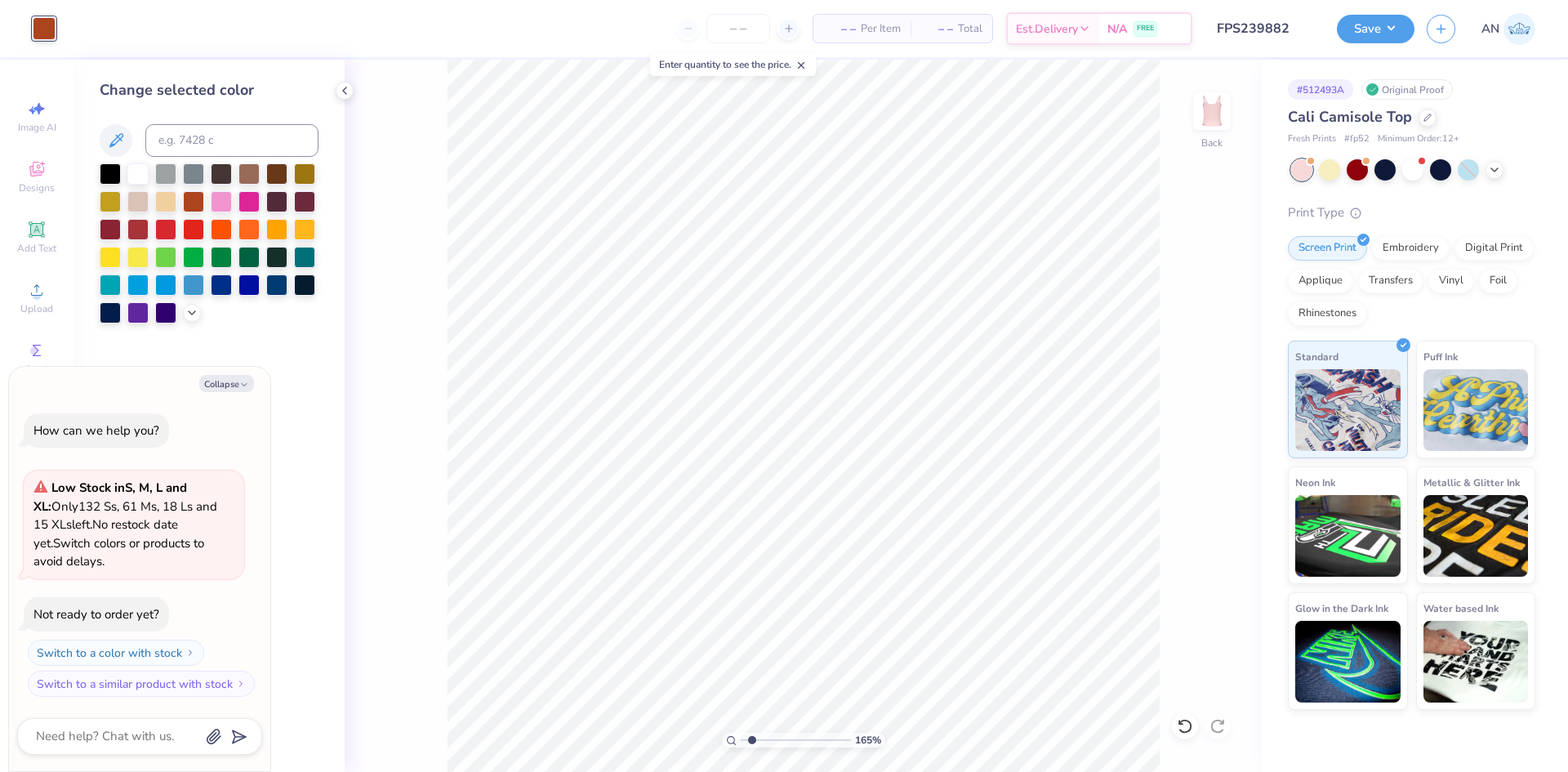
type input "1.64913377760655"
type textarea "x"
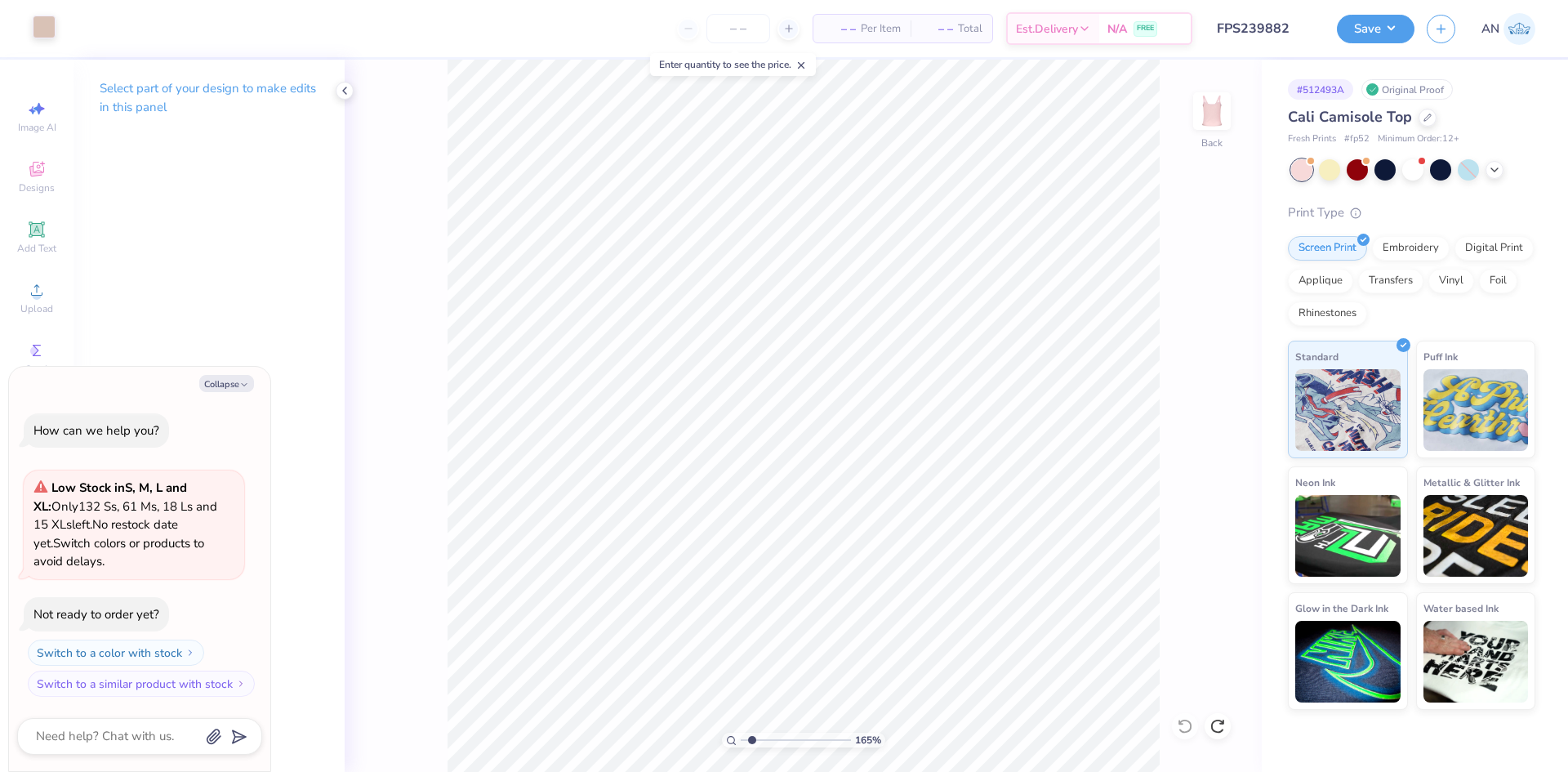
click at [49, 37] on div at bounding box center [43, 26] width 23 height 23
type input "1.64913377760655"
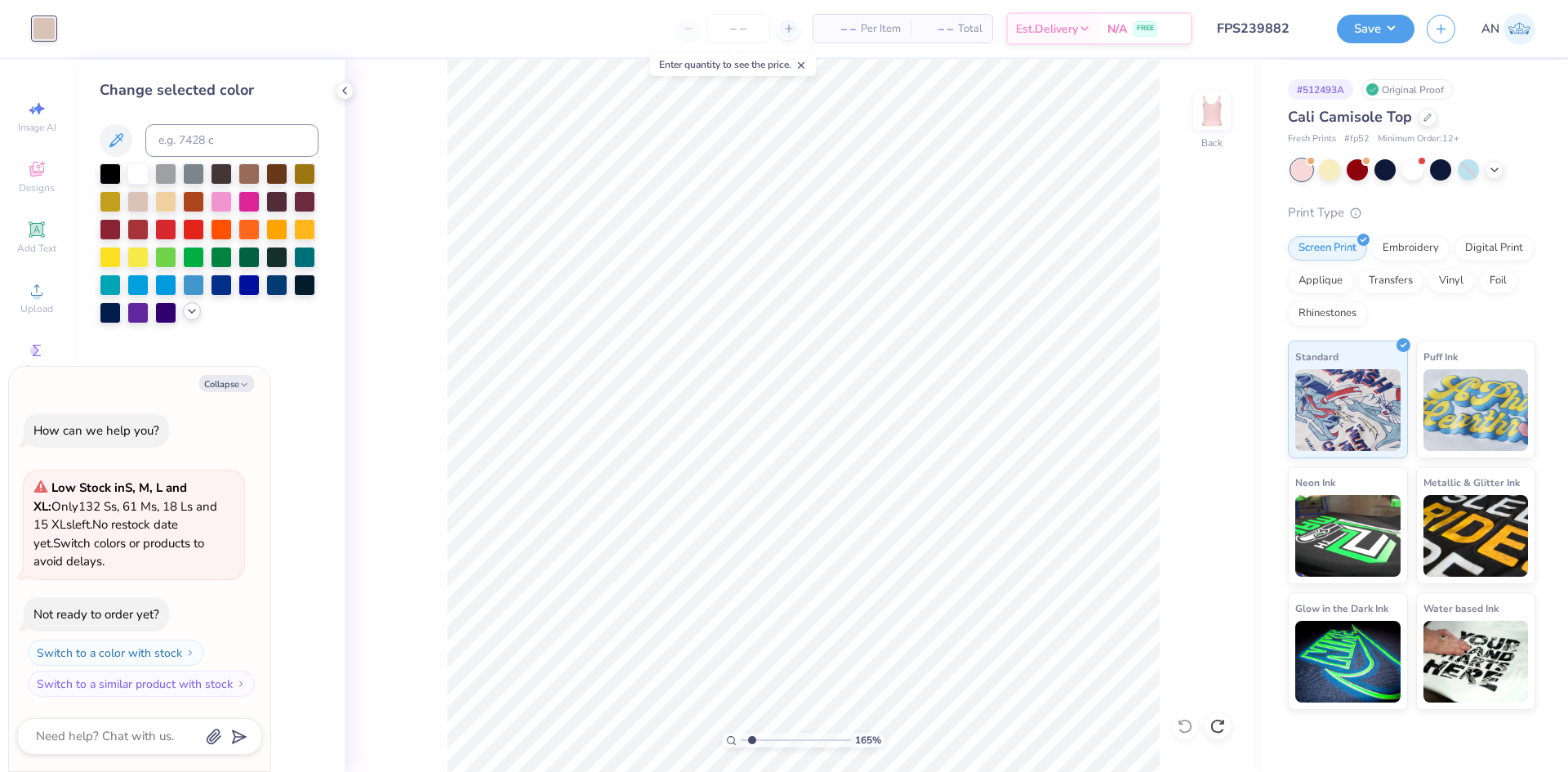
click at [192, 306] on icon at bounding box center [191, 311] width 13 height 13
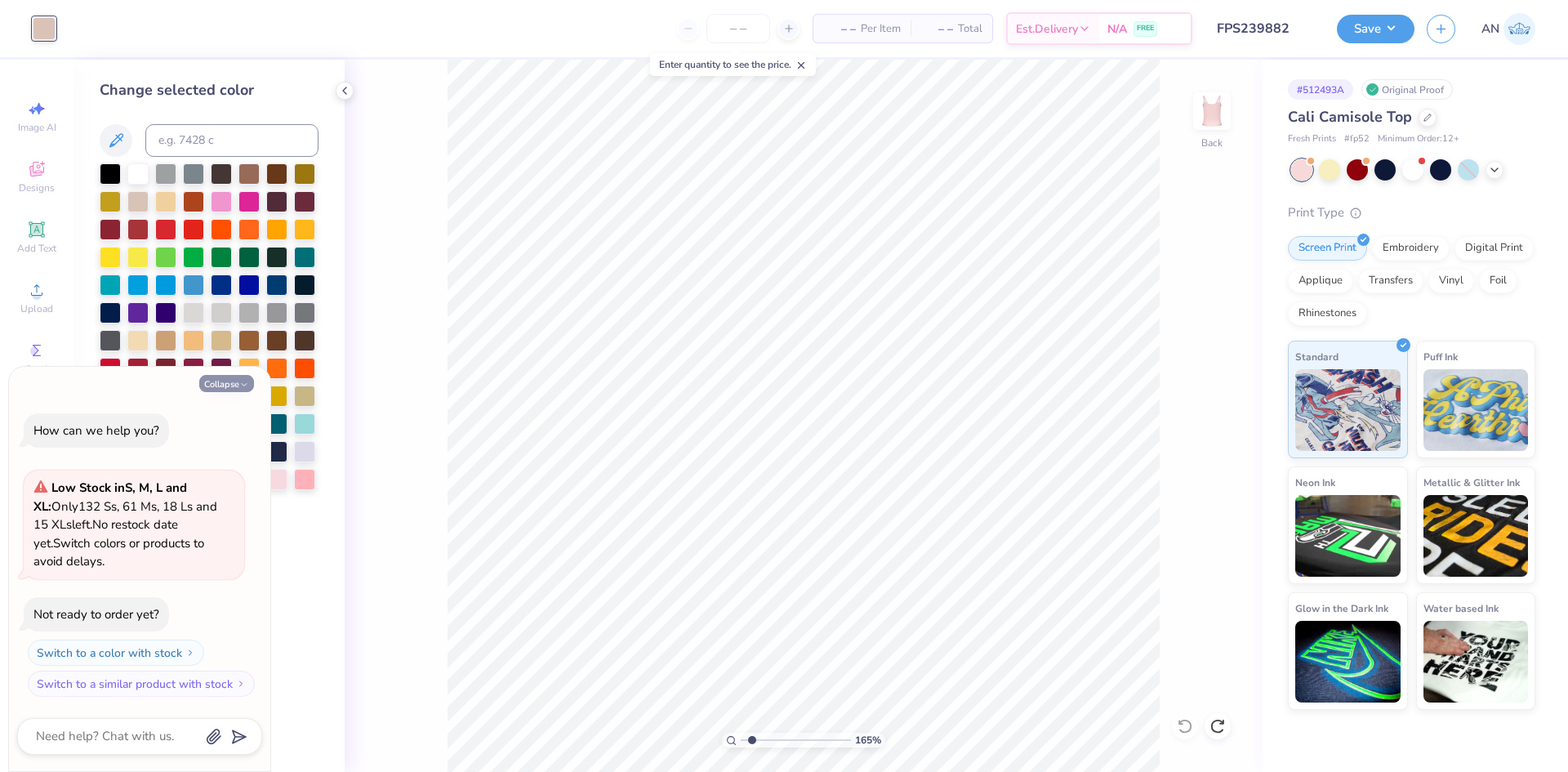
click at [247, 382] on icon "button" at bounding box center [244, 385] width 10 height 10
type textarea "x"
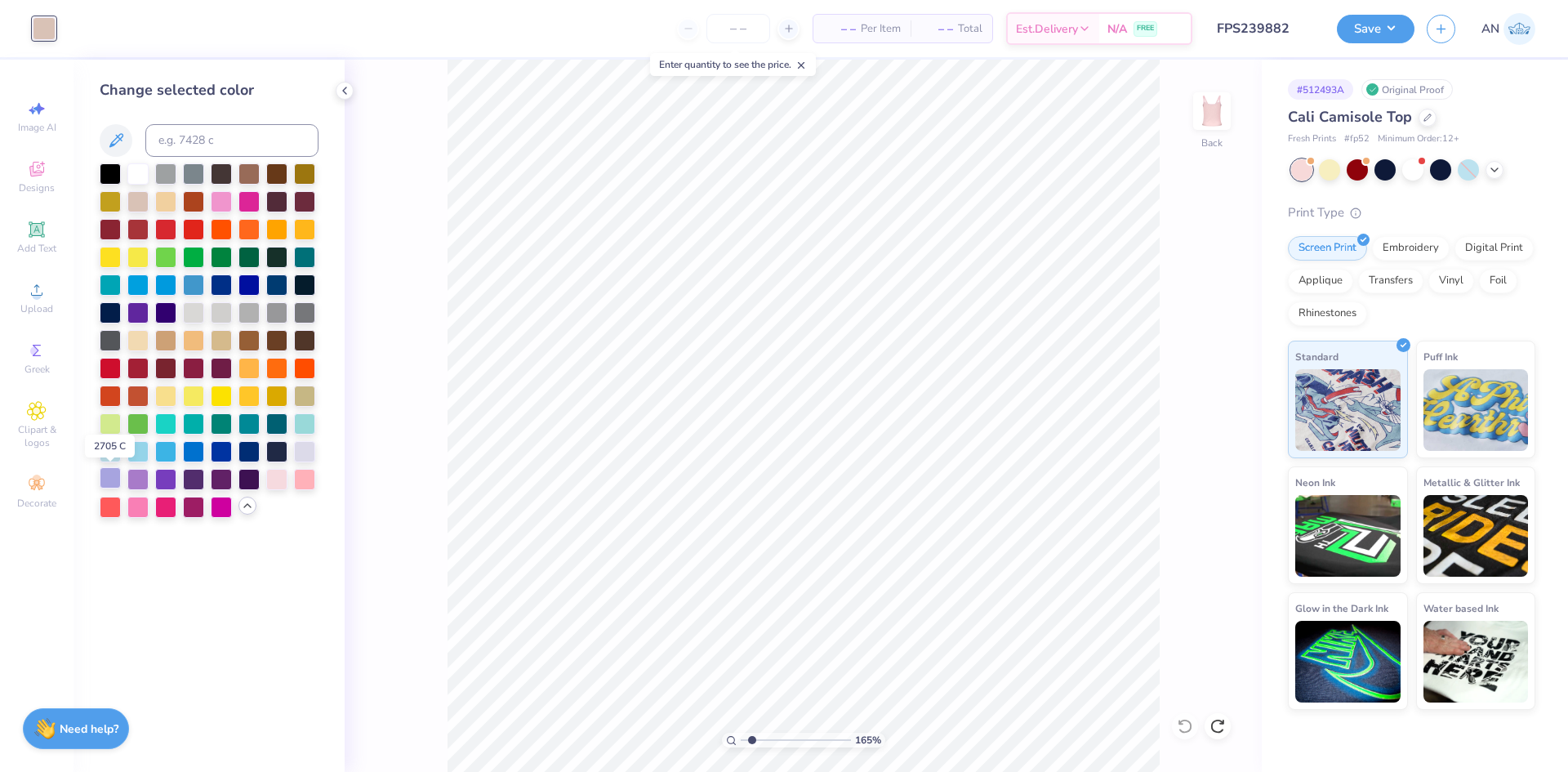
click at [113, 480] on div at bounding box center [111, 478] width 22 height 22
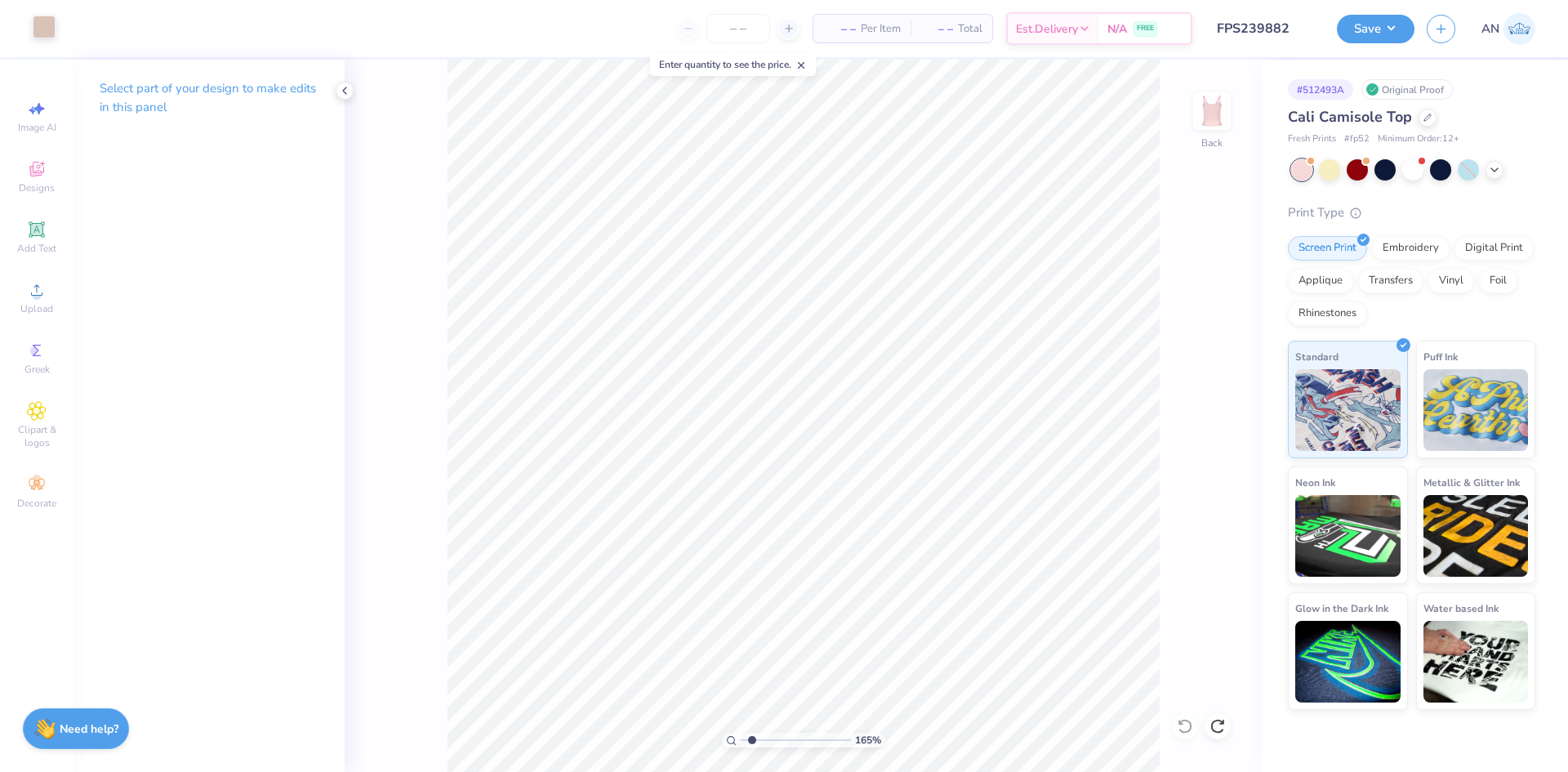
click at [42, 32] on div at bounding box center [43, 26] width 23 height 23
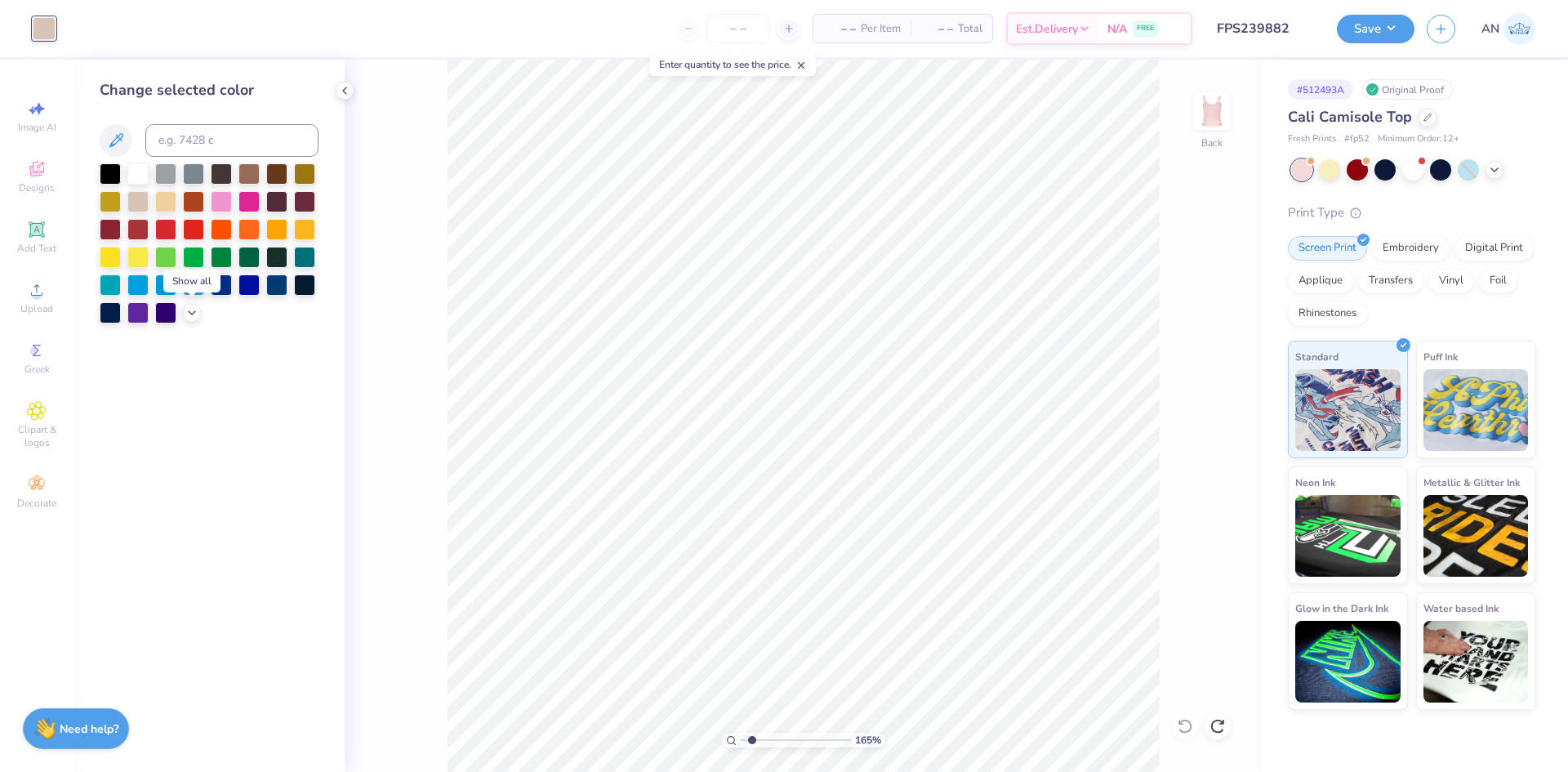
drag, startPoint x: 194, startPoint y: 314, endPoint x: 197, endPoint y: 325, distance: 11.4
click at [193, 314] on icon at bounding box center [191, 313] width 13 height 13
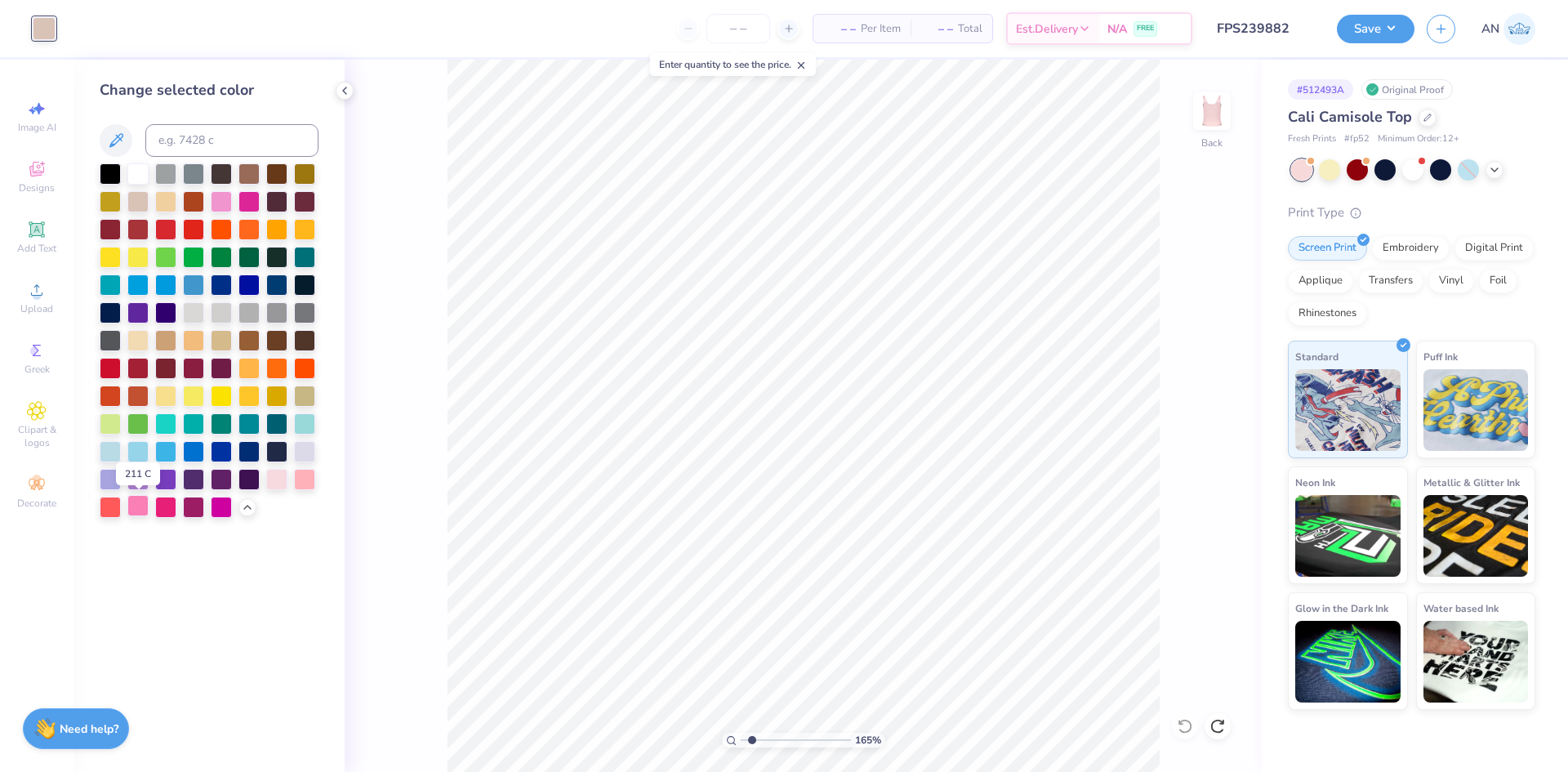
click at [135, 509] on div at bounding box center [138, 506] width 22 height 22
click at [214, 509] on div at bounding box center [221, 506] width 22 height 22
click at [136, 510] on div at bounding box center [138, 506] width 22 height 22
click at [170, 414] on div at bounding box center [166, 422] width 22 height 22
click at [303, 430] on div at bounding box center [305, 422] width 22 height 22
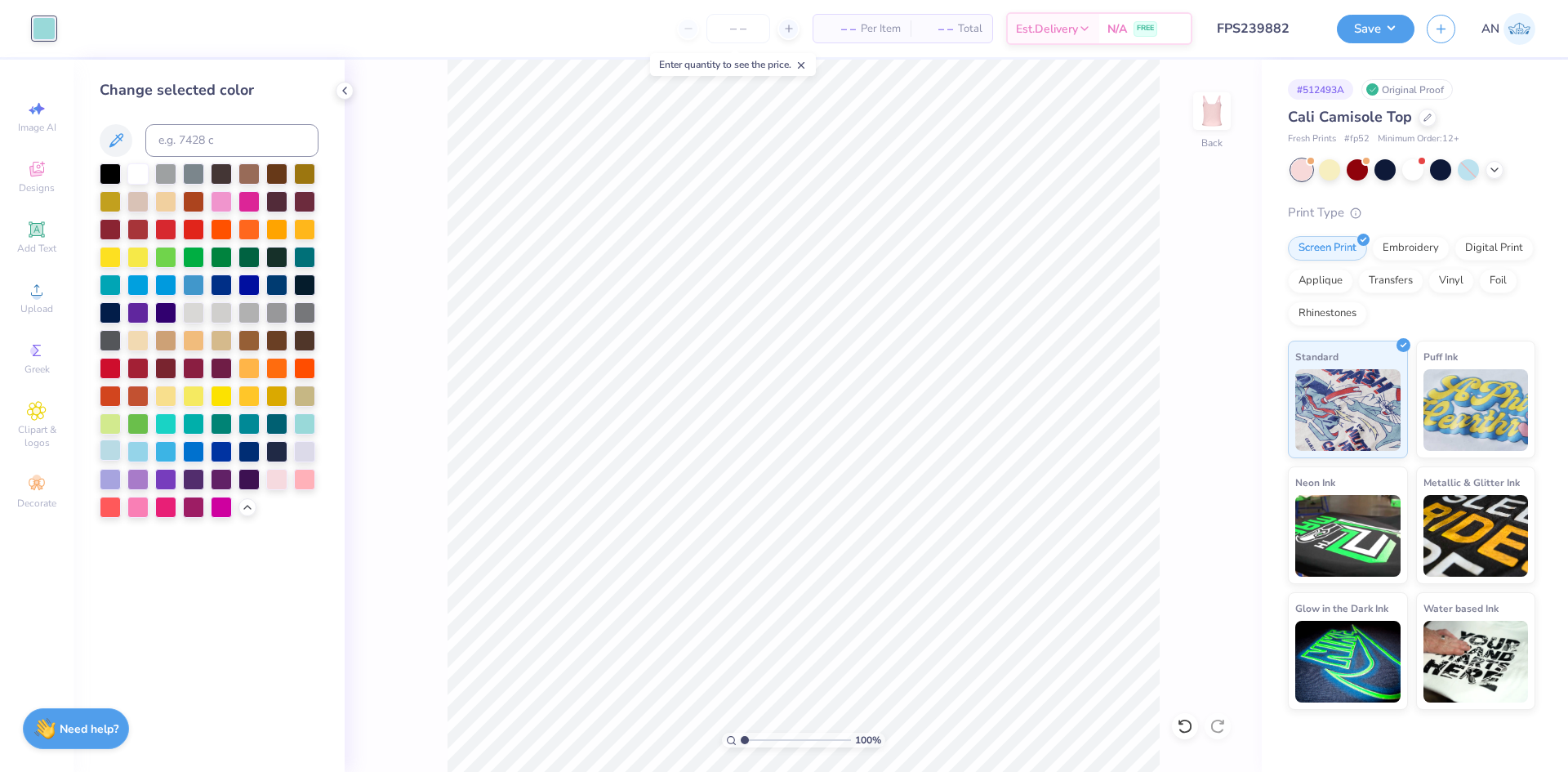
click at [111, 458] on div at bounding box center [111, 450] width 22 height 22
click at [134, 458] on div at bounding box center [138, 450] width 22 height 22
click at [307, 457] on div at bounding box center [305, 450] width 22 height 22
click at [274, 476] on div at bounding box center [277, 478] width 22 height 22
click at [301, 480] on div at bounding box center [305, 478] width 22 height 22
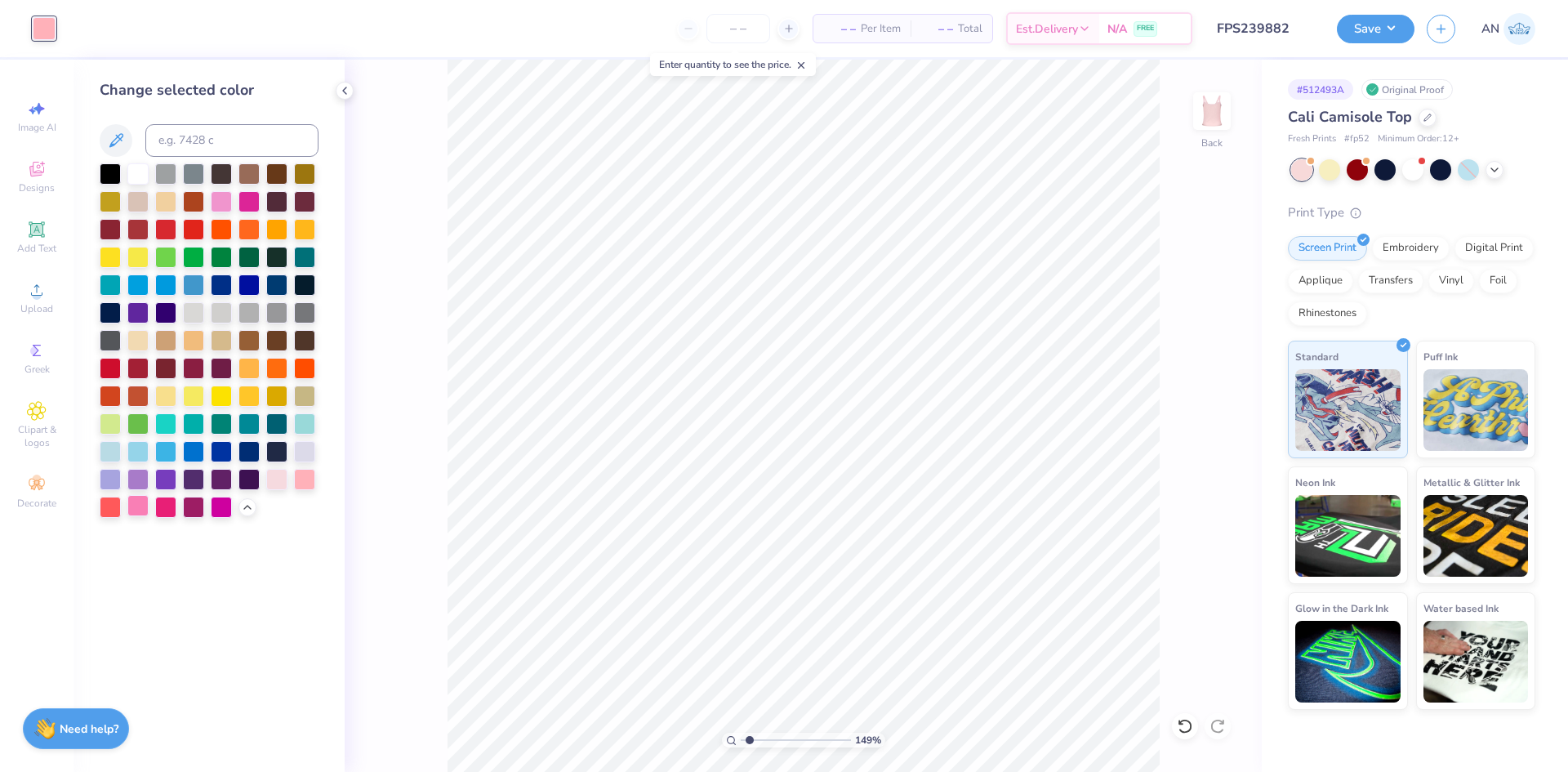
click at [140, 504] on div at bounding box center [138, 506] width 22 height 22
click at [303, 484] on div at bounding box center [305, 478] width 22 height 22
click at [116, 345] on div at bounding box center [111, 339] width 22 height 22
click at [305, 314] on div at bounding box center [305, 312] width 22 height 22
click at [253, 314] on div at bounding box center [249, 312] width 22 height 22
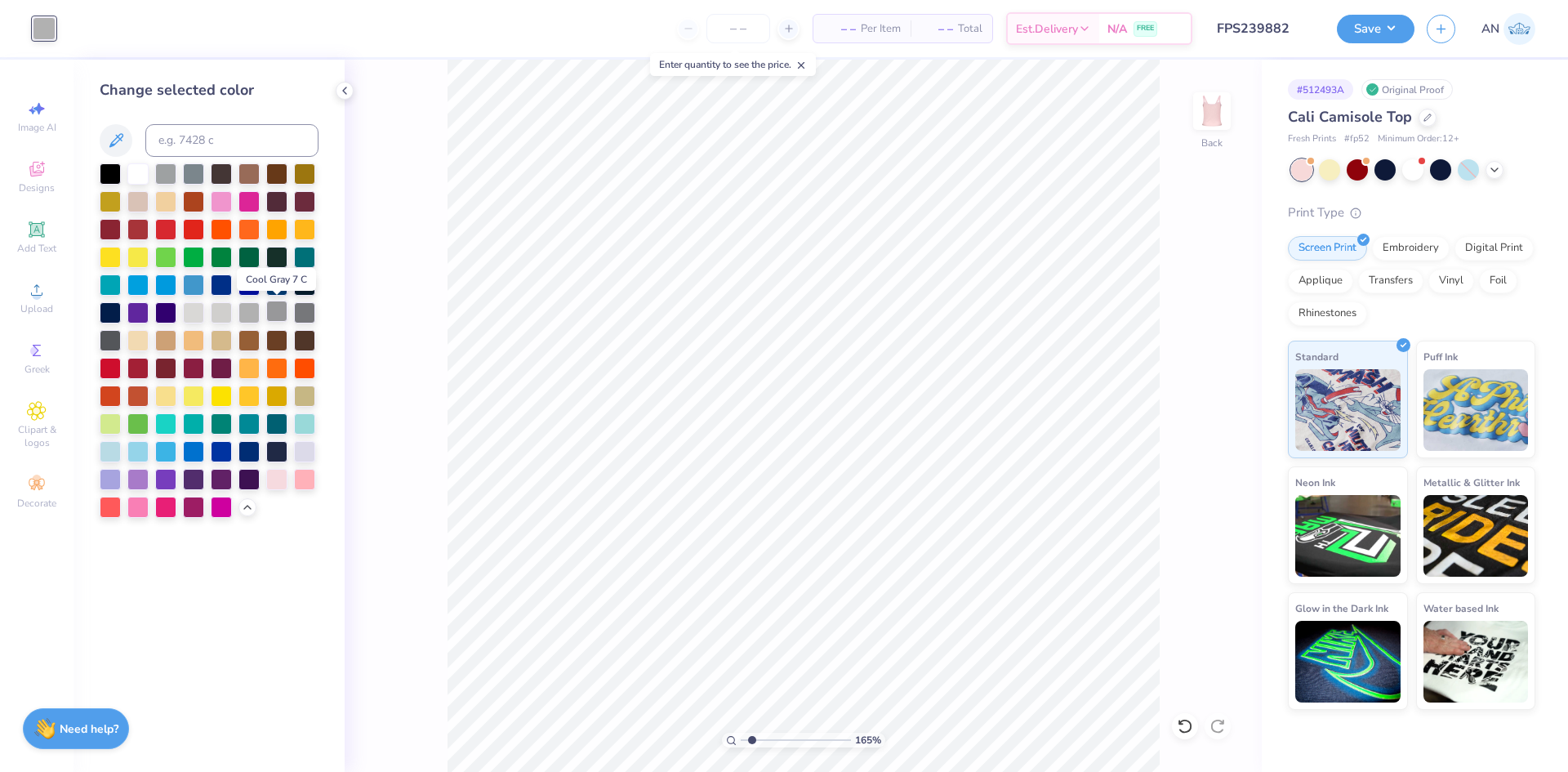
click at [272, 316] on div at bounding box center [277, 312] width 22 height 22
drag, startPoint x: 425, startPoint y: 271, endPoint x: 434, endPoint y: 284, distance: 15.8
click at [427, 271] on div "165 % Back" at bounding box center [804, 415] width 917 height 712
type input "2.01445811466782"
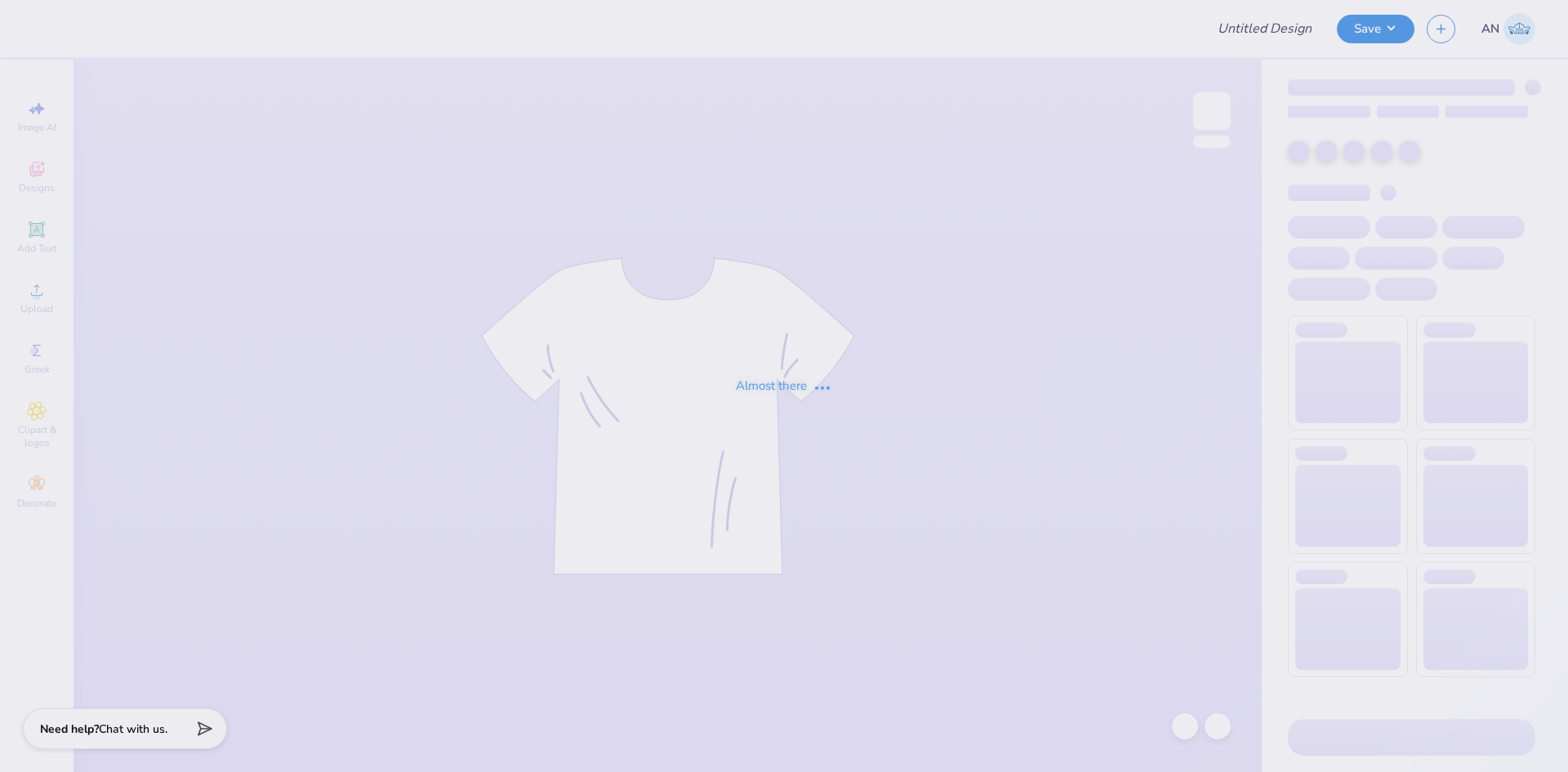
type input "FPS239883"
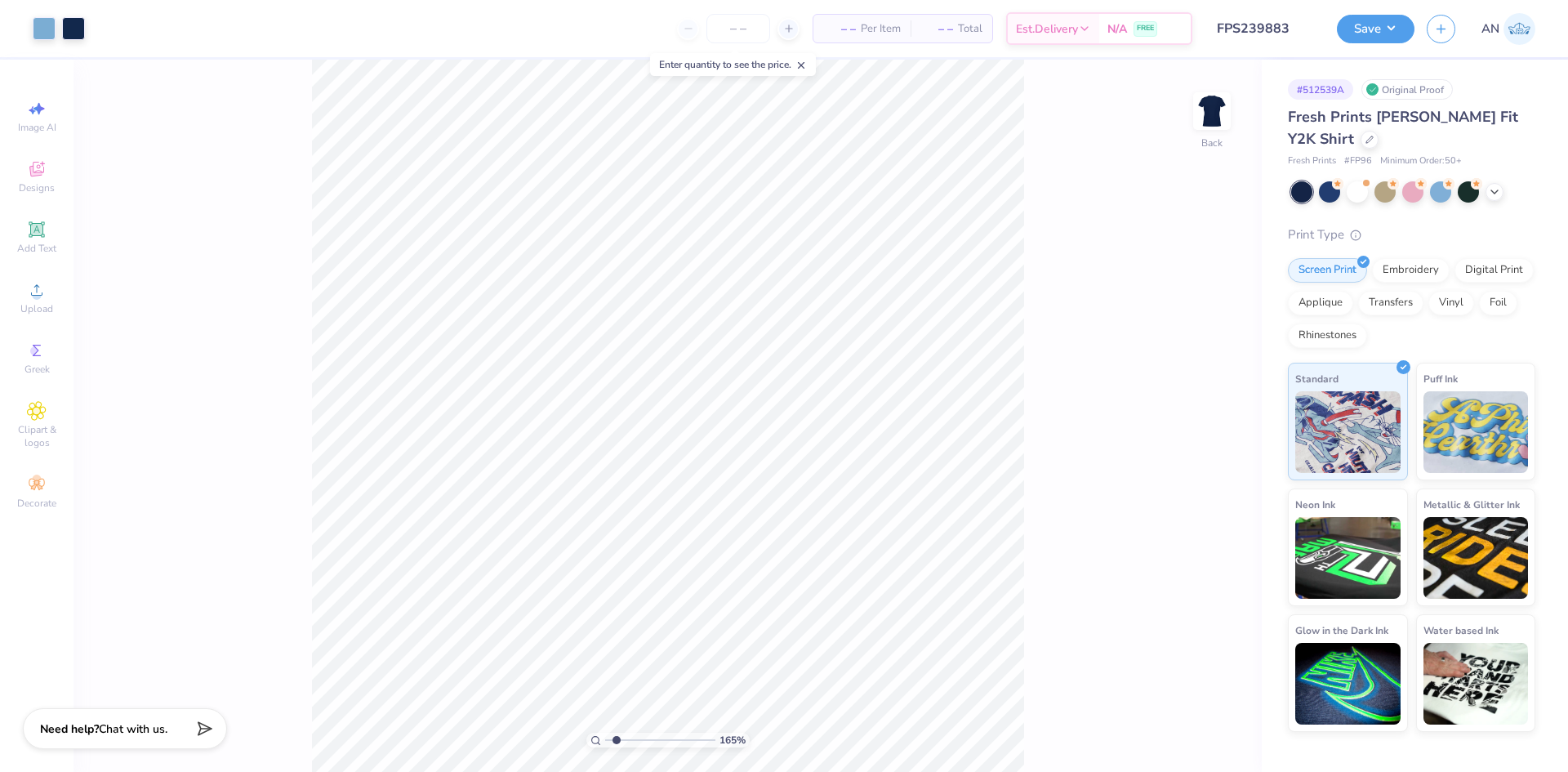
type input "2.22643191709162"
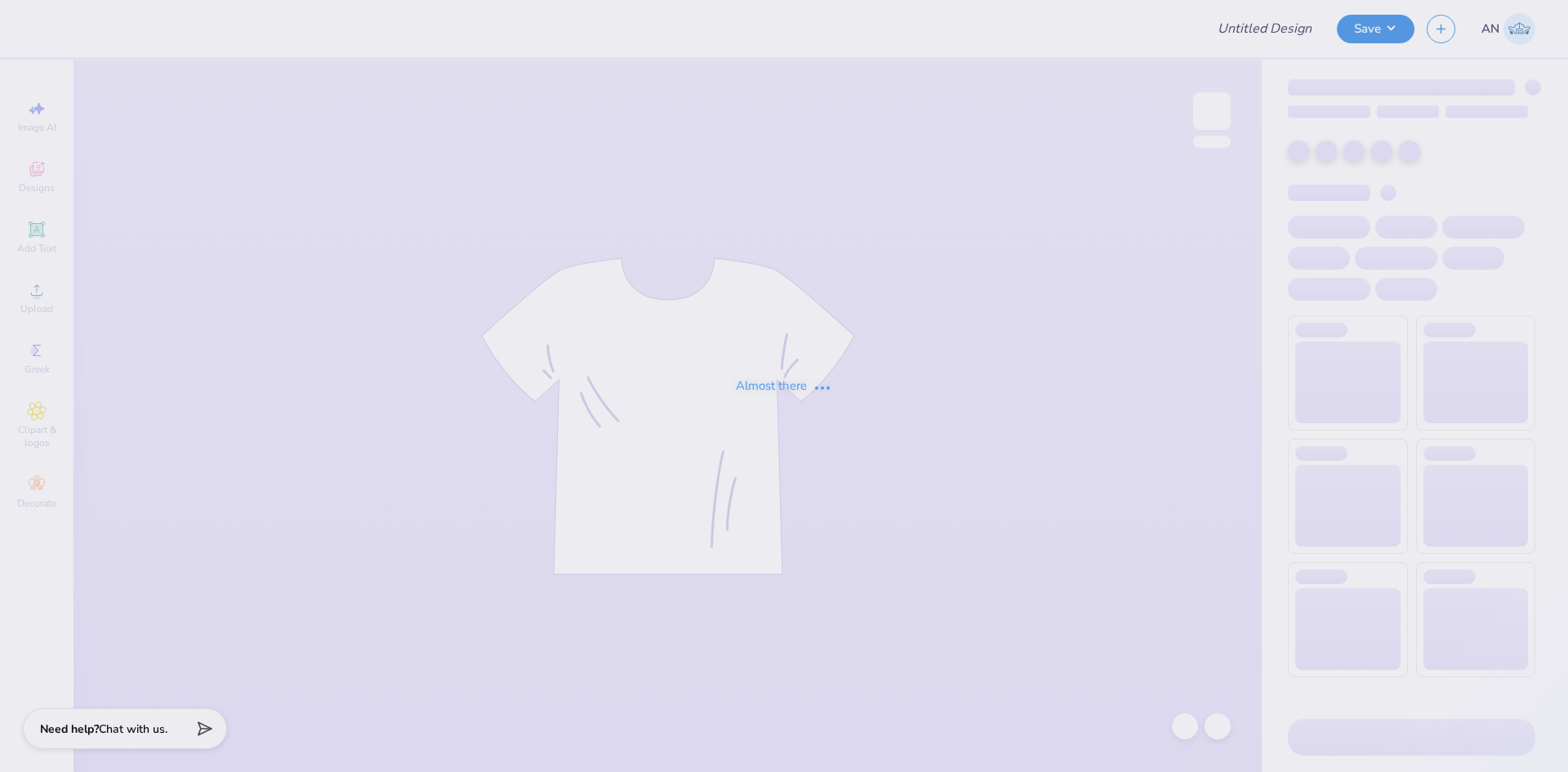
type input "FPS239884"
type input "FPS239886"
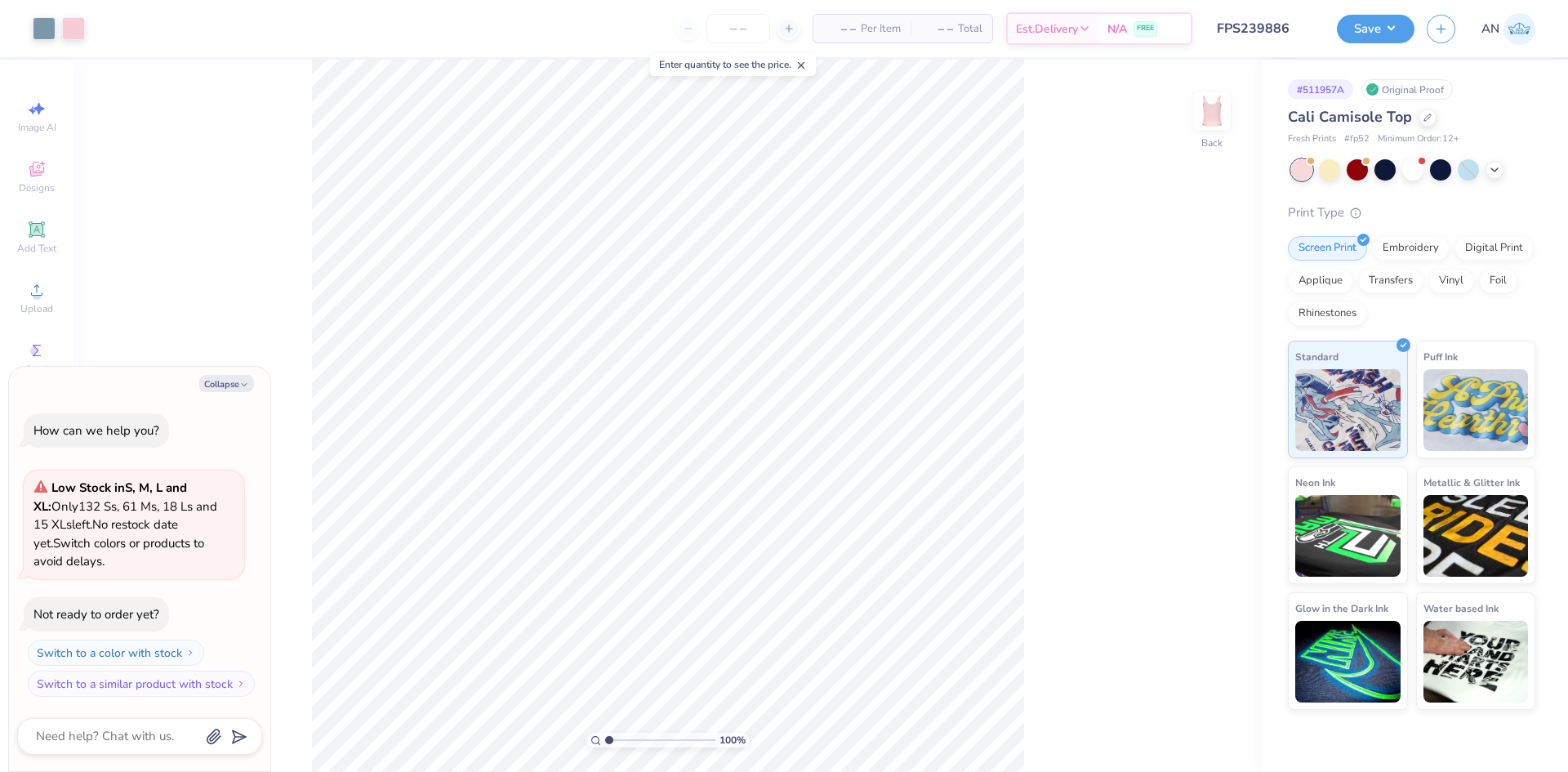
type textarea "x"
type input "1.49212329151837"
type textarea "x"
type input "1"
